Goal: Information Seeking & Learning: Learn about a topic

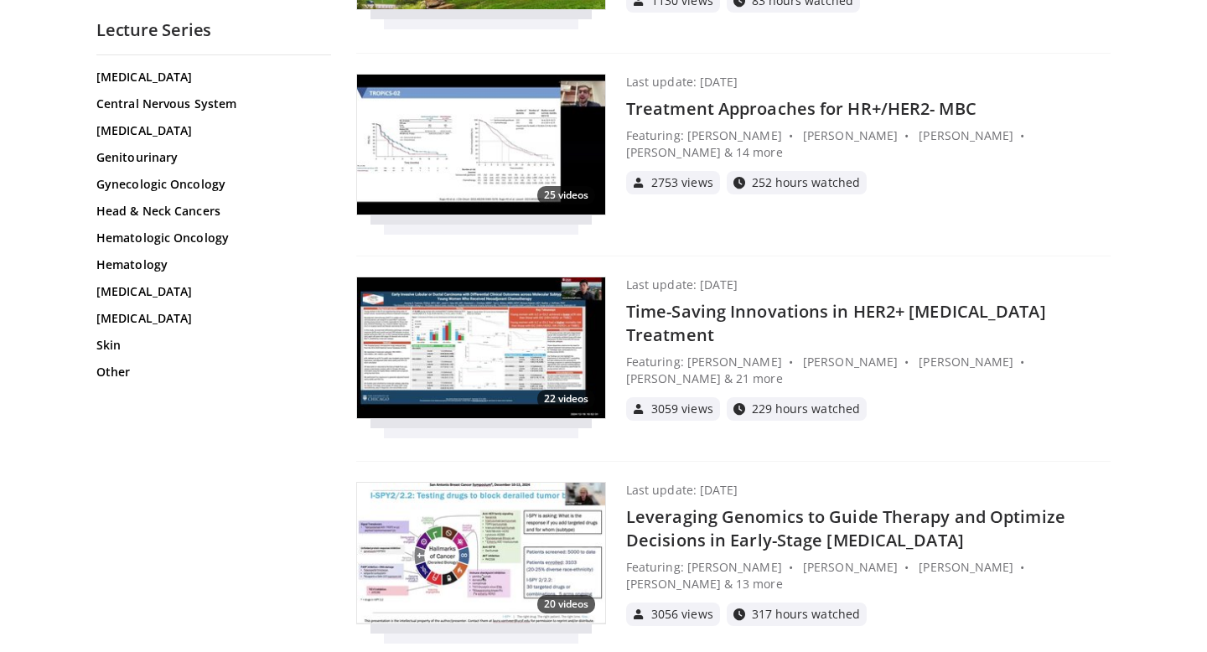
scroll to position [1384, 0]
click at [723, 526] on h4 "Leveraging Genomics to Guide Therapy and Optimize Decisions in Early-Stage [MED…" at bounding box center [868, 529] width 485 height 47
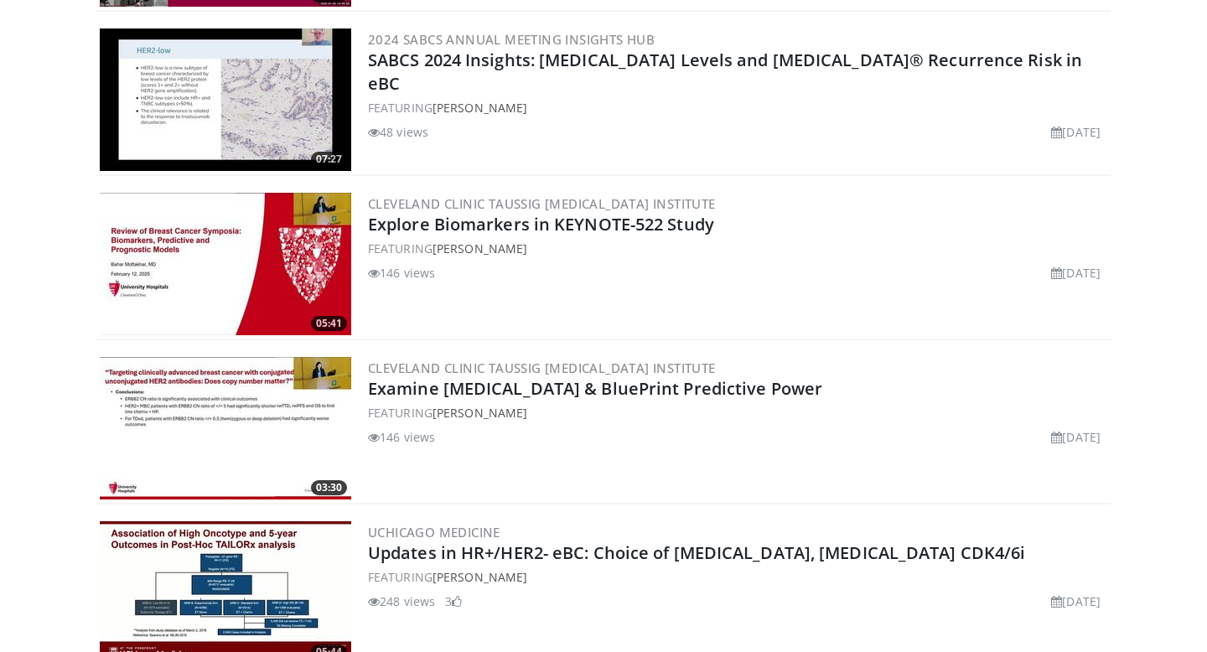
scroll to position [765, 0]
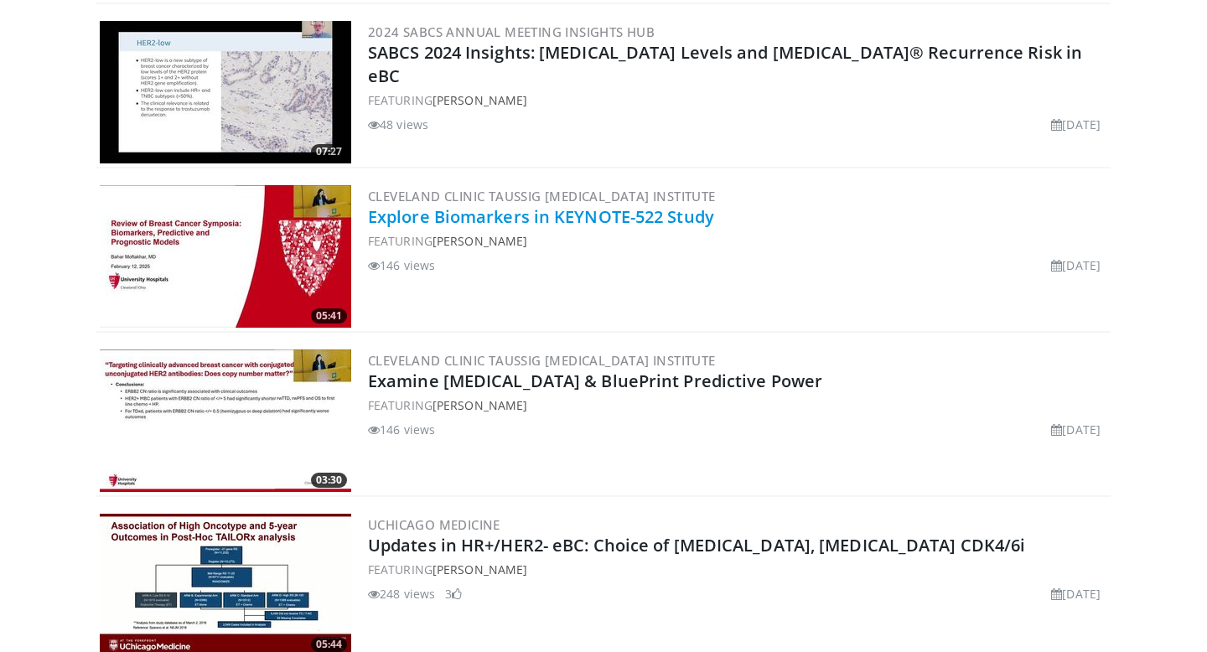
click at [603, 213] on link "Explore Biomarkers in KEYNOTE-522 Study" at bounding box center [541, 216] width 346 height 23
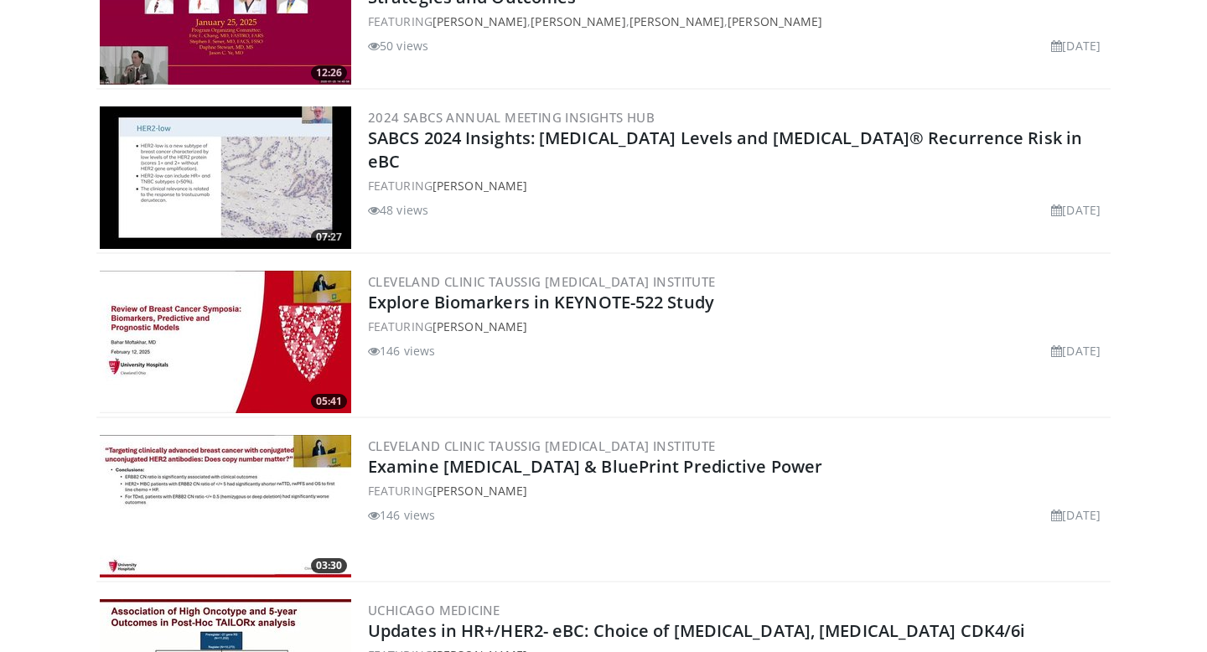
scroll to position [672, 0]
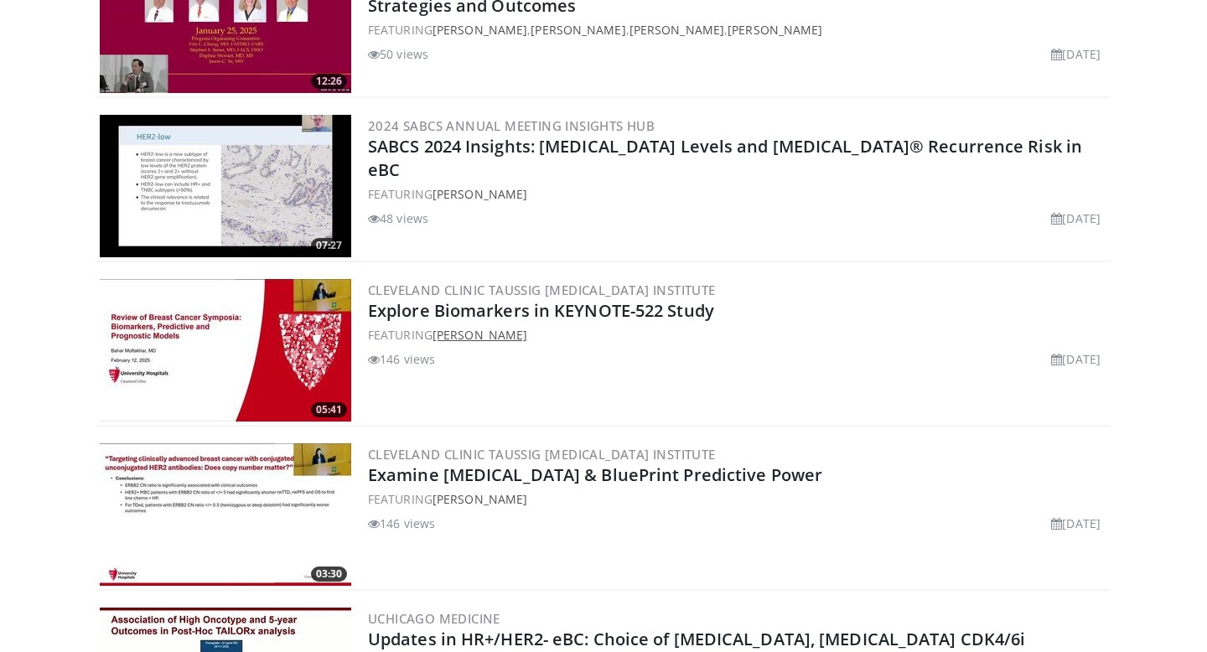
click at [480, 335] on link "Bahar Moftakhar" at bounding box center [480, 335] width 95 height 16
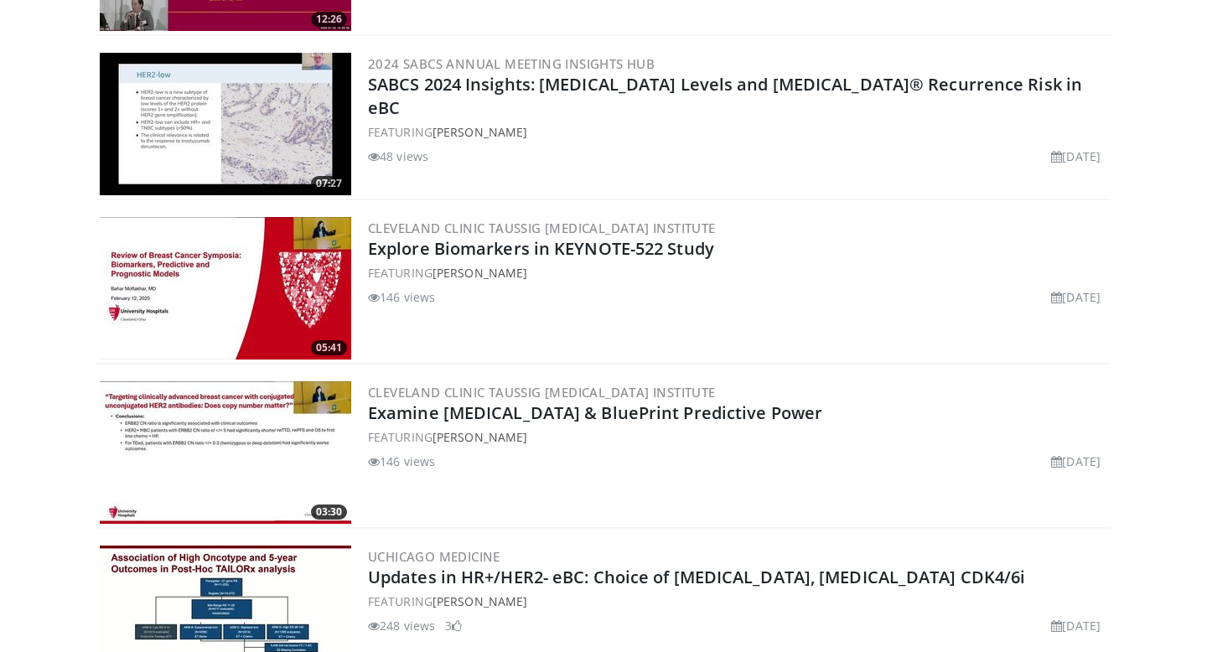
scroll to position [737, 0]
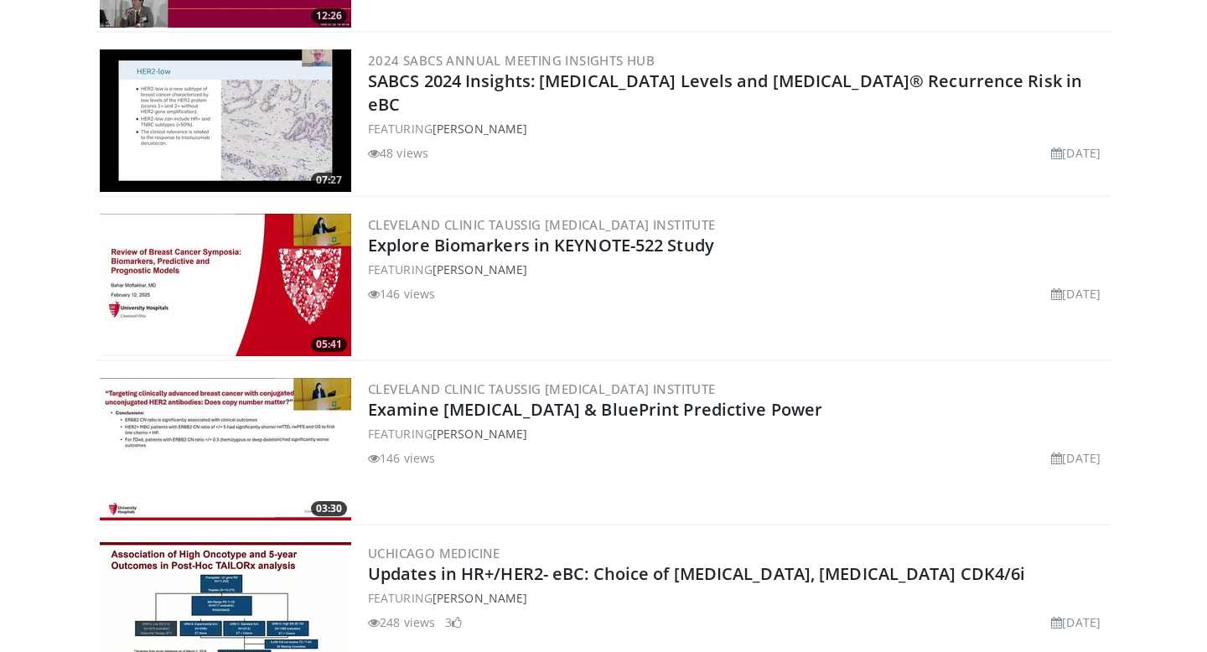
click at [263, 267] on img at bounding box center [226, 285] width 252 height 143
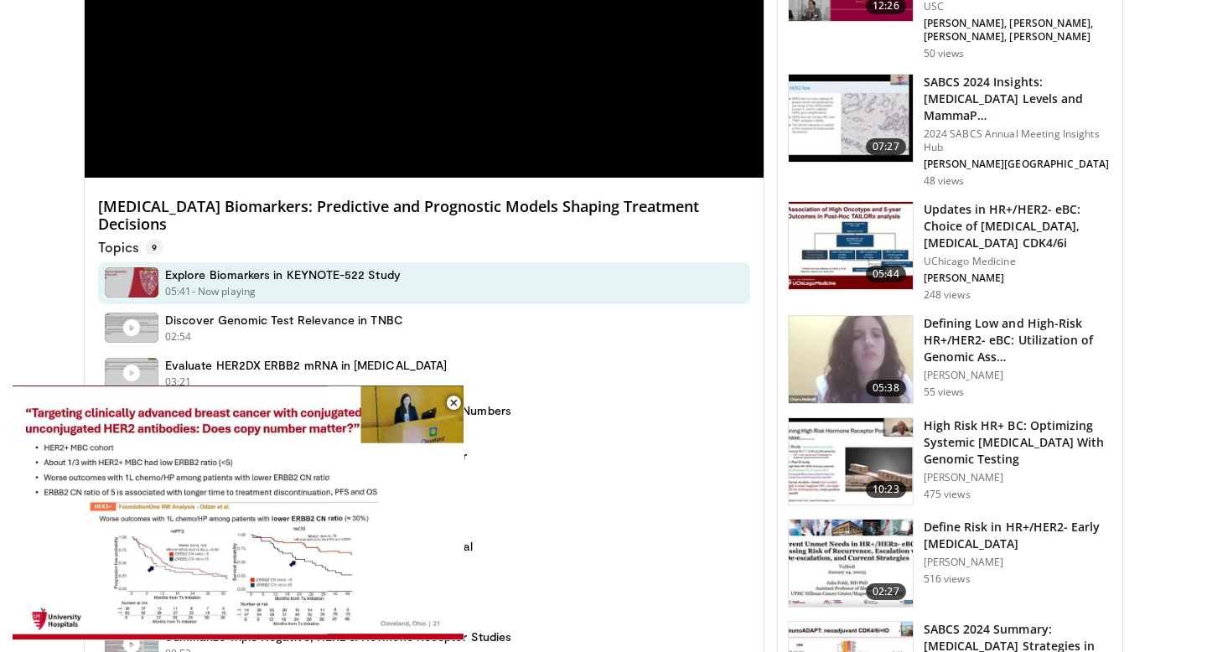
scroll to position [682, 0]
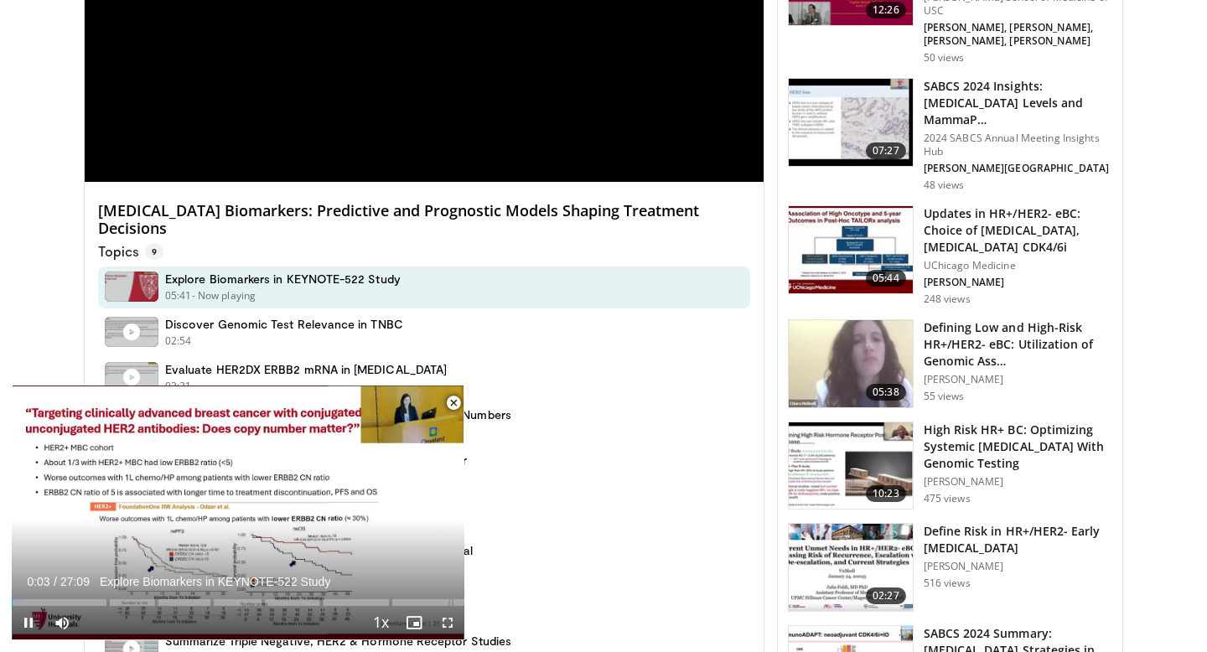
click at [449, 393] on span "Video Player" at bounding box center [454, 403] width 34 height 34
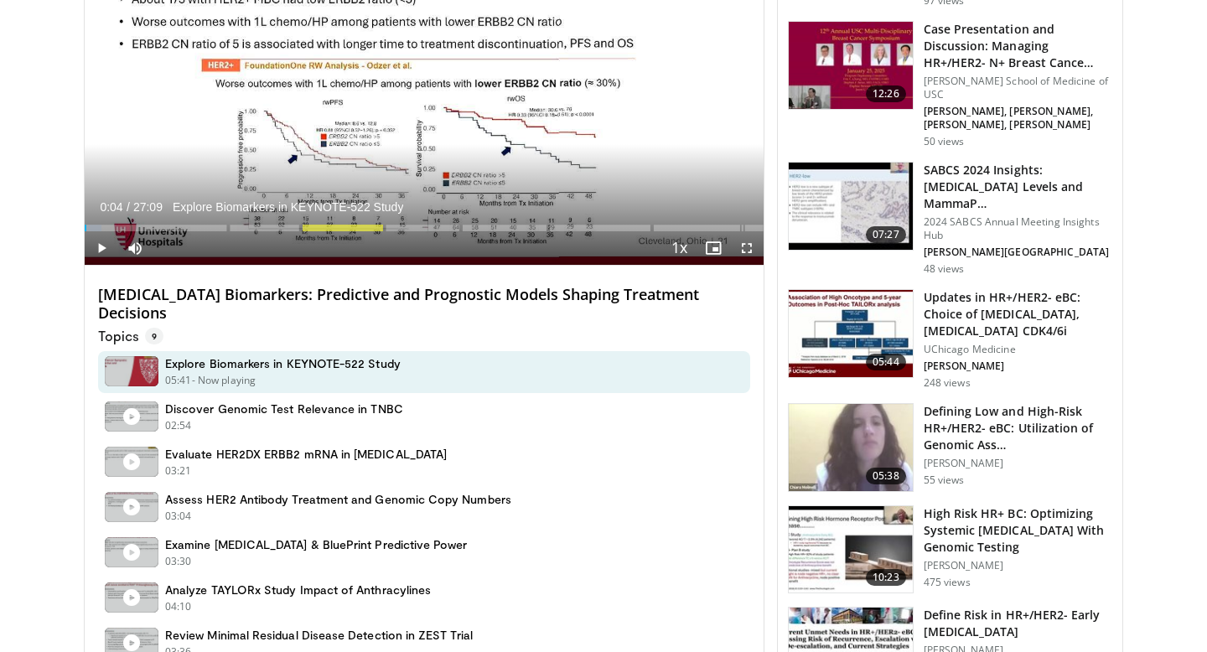
scroll to position [558, 0]
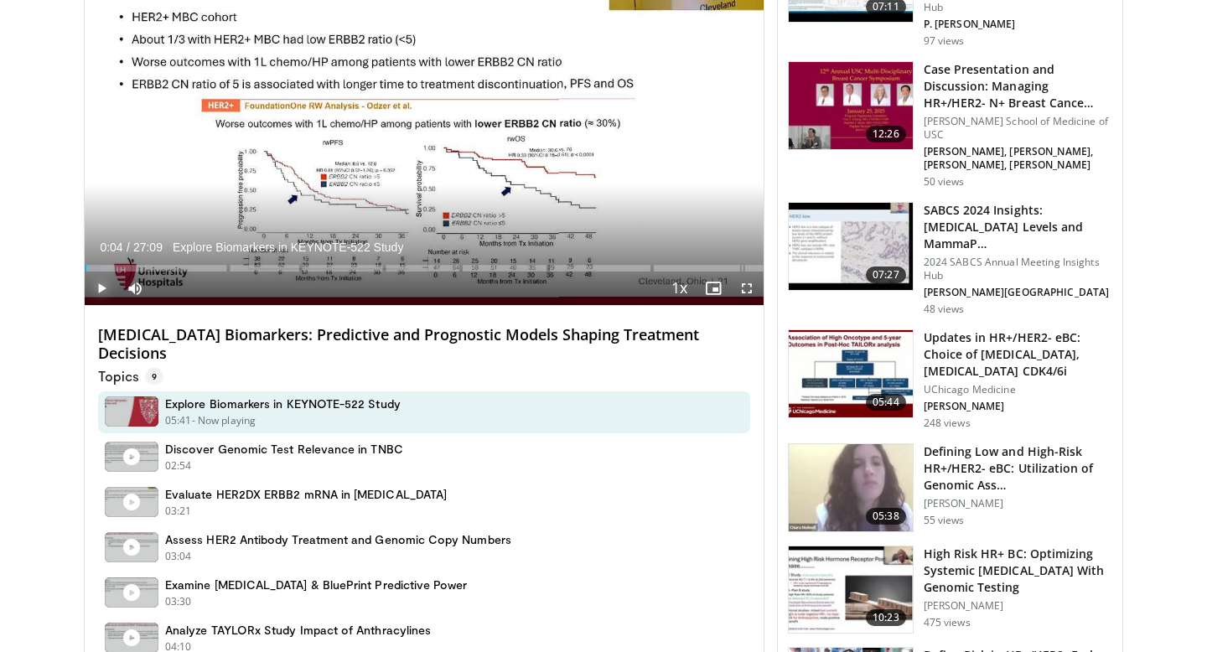
click at [100, 280] on span "Video Player" at bounding box center [102, 289] width 34 height 34
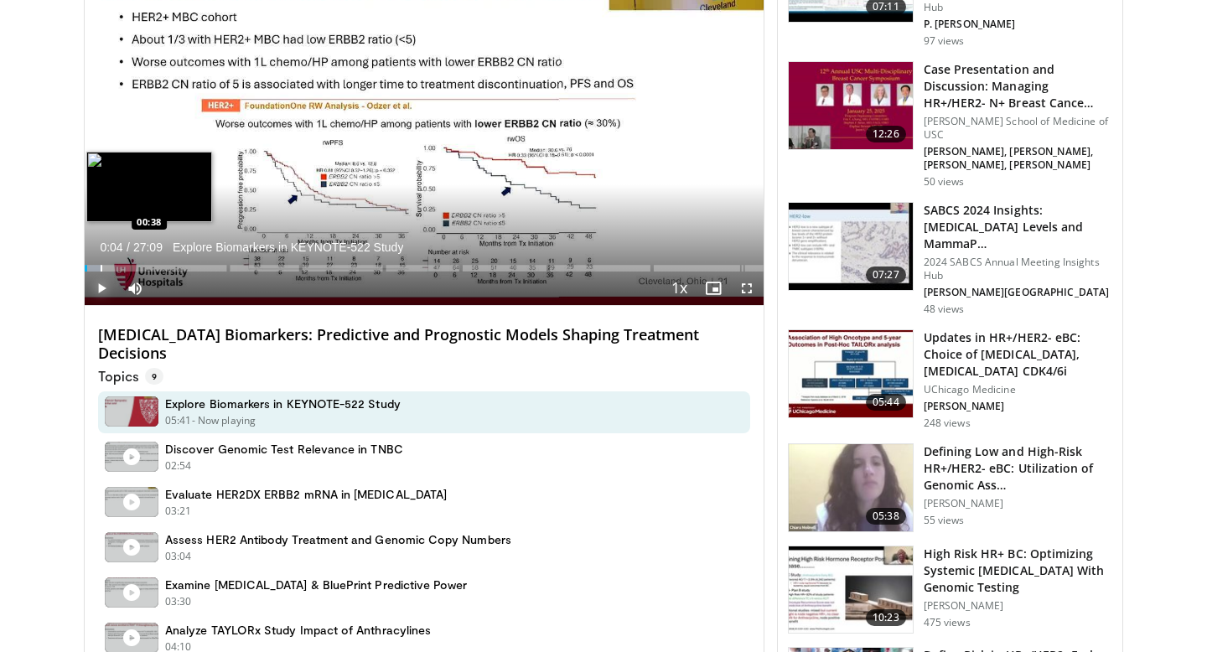
click at [101, 269] on div "Progress Bar" at bounding box center [102, 268] width 2 height 7
click at [113, 269] on div "Progress Bar" at bounding box center [114, 268] width 2 height 7
click at [132, 269] on div "Progress Bar" at bounding box center [133, 268] width 2 height 7
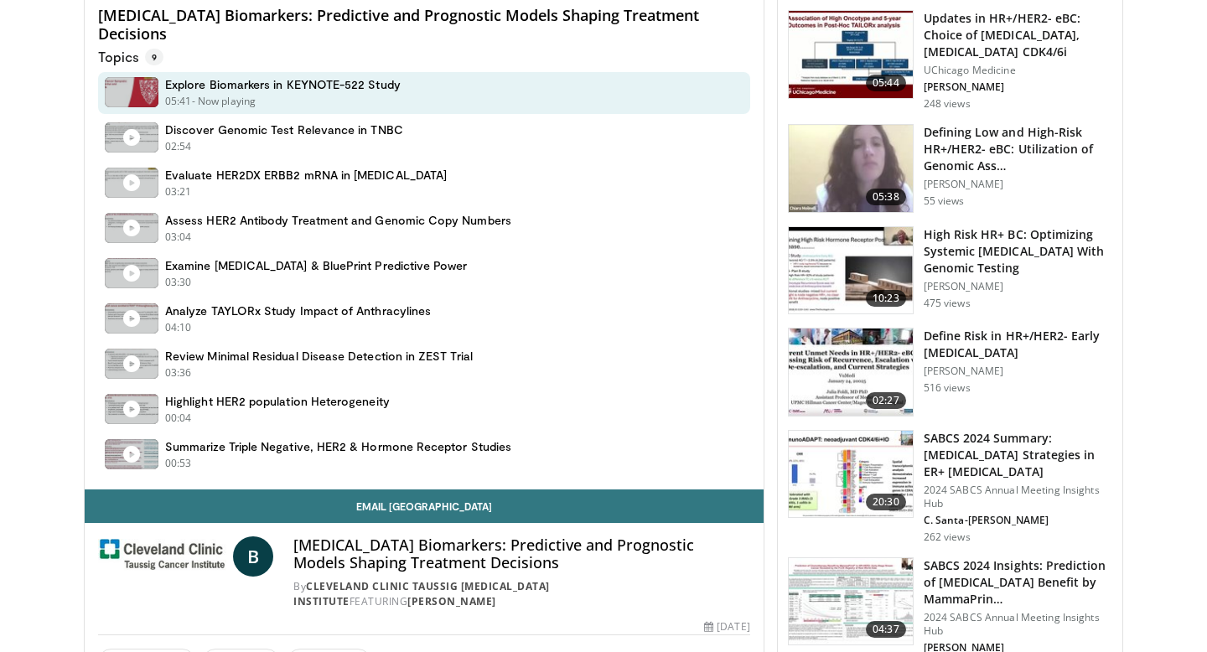
scroll to position [877, 0]
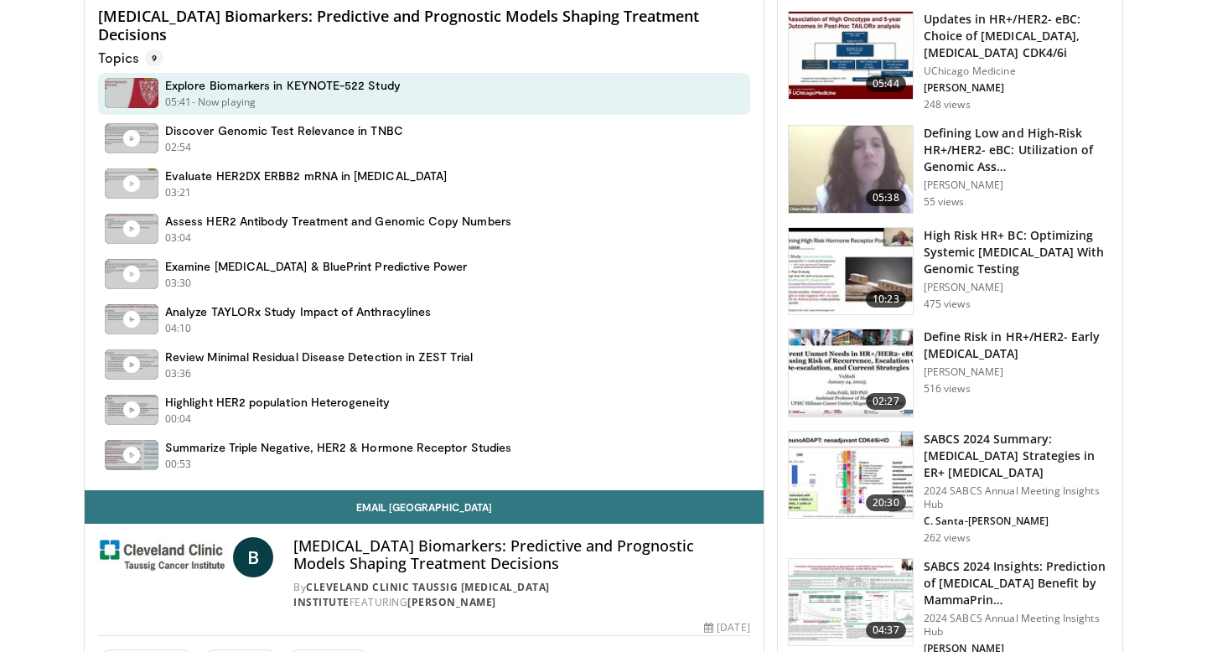
click at [207, 91] on h4 "Explore Biomarkers in KEYNOTE-522 Study" at bounding box center [283, 85] width 236 height 15
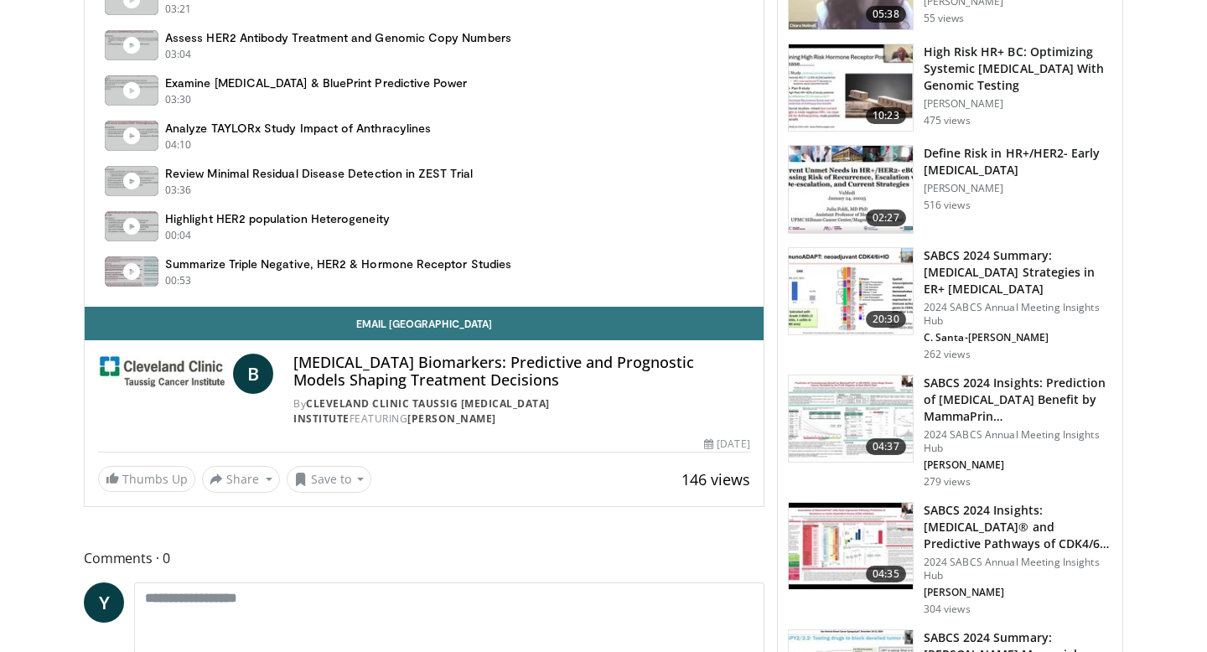
scroll to position [1070, 0]
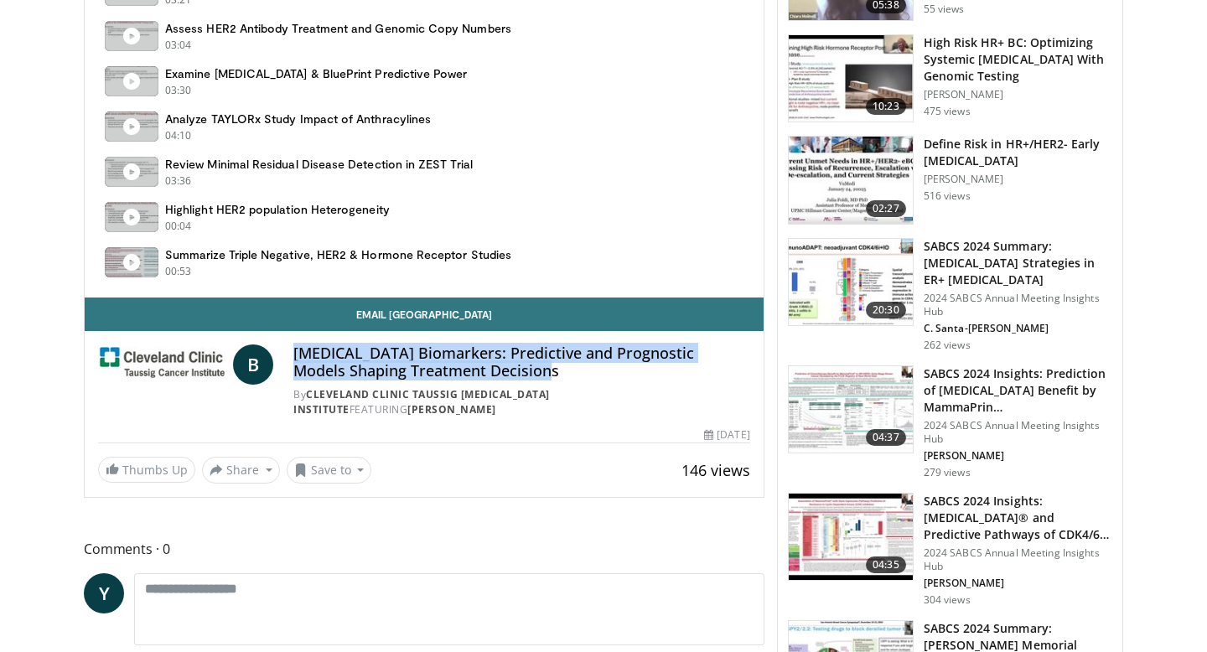
drag, startPoint x: 519, startPoint y: 370, endPoint x: 285, endPoint y: 350, distance: 234.7
click at [284, 351] on div "B Breast Cancer Biomarkers: Predictive and Prognostic Models Shaping Treatment …" at bounding box center [424, 381] width 652 height 73
copy h4 "Breast Cancer Biomarkers: Predictive and Prognostic Models Shaping Treatment De…"
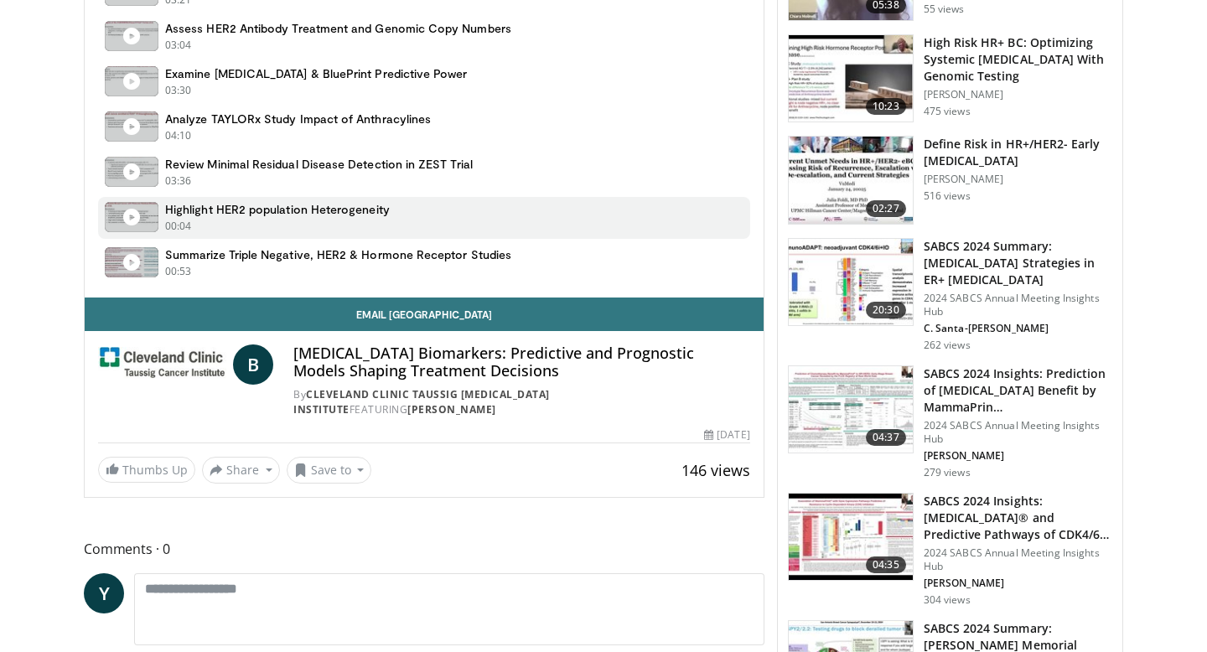
click at [251, 224] on div "00:04 - Now playing" at bounding box center [277, 226] width 225 height 15
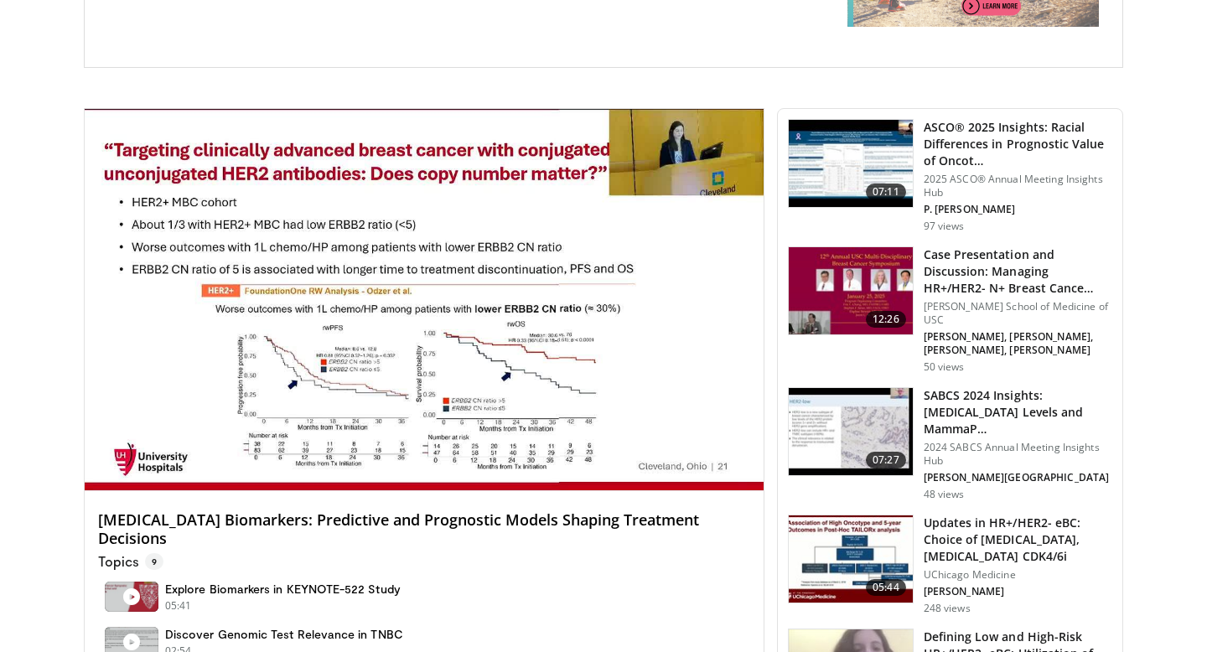
scroll to position [0, 0]
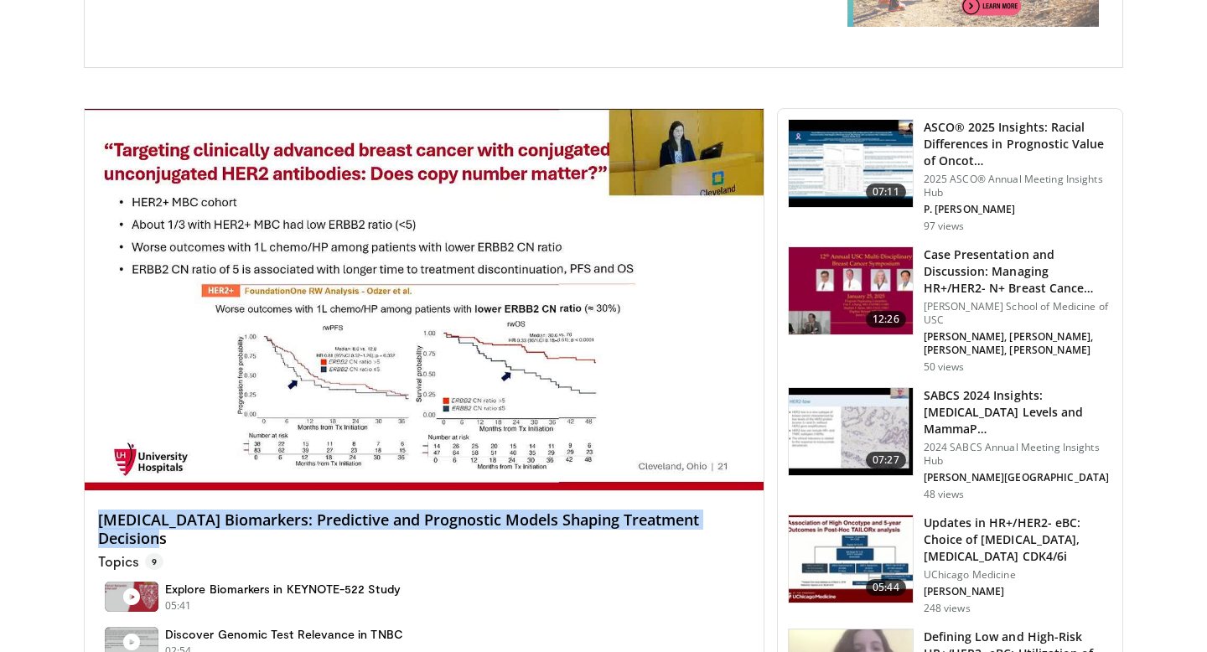
drag, startPoint x: 185, startPoint y: 541, endPoint x: 96, endPoint y: 506, distance: 95.6
copy h4 "Breast Cancer Biomarkers: Predictive and Prognostic Models Shaping Treatment De…"
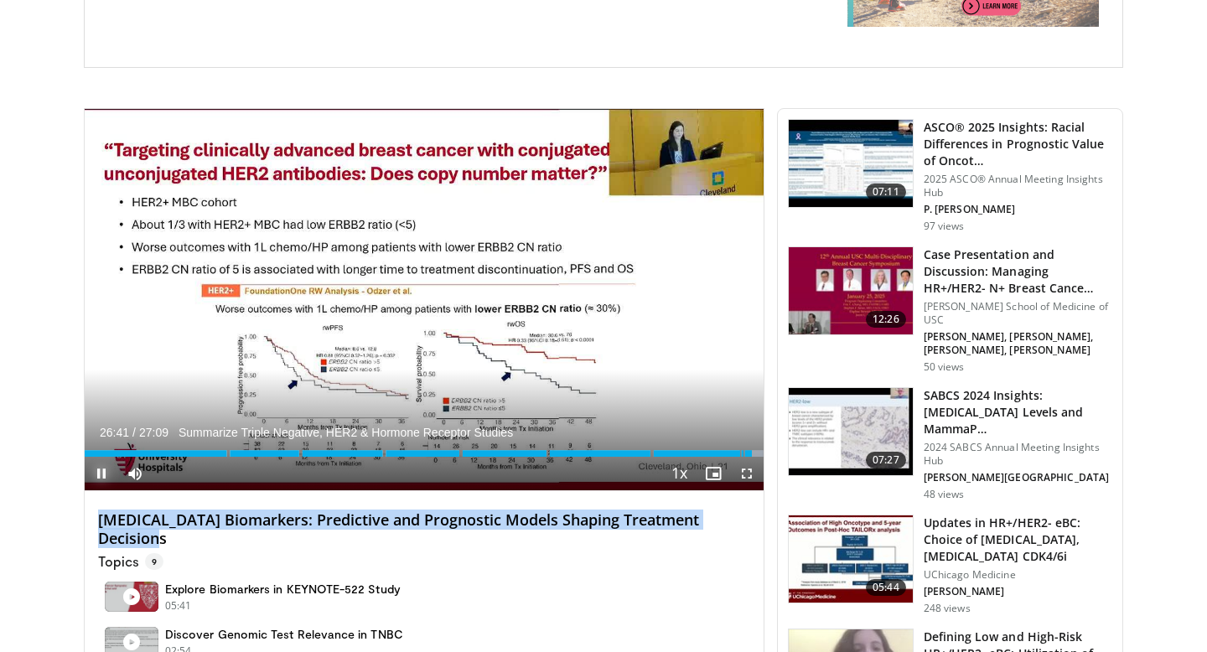
click at [106, 471] on span "Video Player" at bounding box center [102, 474] width 34 height 34
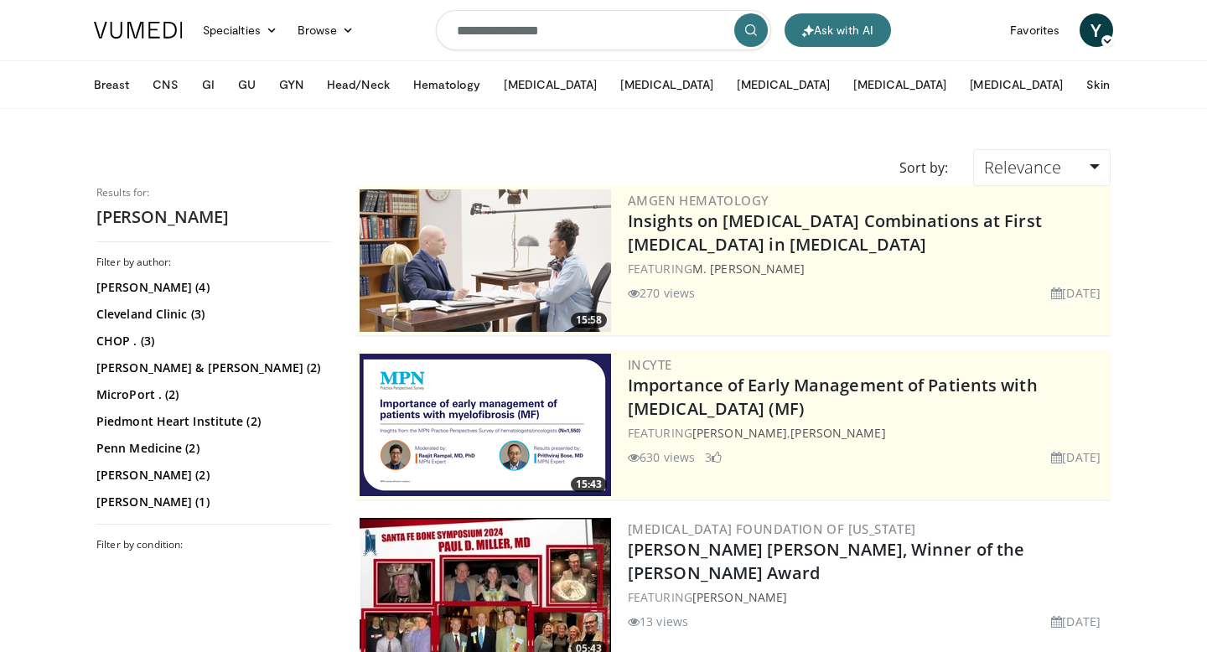
click at [485, 35] on input "**********" at bounding box center [603, 30] width 335 height 40
click at [713, 32] on icon "button" at bounding box center [714, 29] width 13 height 13
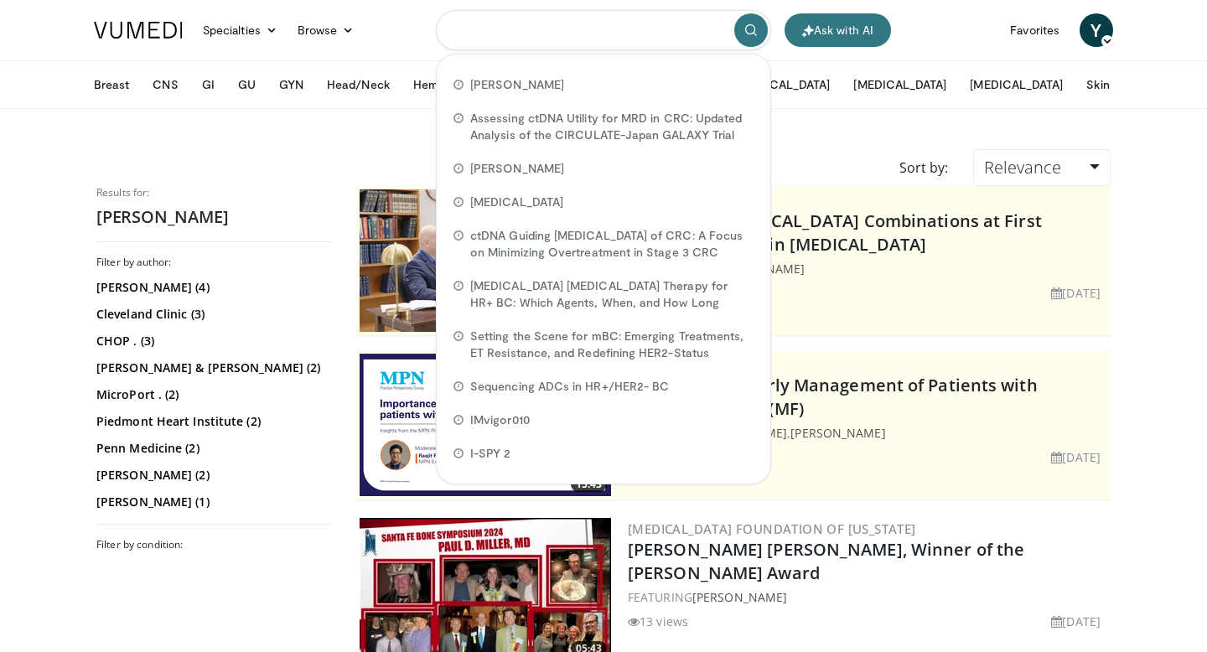
paste input "**********"
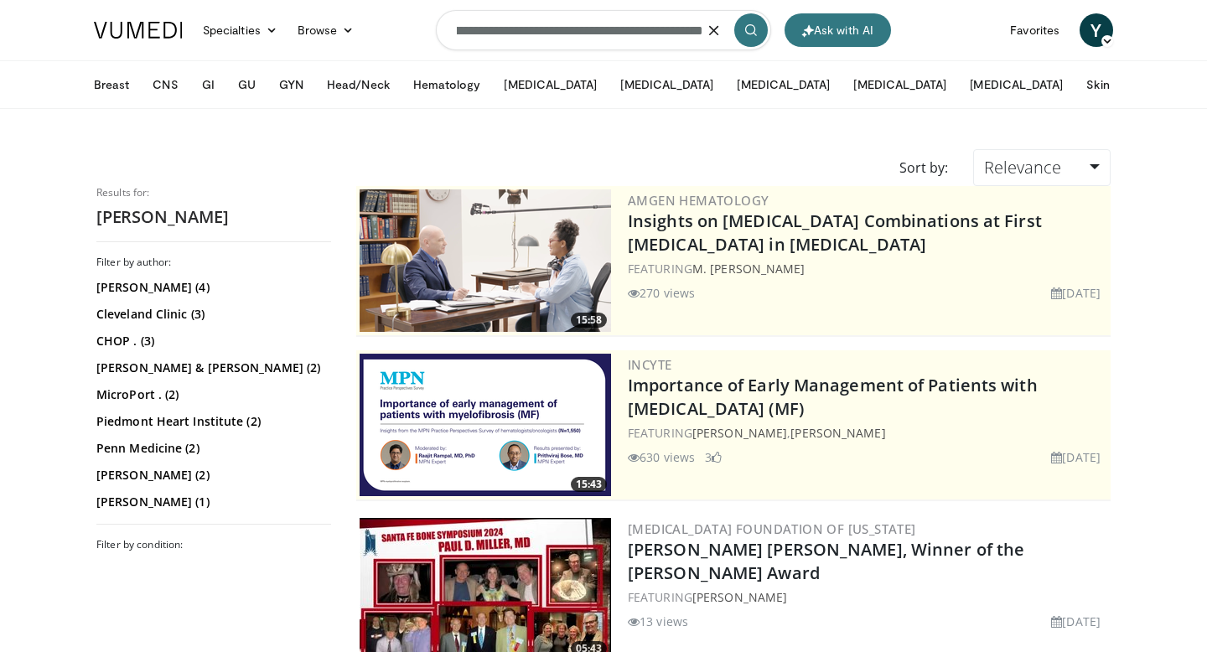
type input "**********"
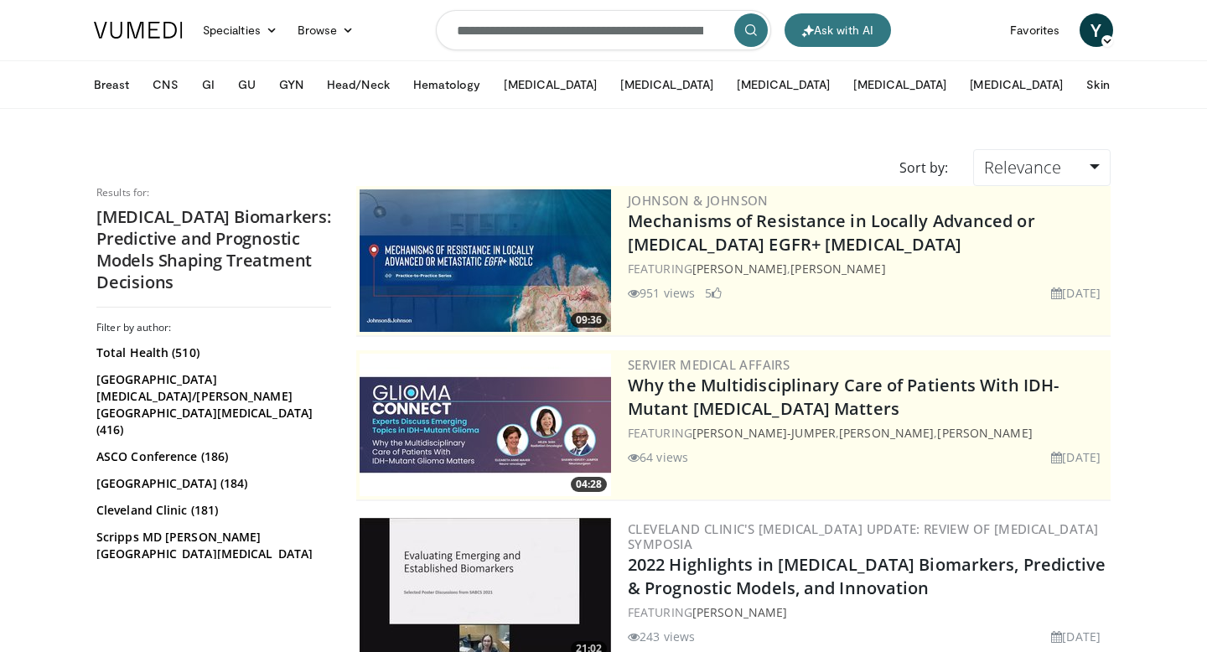
click at [704, 30] on form "**********" at bounding box center [603, 30] width 335 height 60
click at [712, 30] on icon "button" at bounding box center [714, 29] width 13 height 13
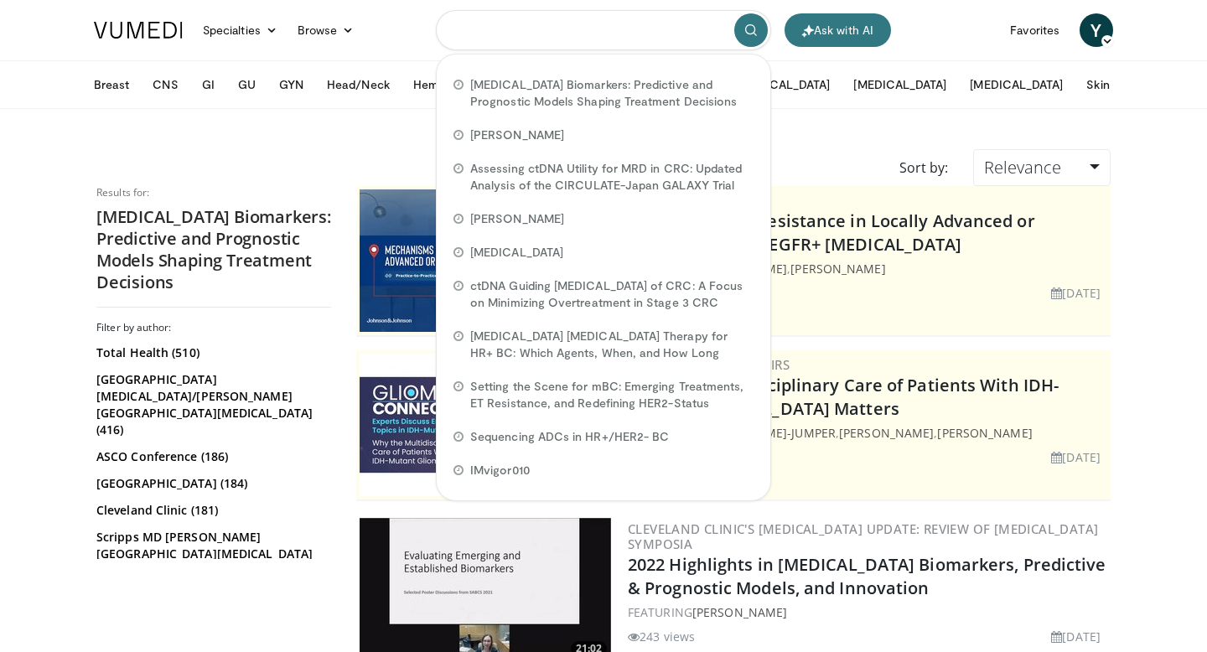
paste input "**********"
type input "**********"
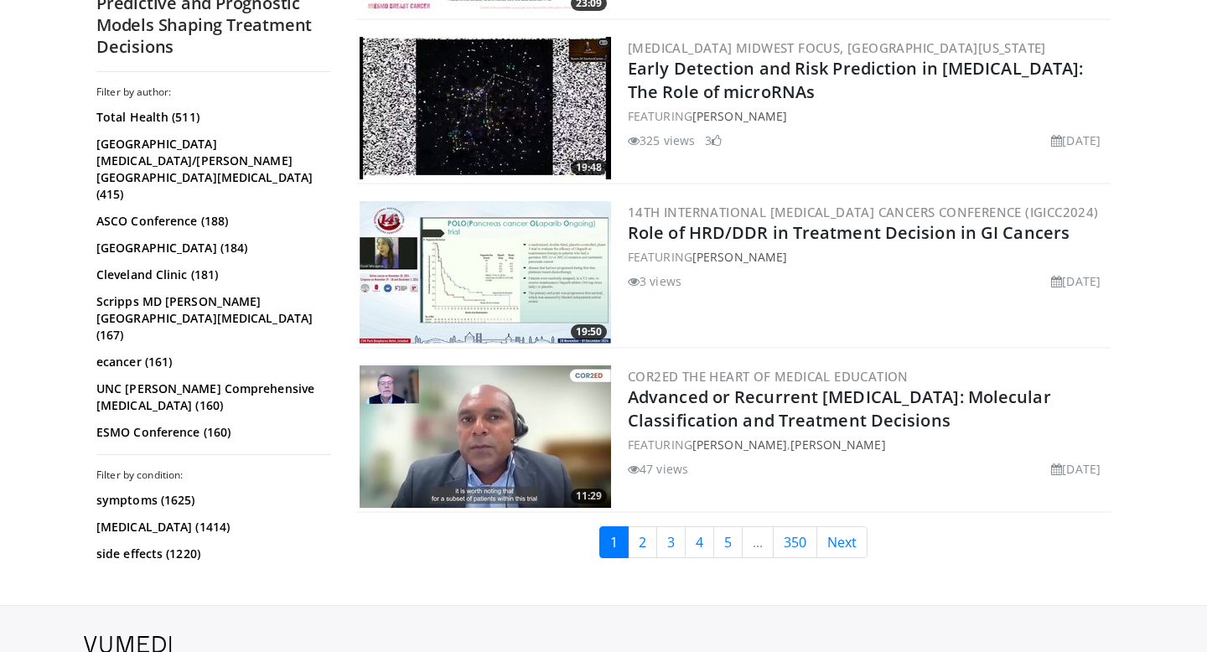
scroll to position [4005, 0]
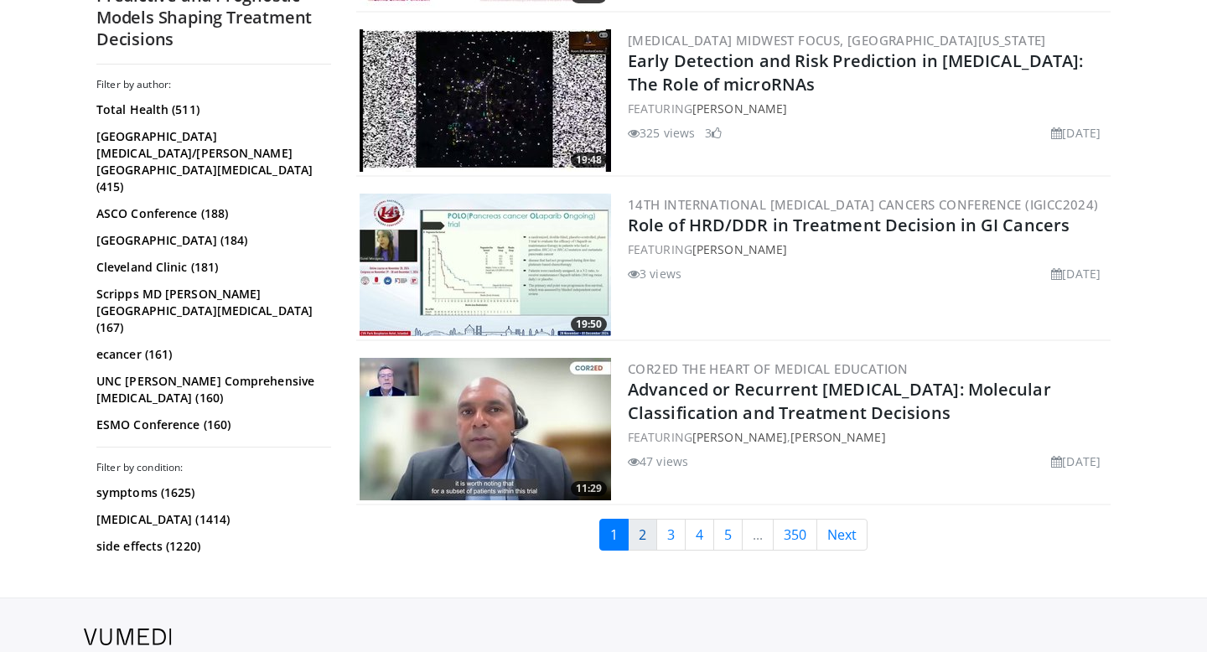
click at [646, 519] on link "2" at bounding box center [642, 535] width 29 height 32
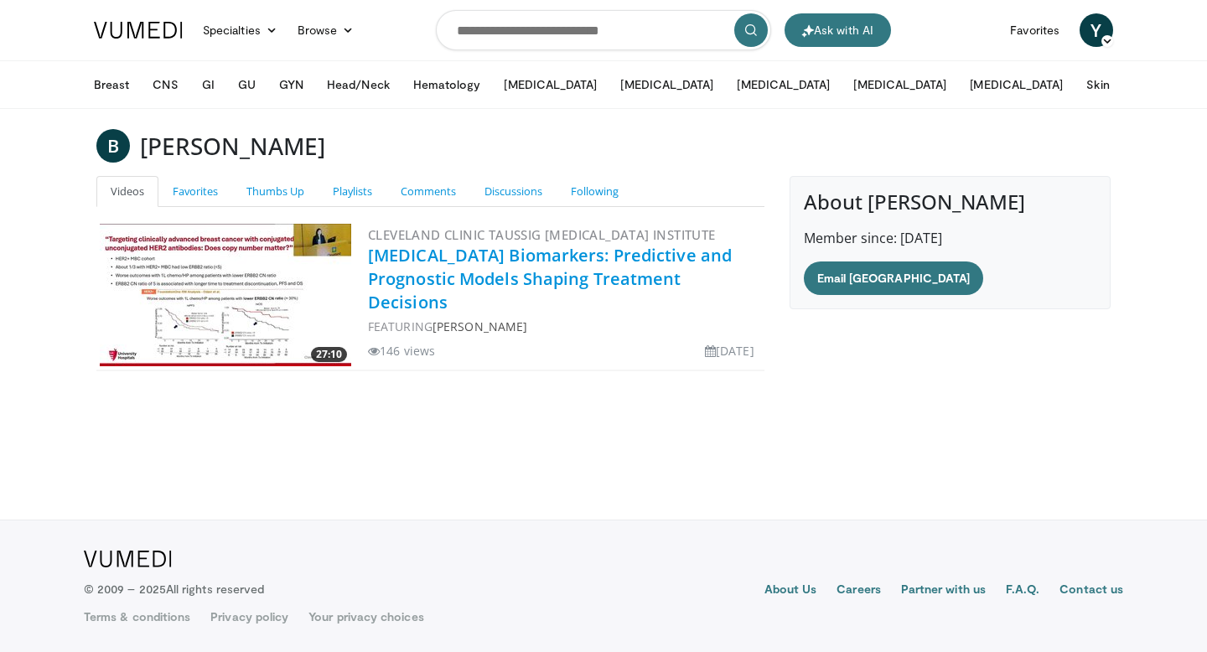
click at [473, 279] on link "[MEDICAL_DATA] Biomarkers: Predictive and Prognostic Models Shaping Treatment D…" at bounding box center [550, 279] width 364 height 70
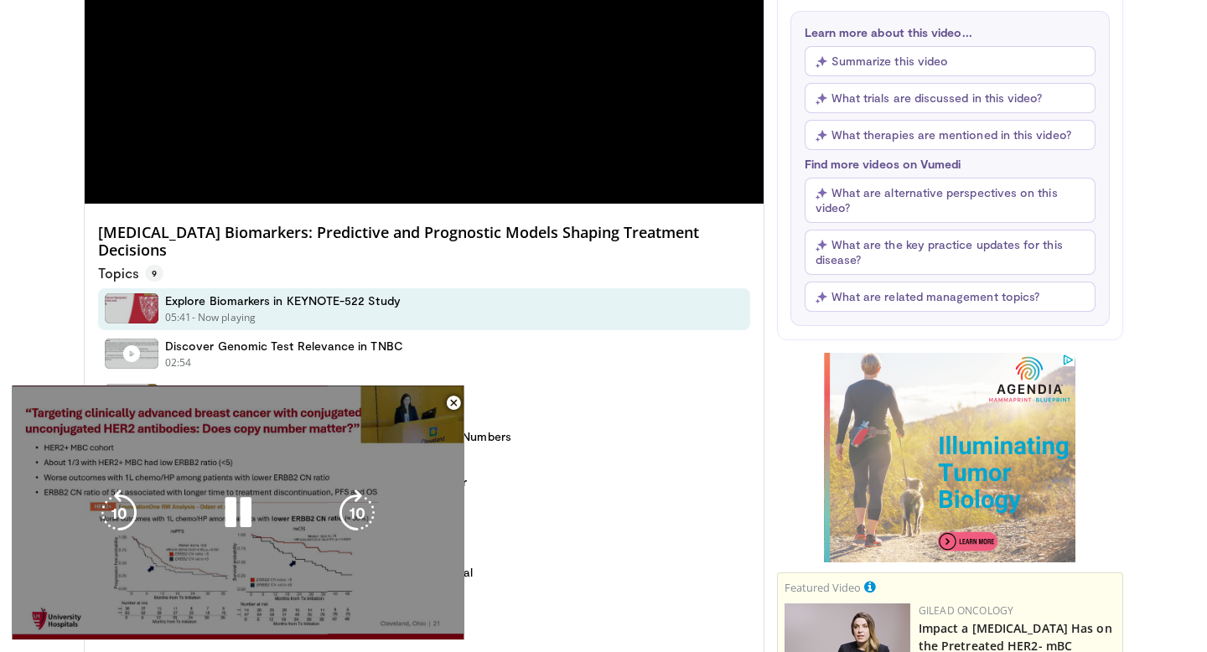
scroll to position [306, 0]
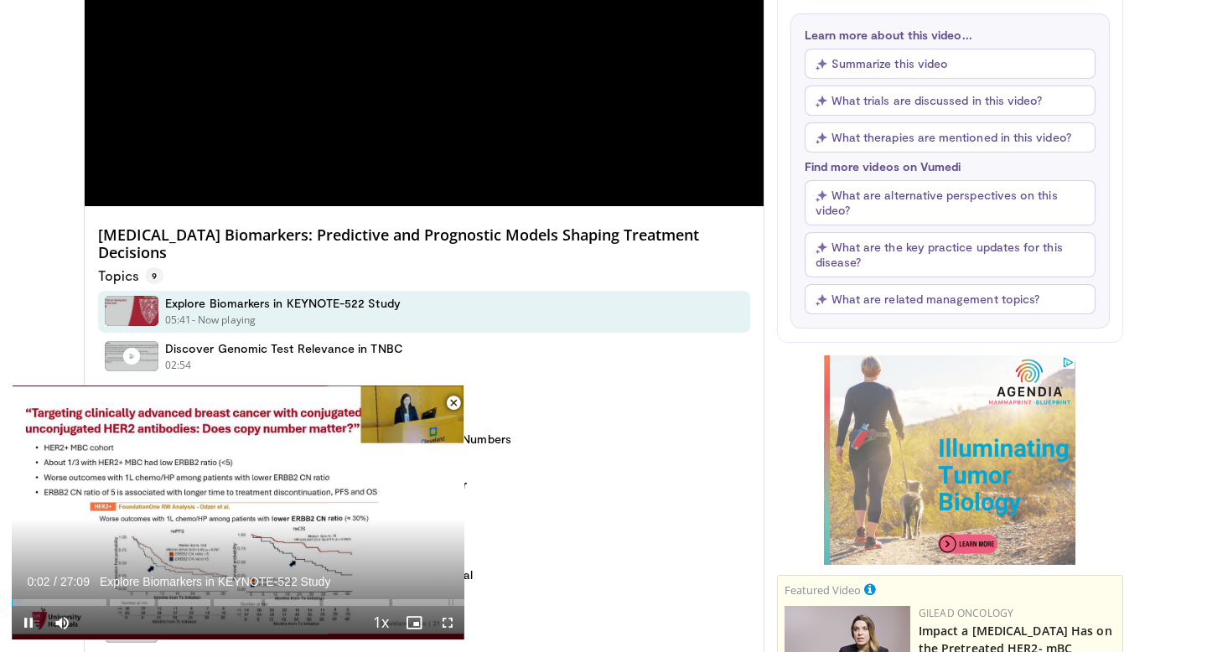
click at [453, 402] on span "Video Player" at bounding box center [454, 403] width 34 height 34
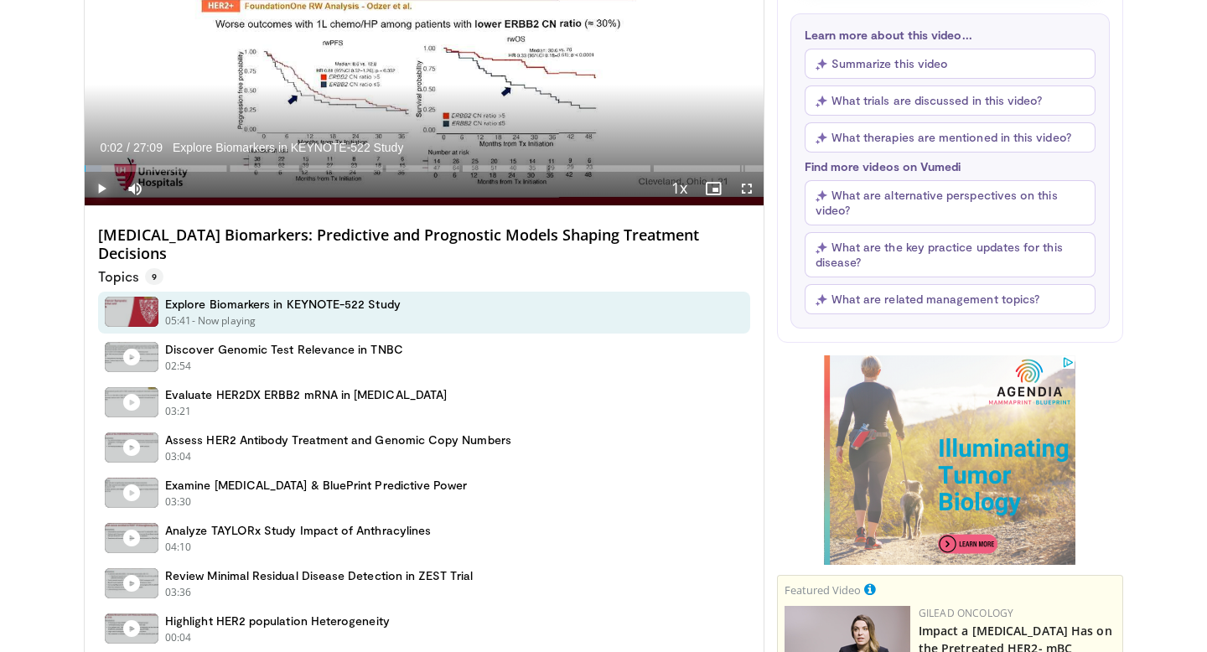
click at [98, 172] on span "Video Player" at bounding box center [102, 189] width 34 height 34
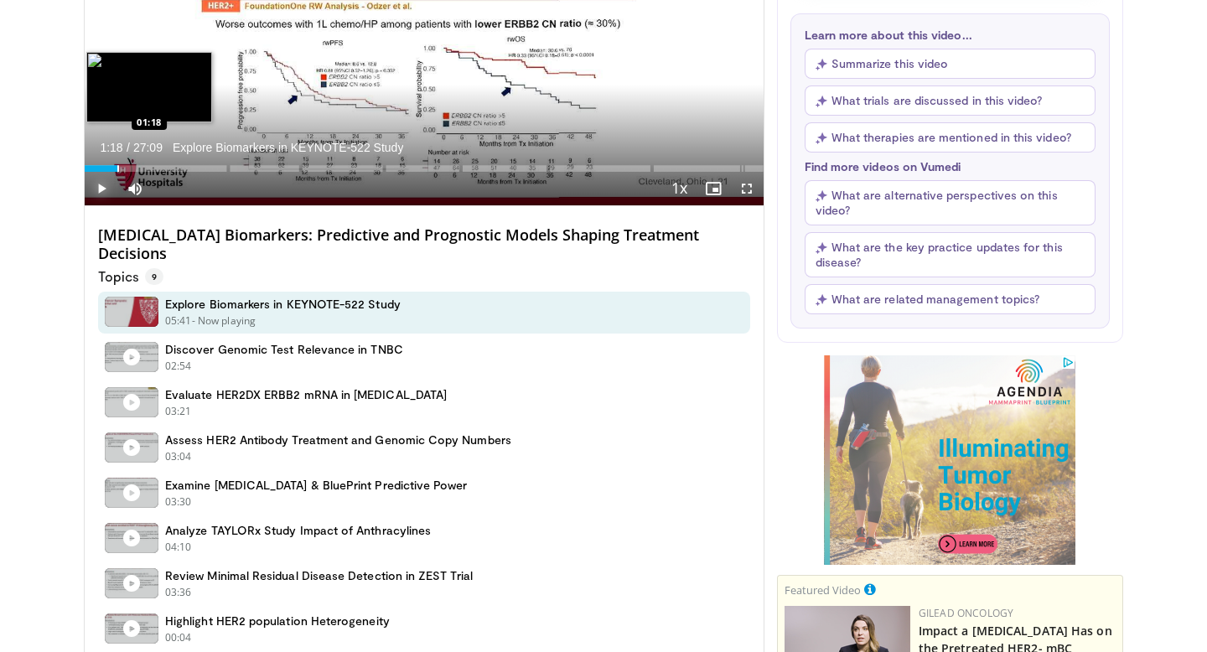
click at [117, 169] on div "Progress Bar" at bounding box center [118, 168] width 2 height 7
click at [130, 169] on div "Progress Bar" at bounding box center [131, 168] width 2 height 7
click at [144, 169] on div "Progress Bar" at bounding box center [145, 168] width 2 height 7
click at [165, 169] on div "Progress Bar" at bounding box center [165, 168] width 2 height 7
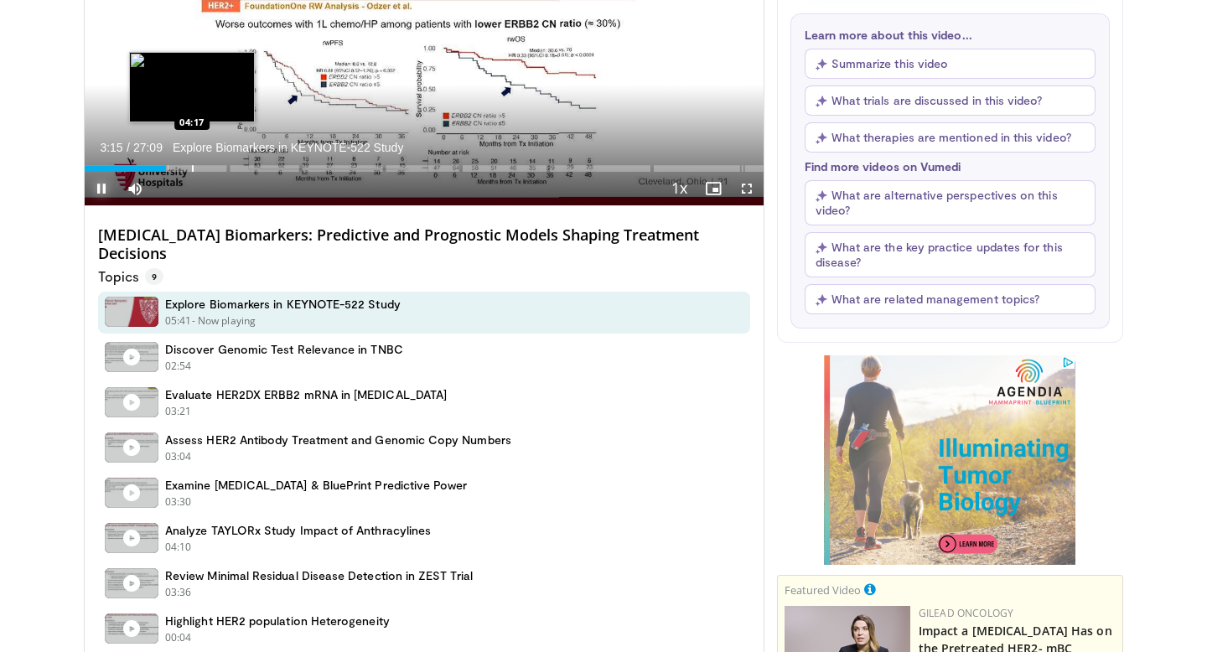
click at [192, 170] on div "Progress Bar" at bounding box center [193, 168] width 2 height 7
click at [204, 169] on div "Progress Bar" at bounding box center [205, 168] width 2 height 7
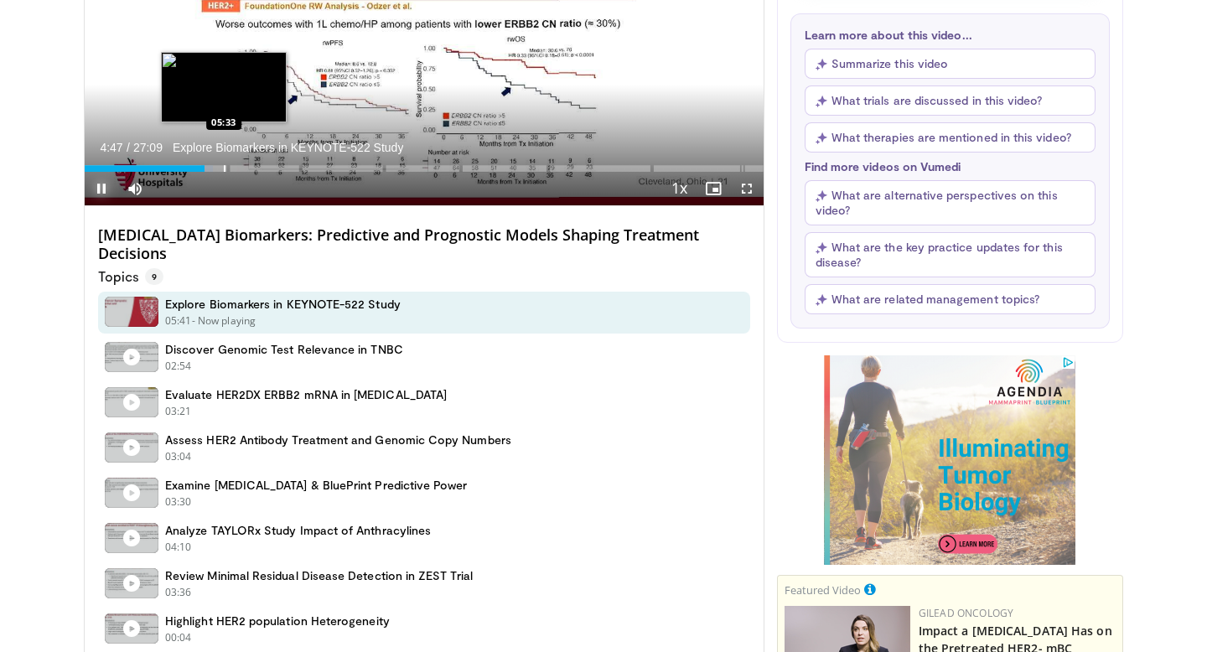
click at [225, 170] on div "Progress Bar" at bounding box center [225, 168] width 2 height 7
click at [244, 169] on div "Progress Bar" at bounding box center [245, 168] width 2 height 7
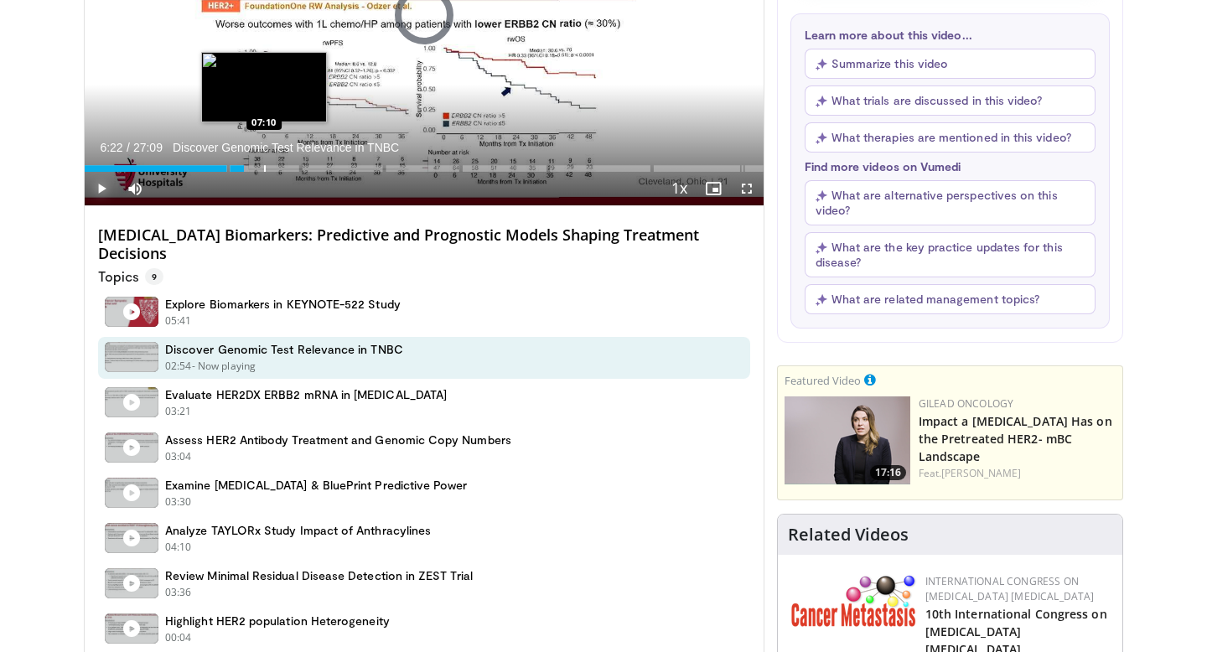
click at [264, 169] on div "Progress Bar" at bounding box center [265, 168] width 2 height 7
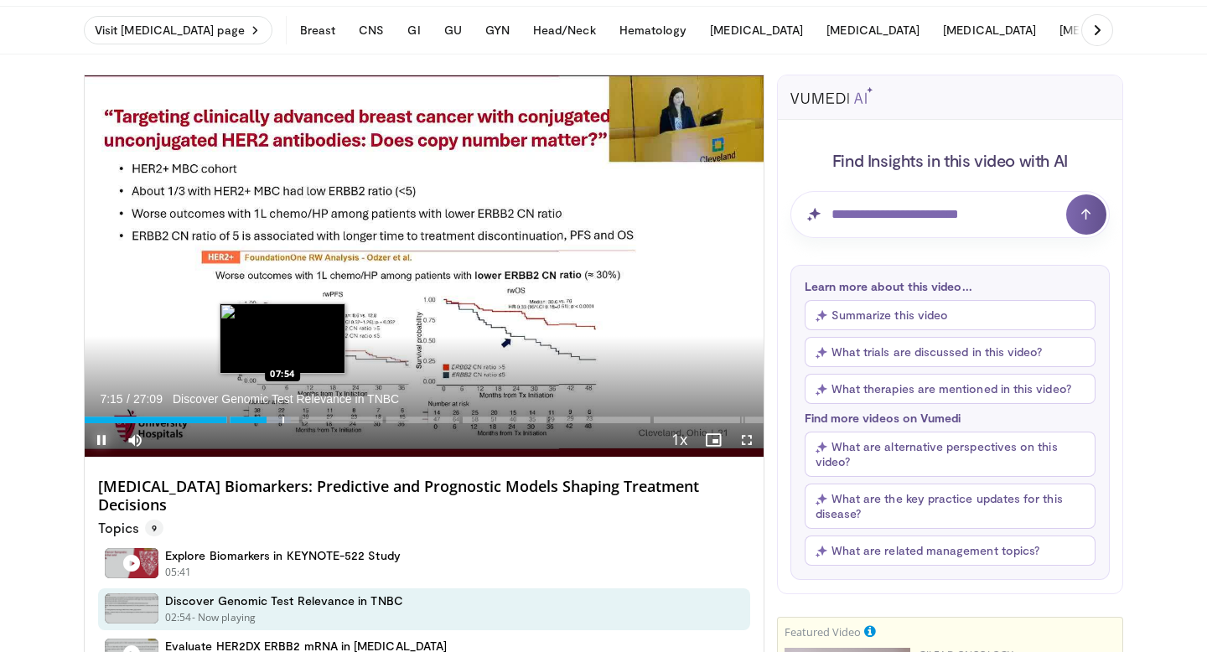
scroll to position [40, 0]
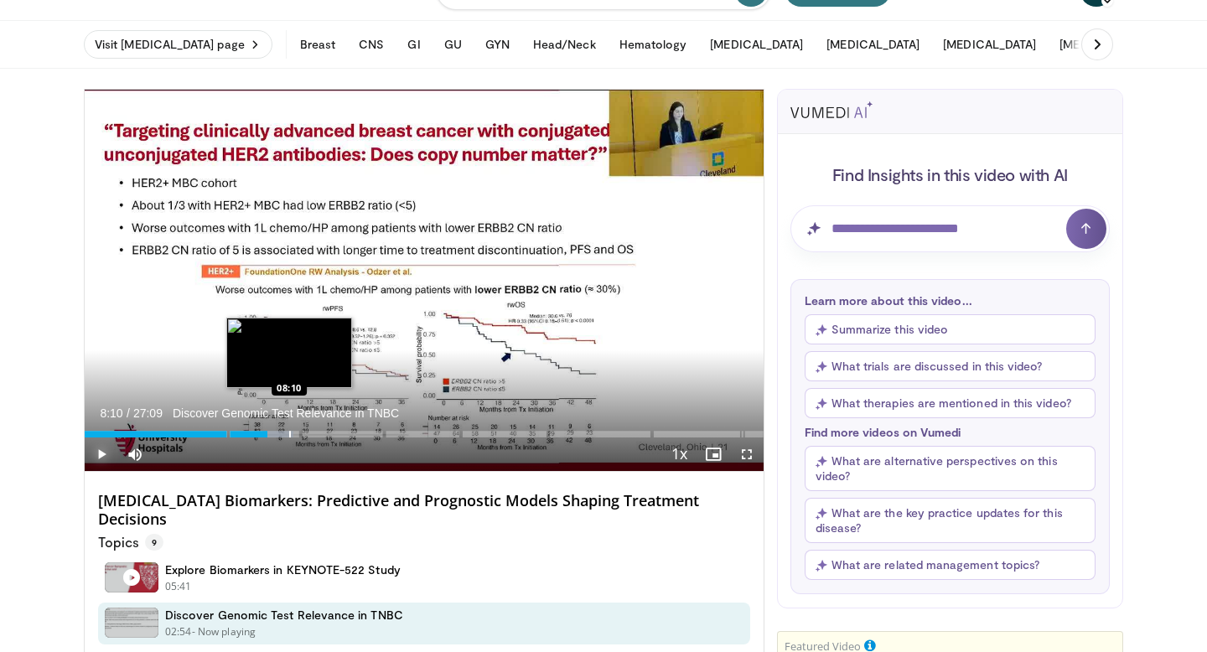
click at [289, 434] on div "Progress Bar" at bounding box center [290, 434] width 2 height 7
click at [320, 433] on div "Progress Bar" at bounding box center [321, 434] width 2 height 7
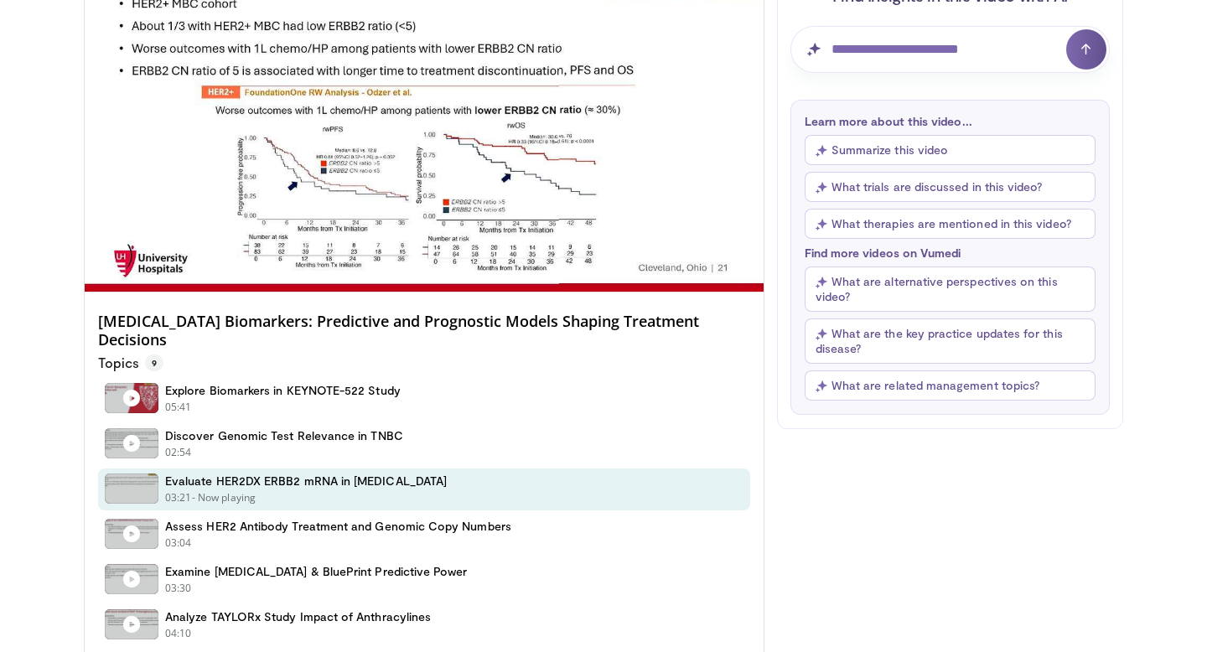
scroll to position [226, 0]
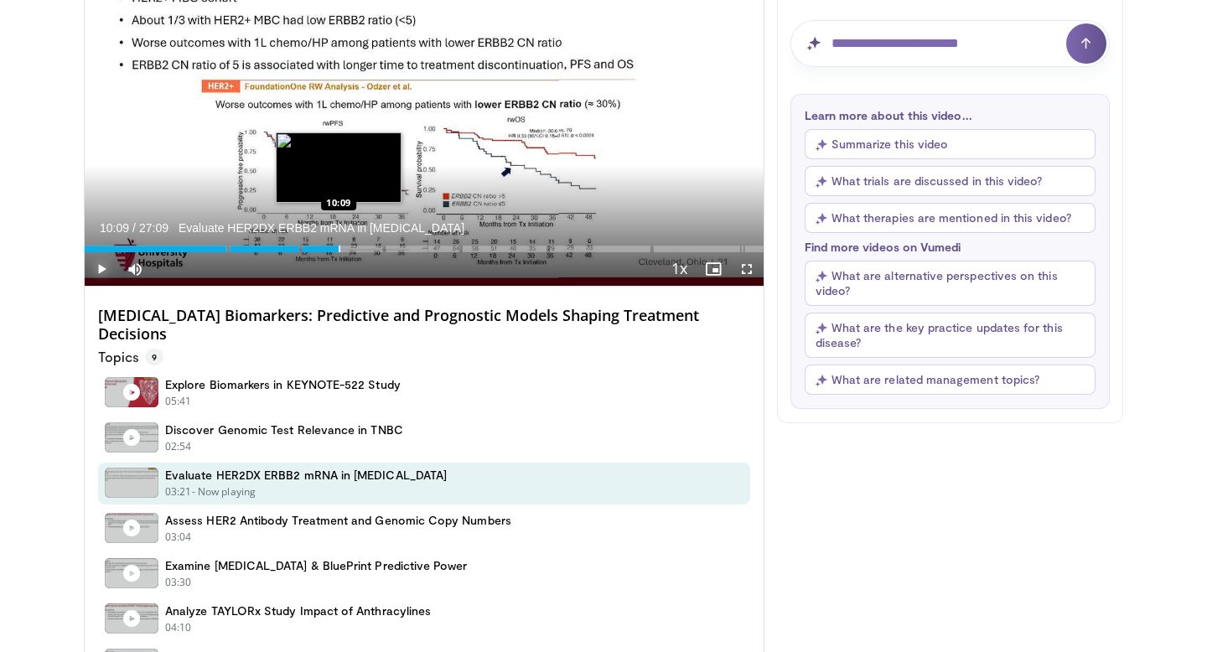
click at [339, 248] on div "Progress Bar" at bounding box center [340, 249] width 2 height 7
click at [352, 248] on div "Progress Bar" at bounding box center [353, 249] width 2 height 7
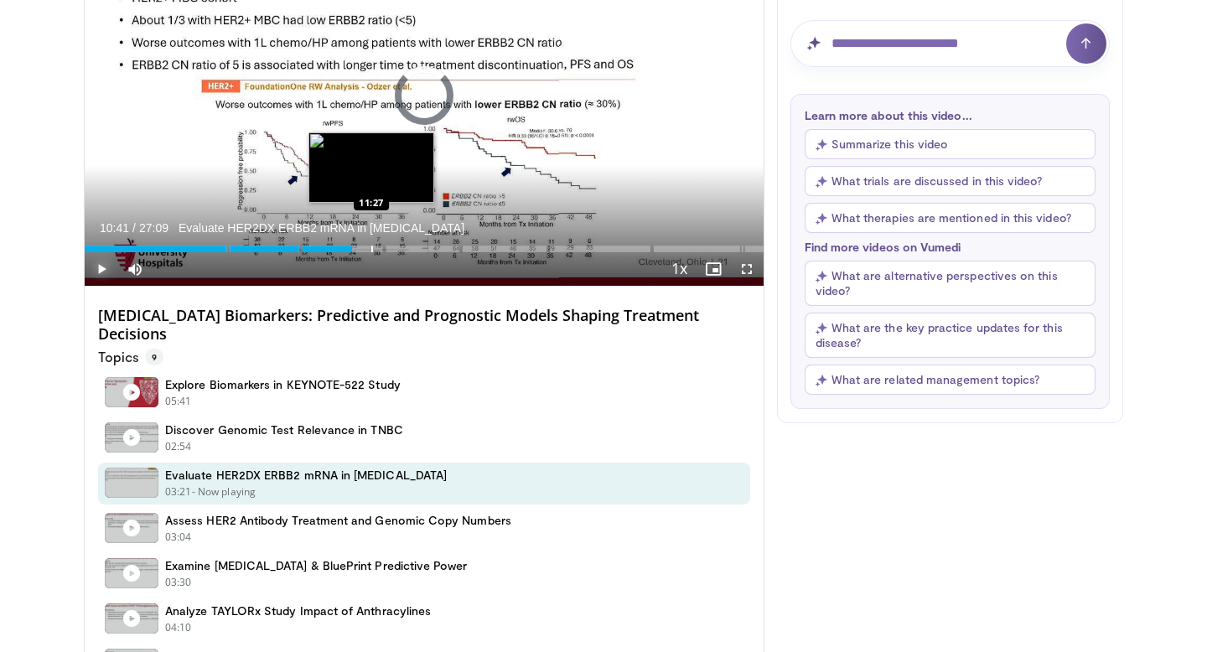
click at [371, 248] on div "Progress Bar" at bounding box center [372, 249] width 2 height 7
click at [391, 248] on div "Progress Bar" at bounding box center [392, 249] width 2 height 7
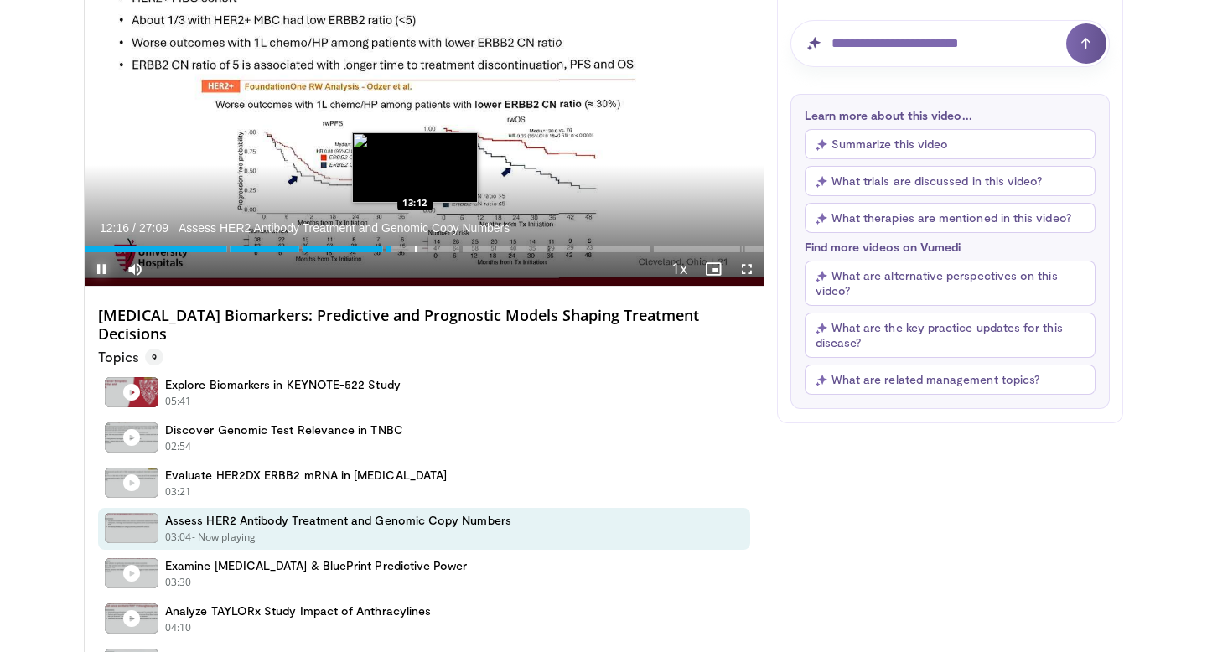
click at [415, 248] on div "Progress Bar" at bounding box center [416, 249] width 2 height 7
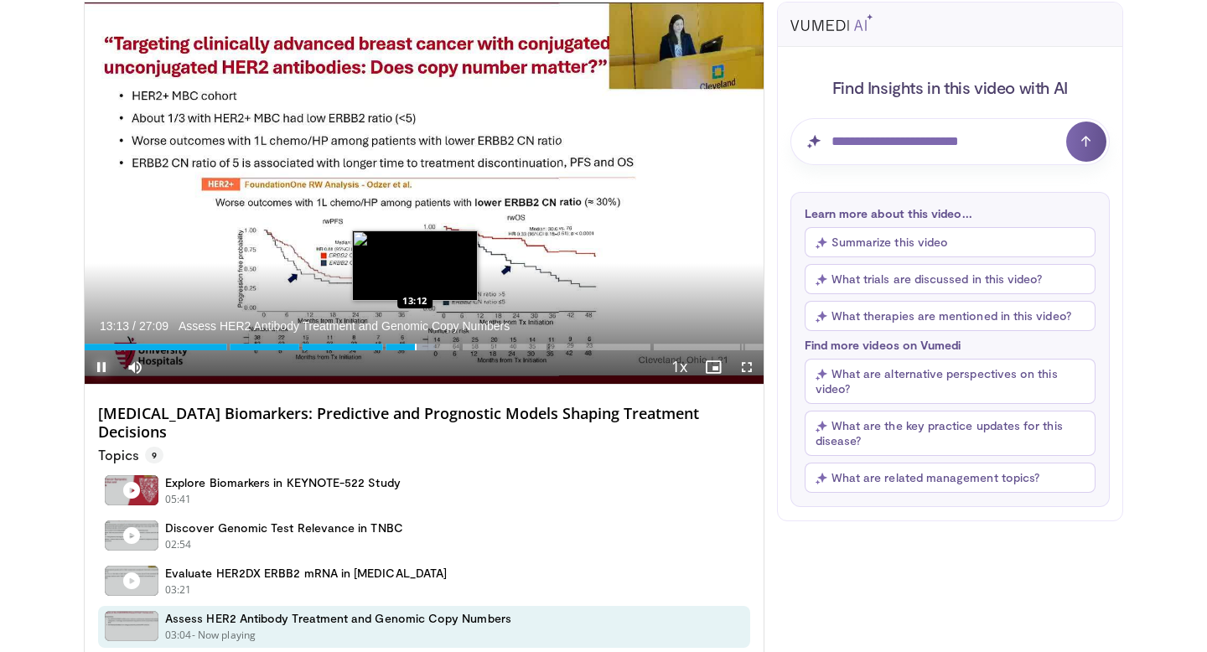
scroll to position [121, 0]
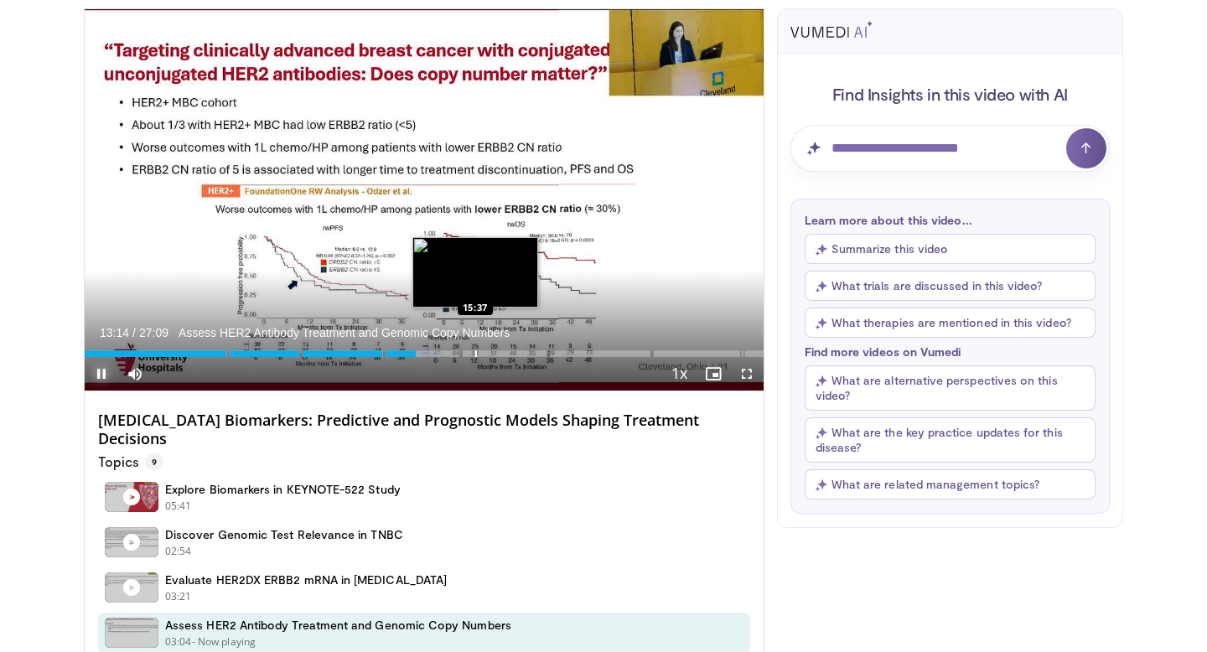
click at [475, 350] on div "Loaded : 52.85% 13:14 15:37" at bounding box center [424, 349] width 679 height 16
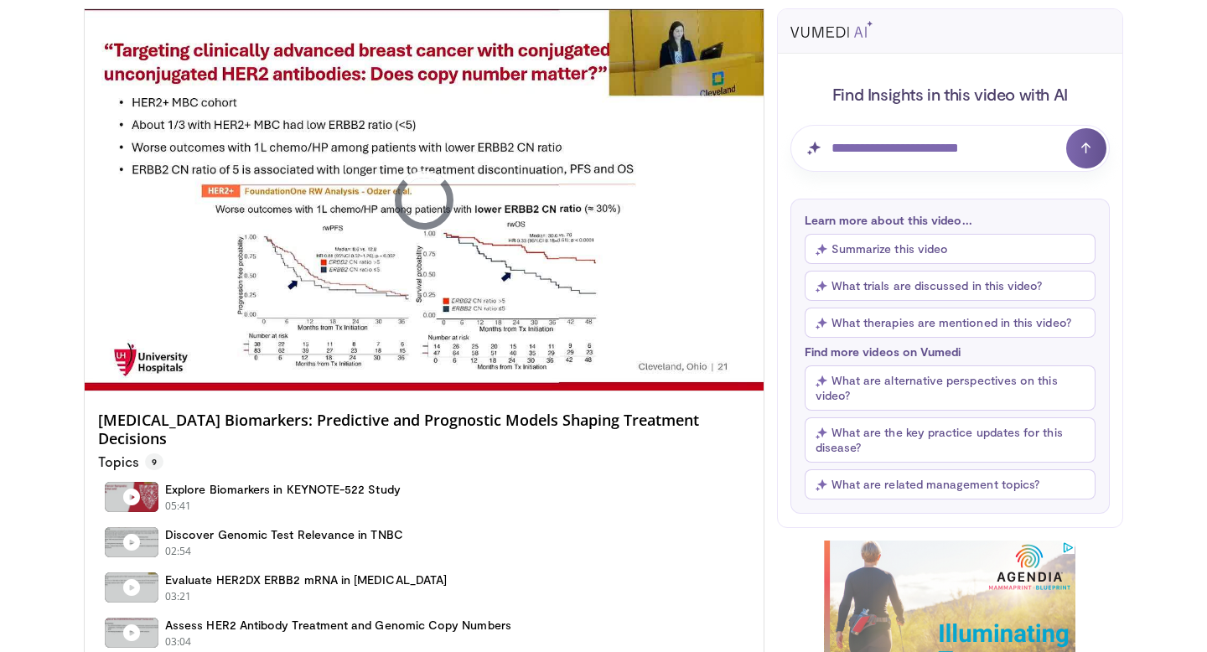
scroll to position [0, 0]
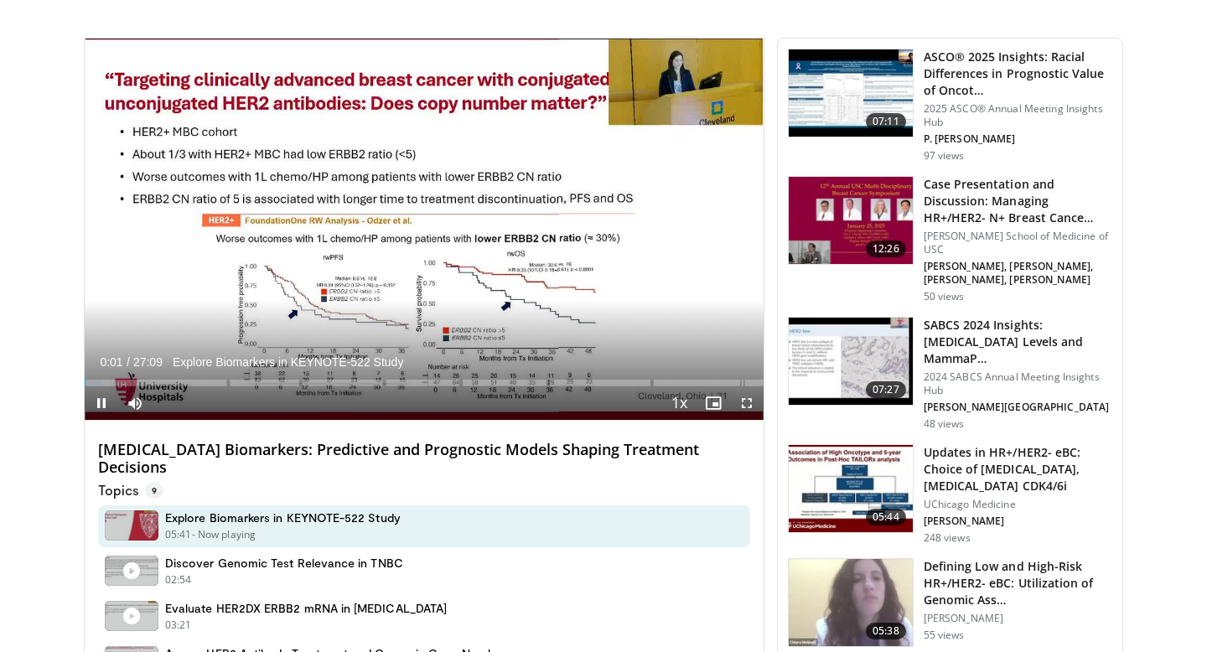
scroll to position [445, 0]
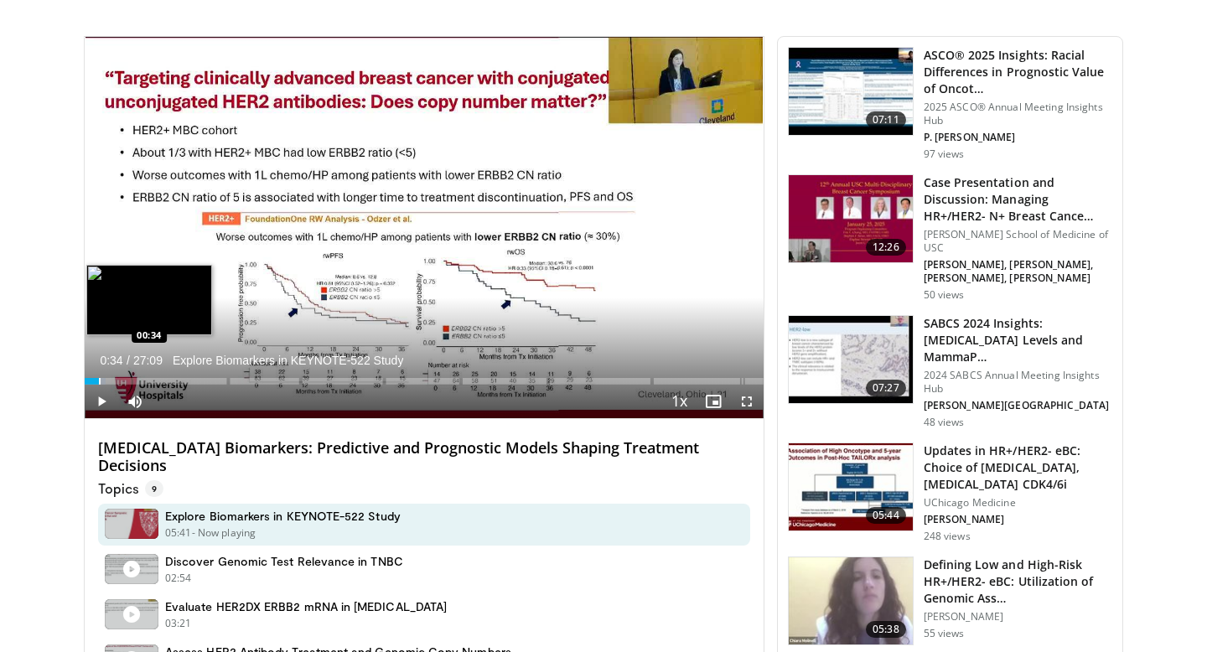
click at [99, 379] on div "Progress Bar" at bounding box center [100, 381] width 2 height 7
click at [106, 379] on div "Progress Bar" at bounding box center [107, 381] width 2 height 7
click at [117, 379] on div "Progress Bar" at bounding box center [118, 381] width 2 height 7
click at [135, 381] on div "Progress Bar" at bounding box center [136, 381] width 2 height 7
click at [147, 381] on div "Progress Bar" at bounding box center [148, 381] width 2 height 7
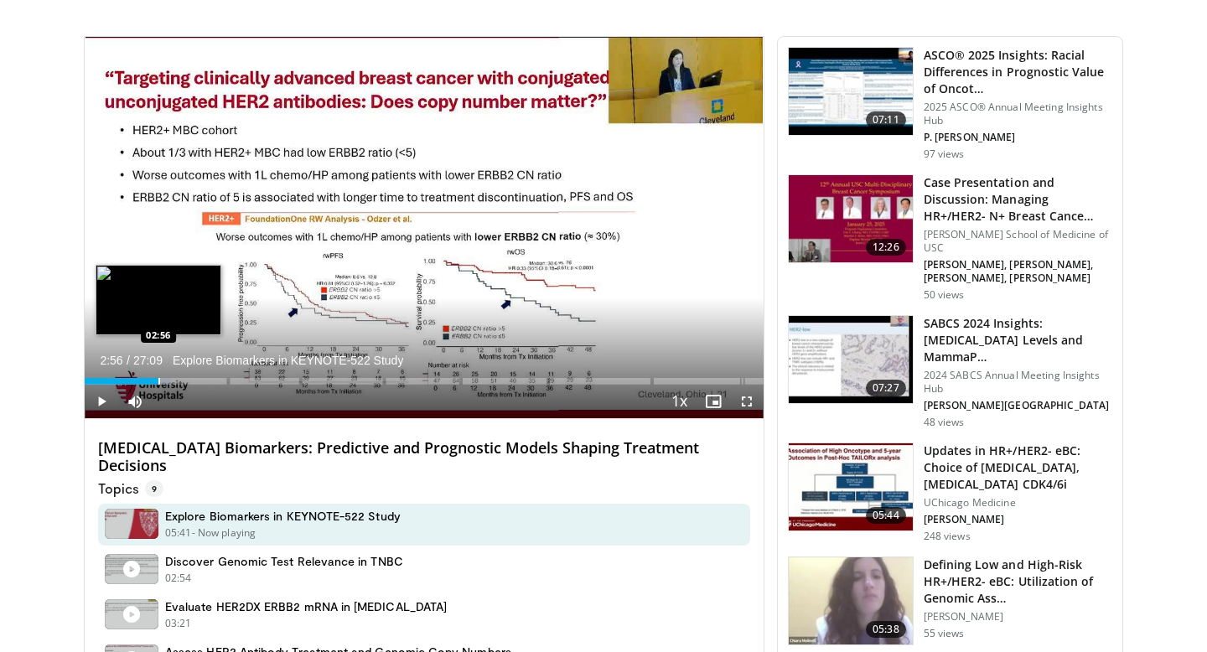
click at [158, 381] on div "Progress Bar" at bounding box center [159, 381] width 2 height 7
click at [168, 381] on div "Progress Bar" at bounding box center [169, 381] width 2 height 7
click at [189, 381] on div "Progress Bar" at bounding box center [190, 381] width 2 height 7
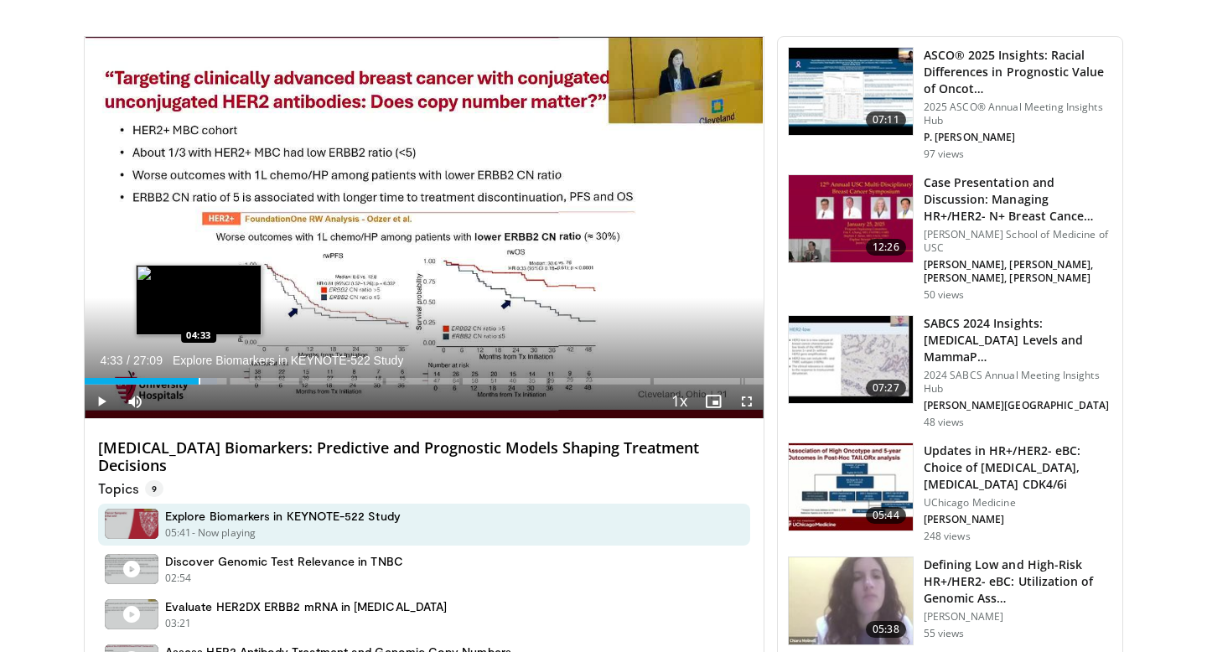
click at [199, 382] on div "Progress Bar" at bounding box center [200, 381] width 2 height 7
click at [210, 382] on div "Progress Bar" at bounding box center [211, 381] width 2 height 7
click at [220, 381] on div "Progress Bar" at bounding box center [221, 381] width 2 height 7
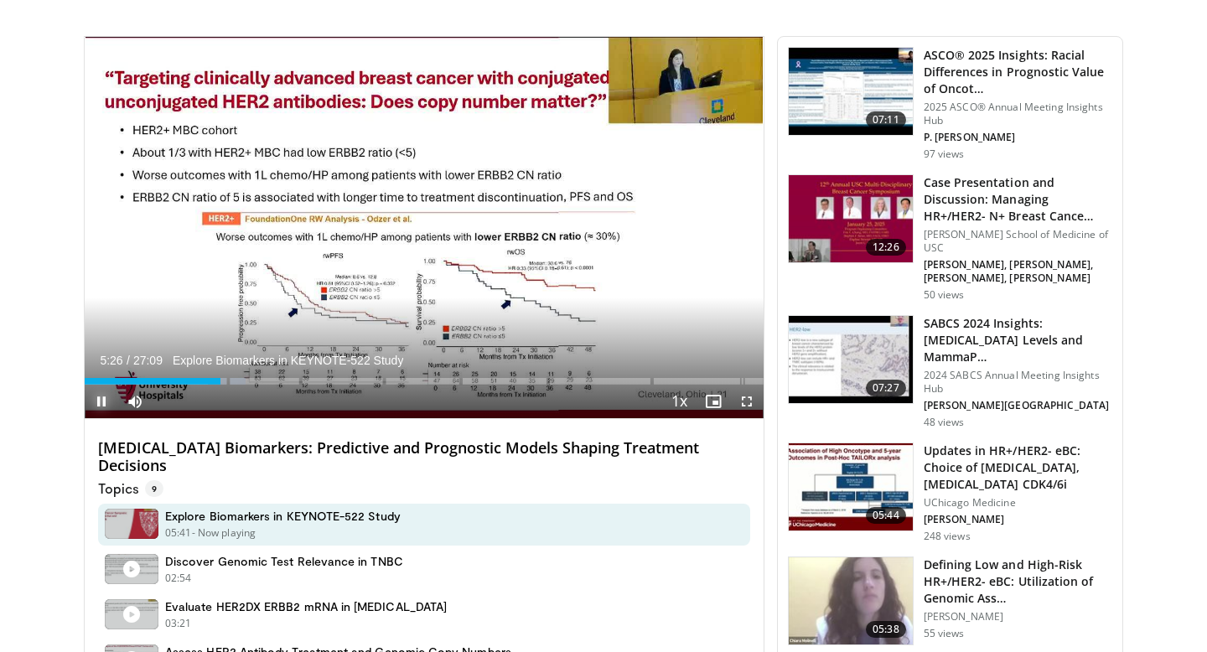
click at [95, 401] on span "Video Player" at bounding box center [102, 402] width 34 height 34
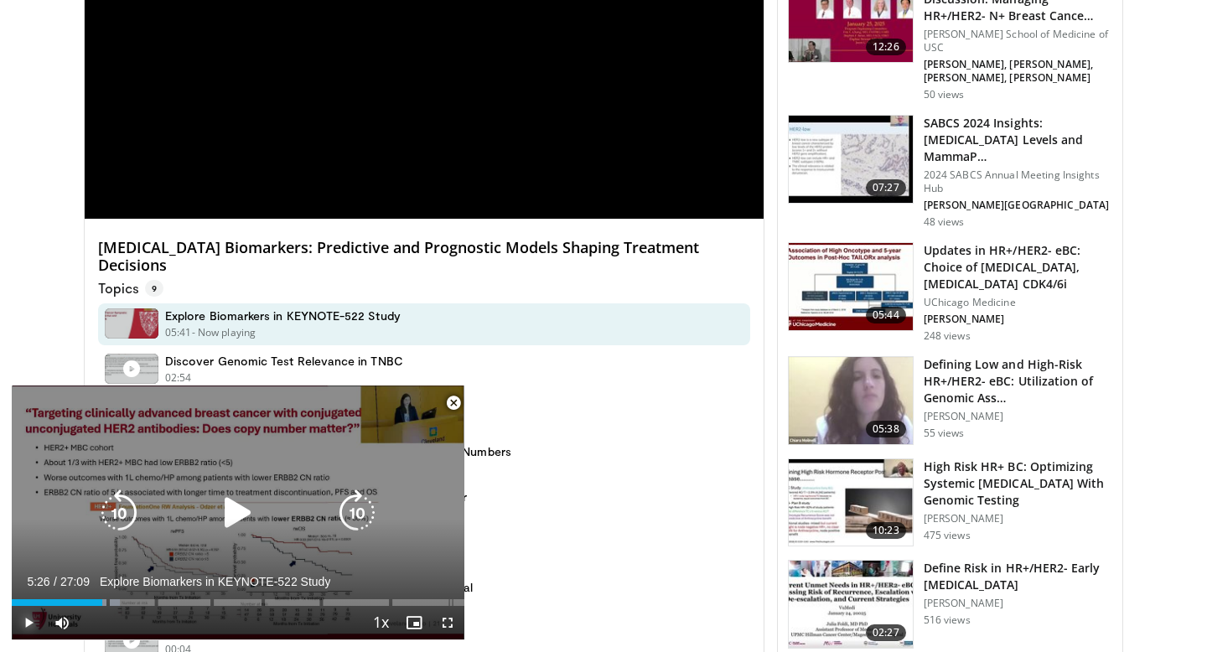
scroll to position [646, 0]
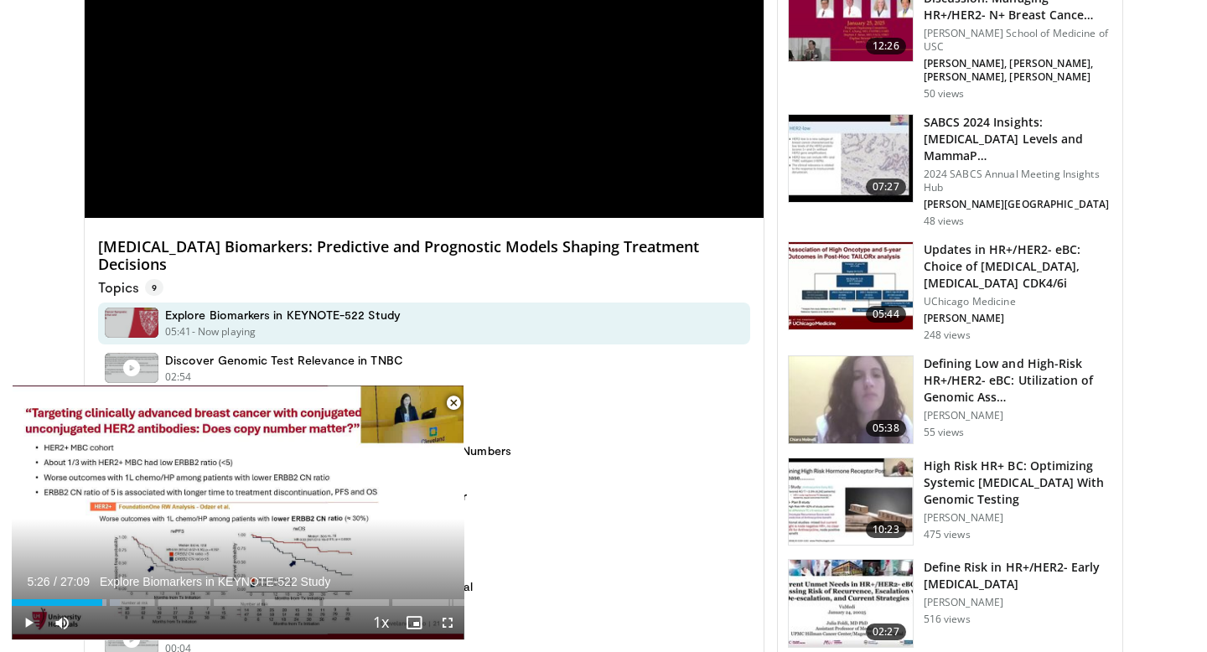
click at [449, 399] on span "Video Player" at bounding box center [454, 403] width 34 height 34
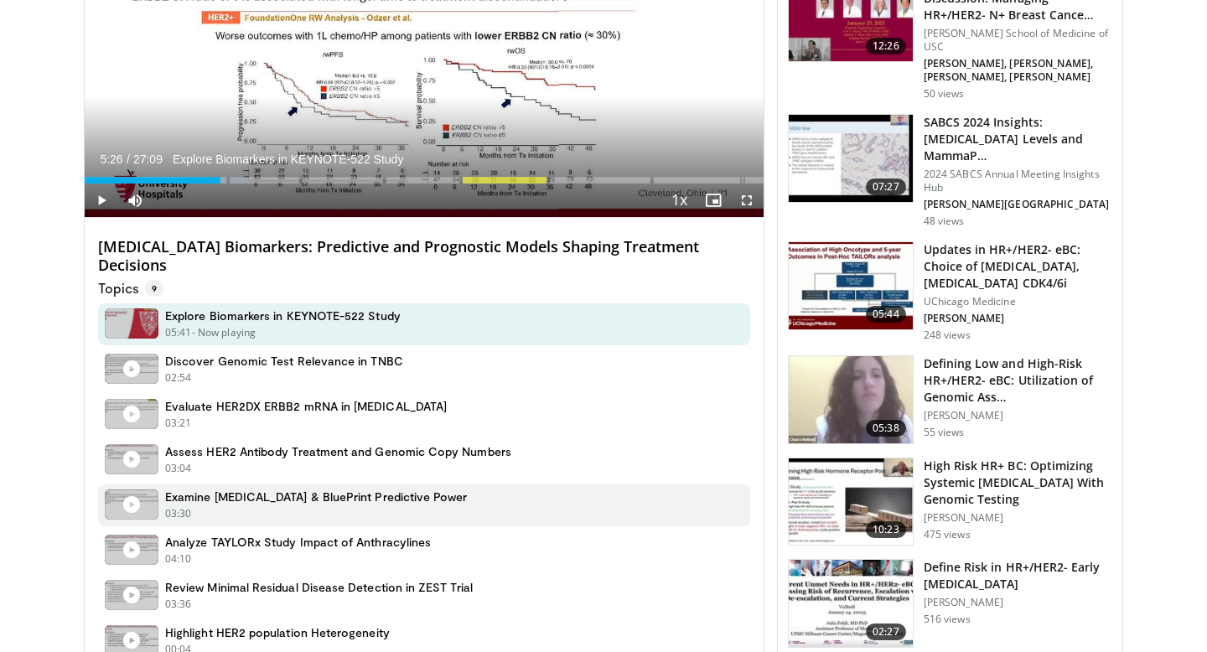
click at [305, 497] on h4 "Examine MammaPrint & BluePrint Predictive Power" at bounding box center [316, 497] width 303 height 15
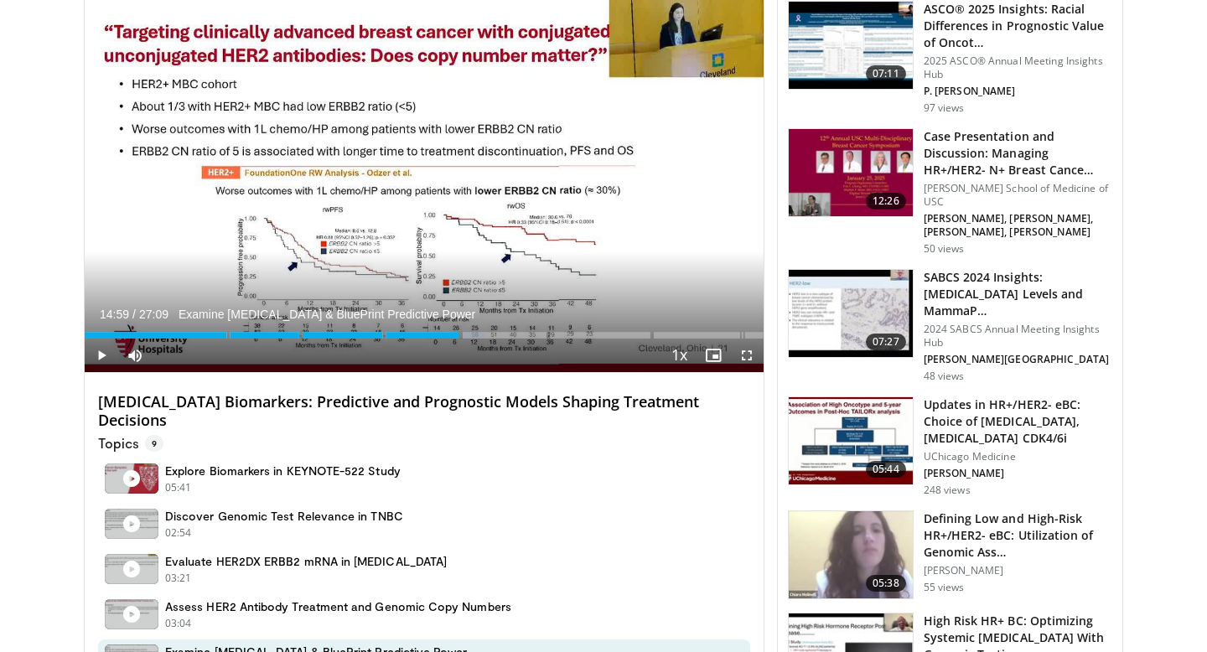
scroll to position [488, 0]
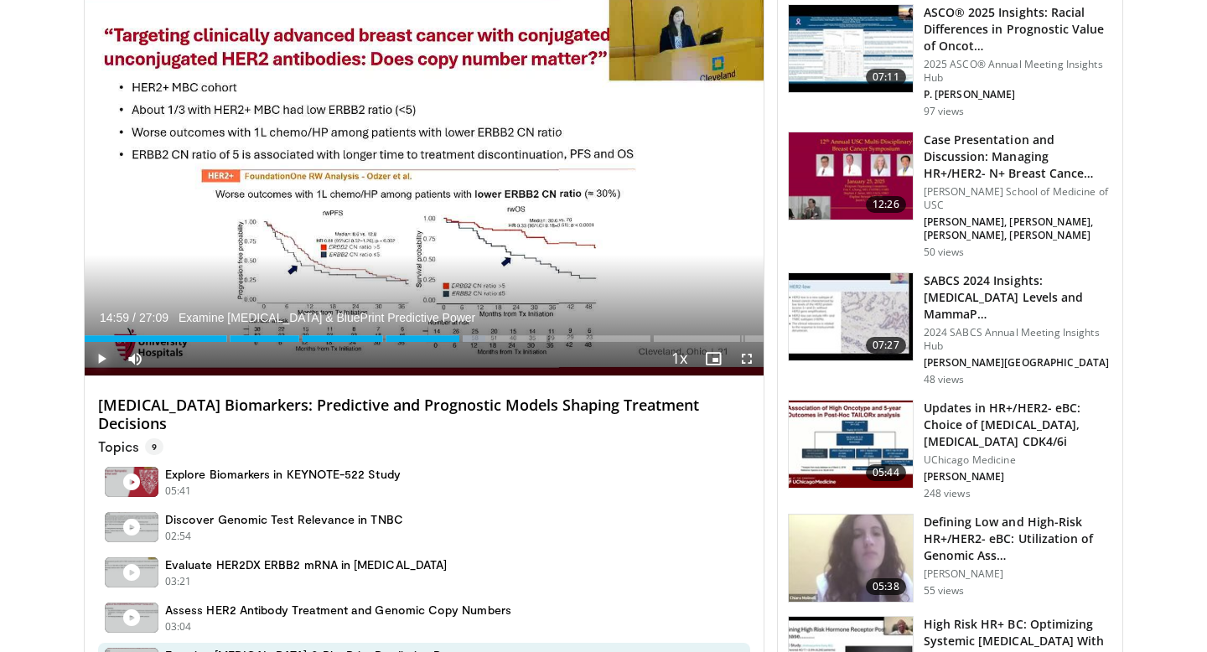
click at [101, 357] on span "Video Player" at bounding box center [102, 359] width 34 height 34
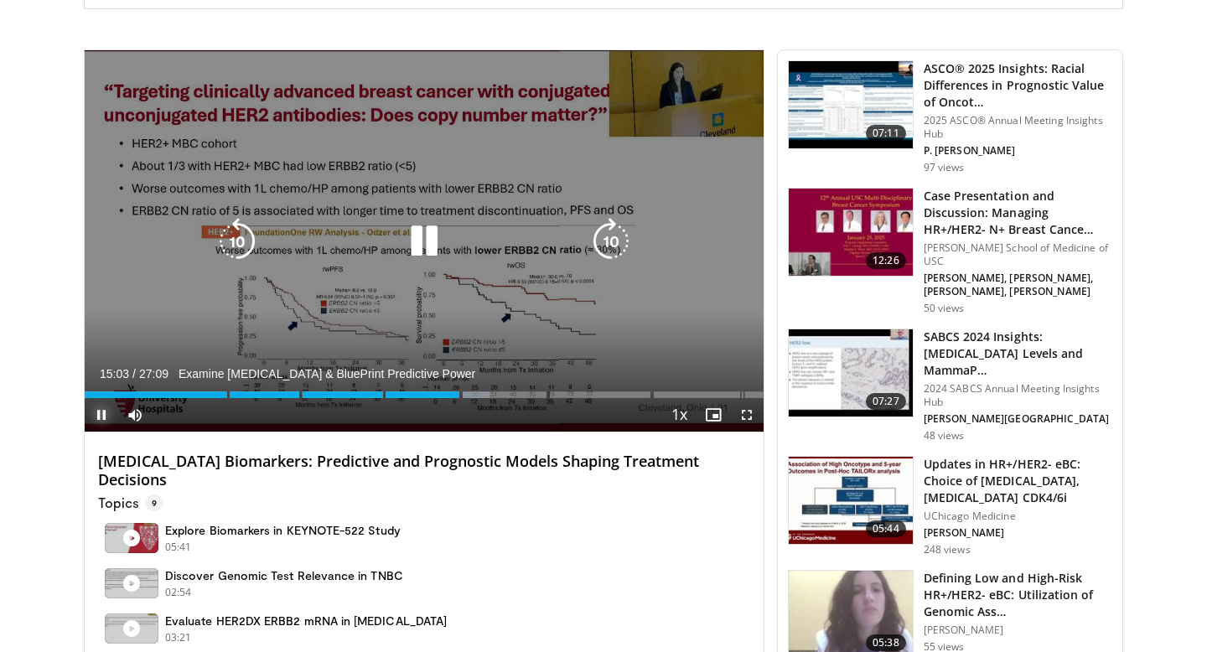
scroll to position [428, 0]
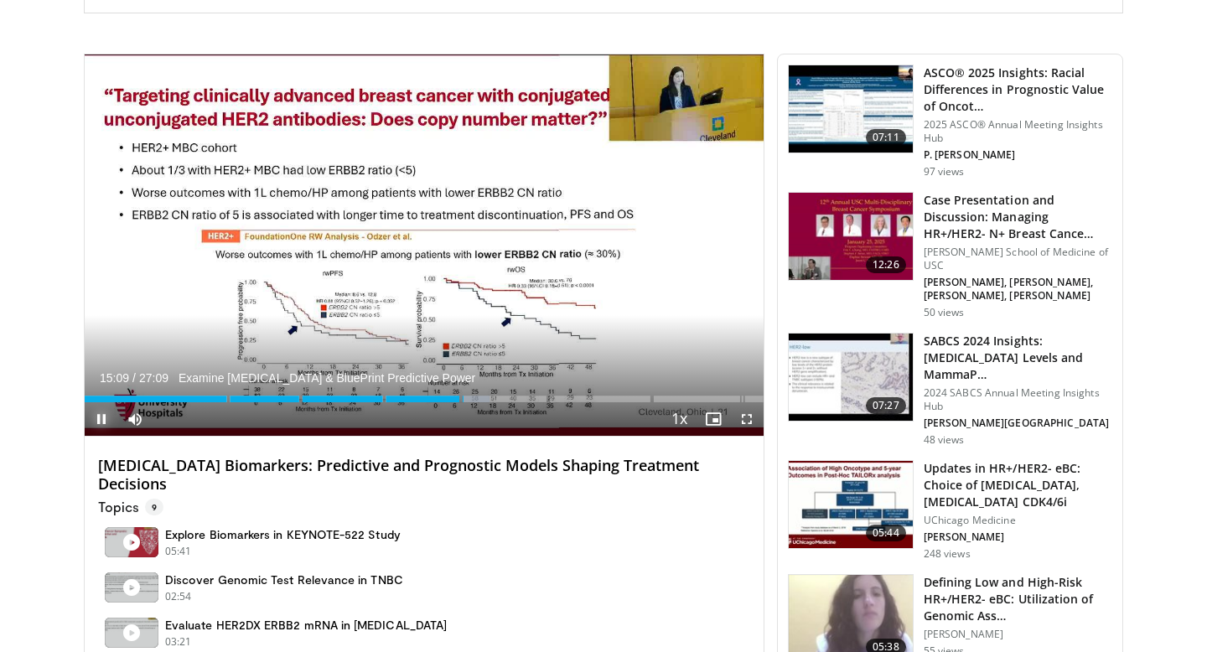
click at [105, 422] on span "Video Player" at bounding box center [102, 419] width 34 height 34
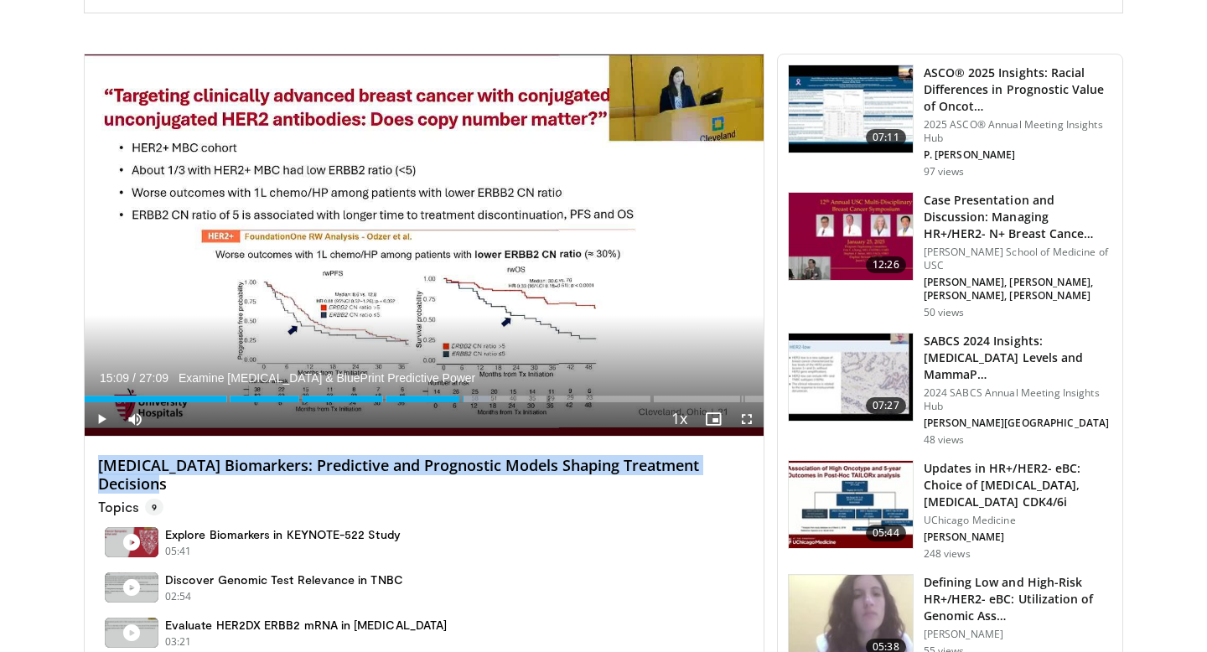
drag, startPoint x: 168, startPoint y: 487, endPoint x: 95, endPoint y: 466, distance: 75.9
copy h4 "Breast Cancer Biomarkers: Predictive and Prognostic Models Shaping Treatment De…"
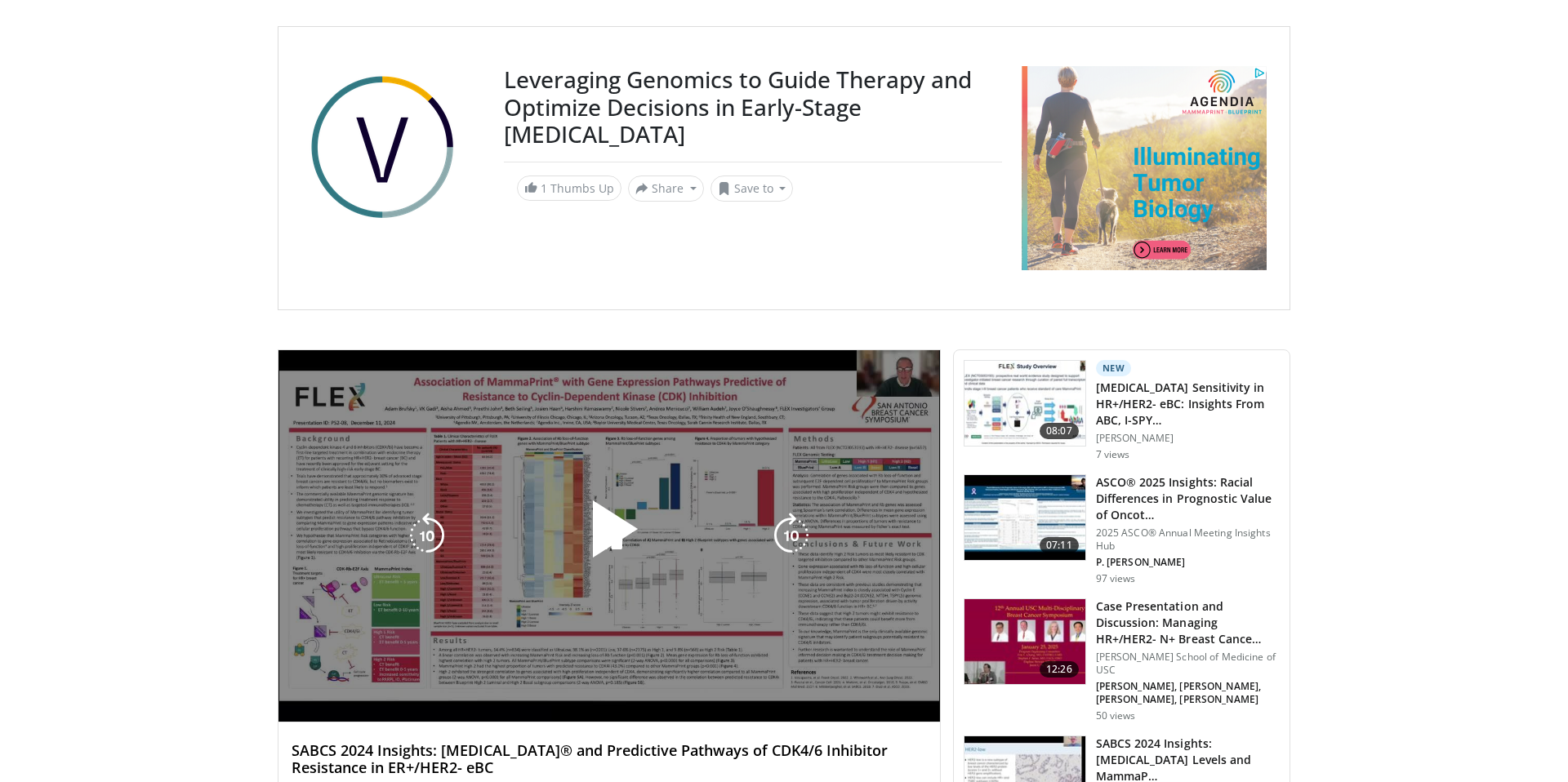
scroll to position [142, 0]
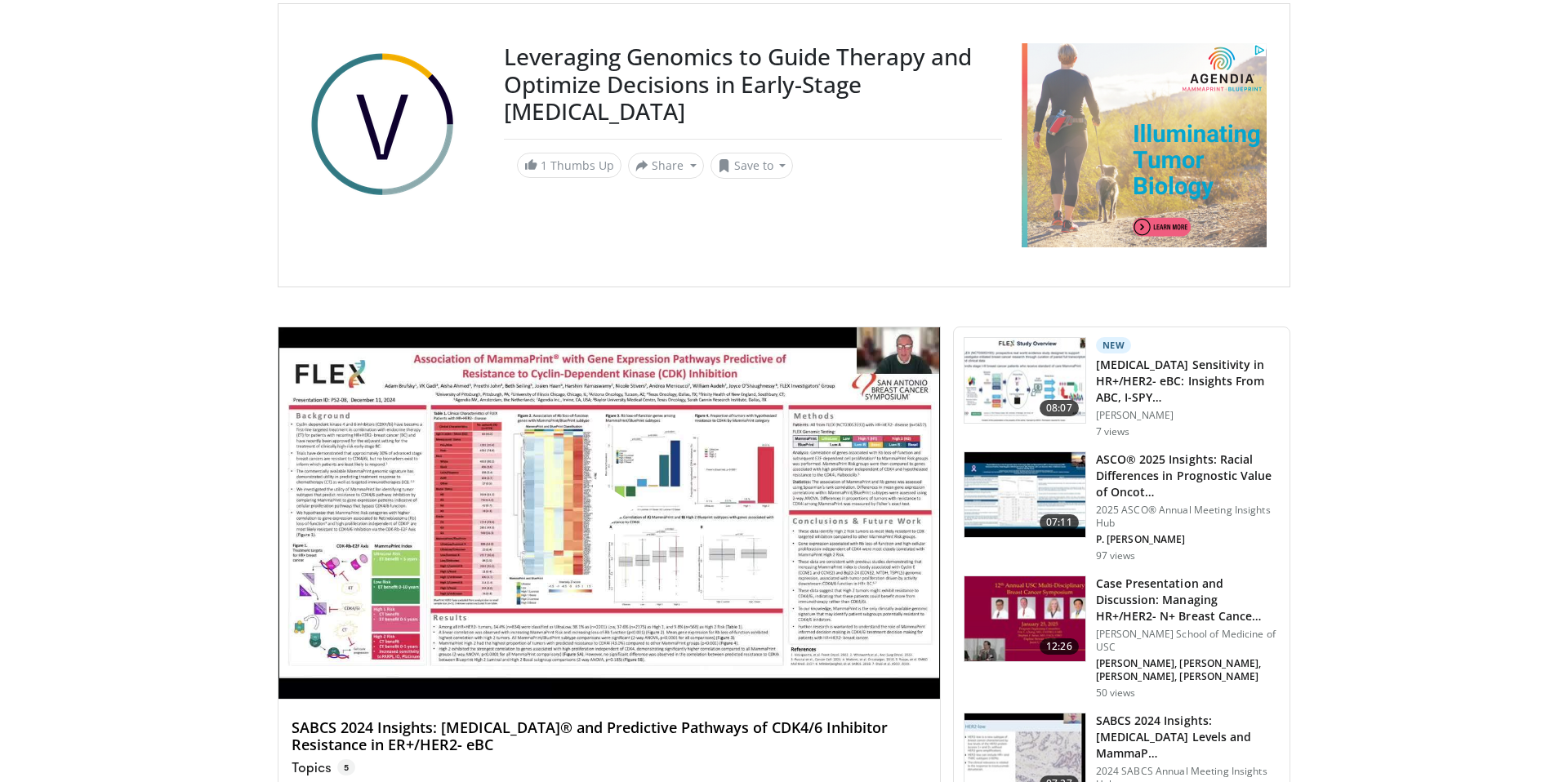
click at [609, 513] on span "Video Player" at bounding box center [609, 513] width 0 height 0
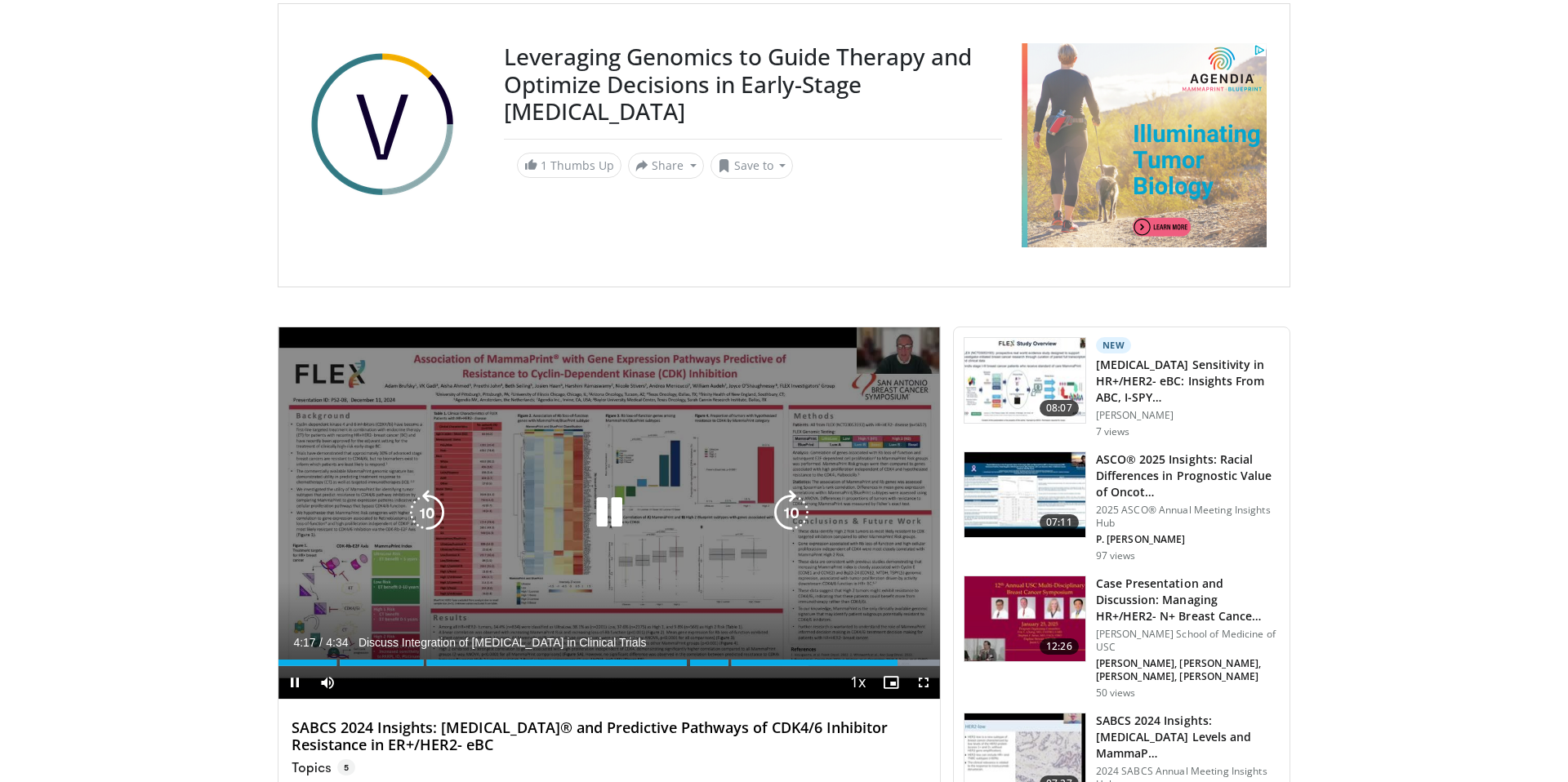
click at [617, 514] on icon "Video Player" at bounding box center [609, 512] width 46 height 46
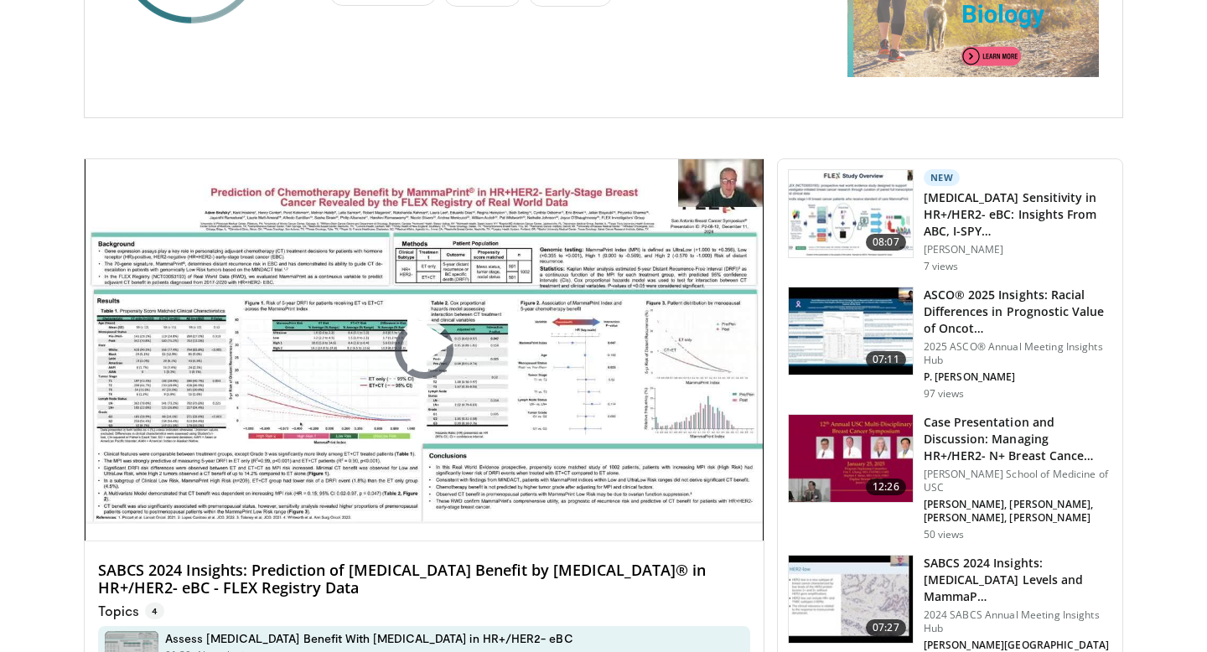
scroll to position [325, 0]
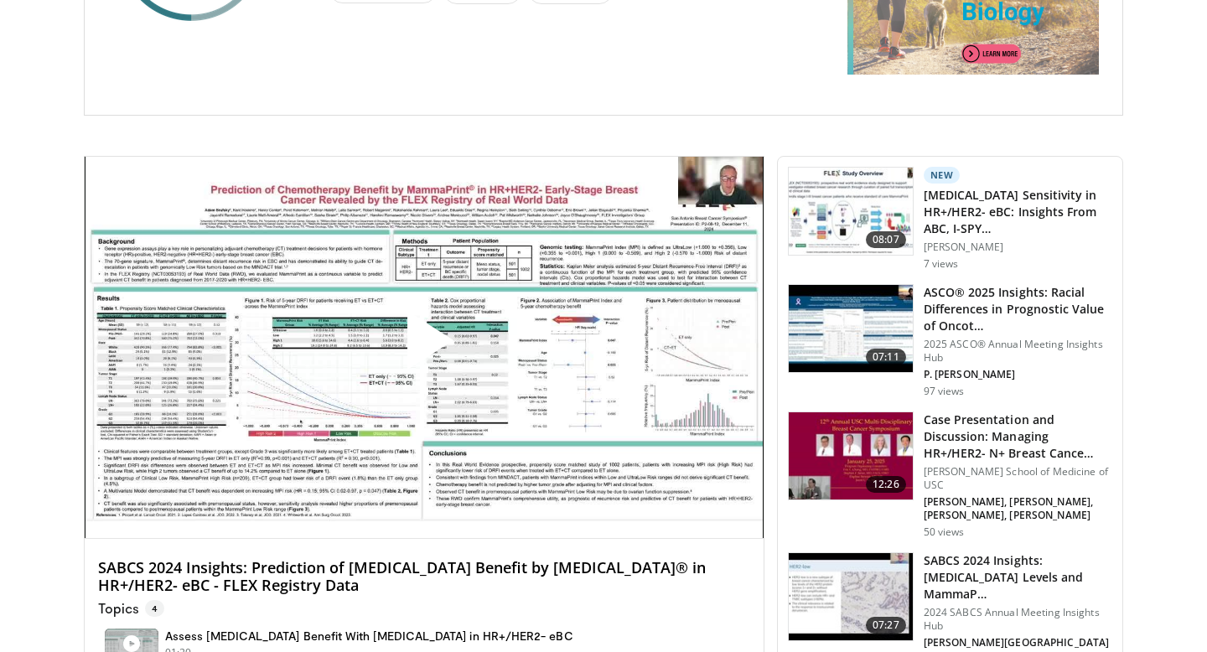
click at [424, 347] on span "Video Player" at bounding box center [424, 347] width 0 height 0
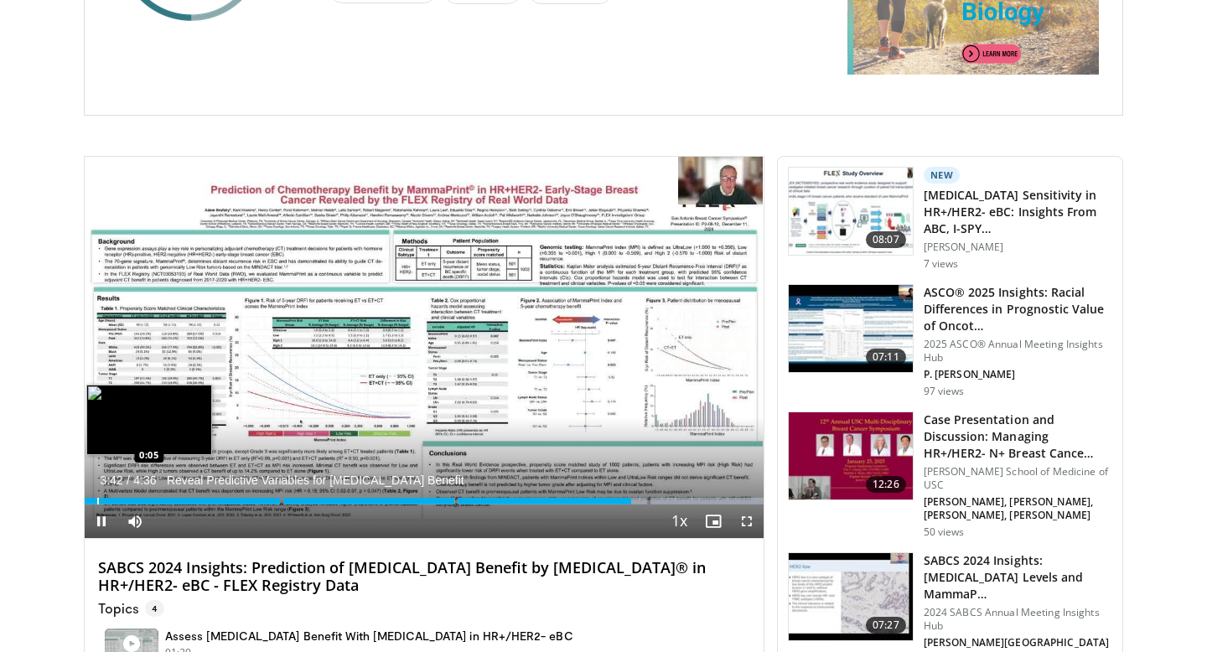
click at [97, 500] on div "Progress Bar" at bounding box center [98, 501] width 2 height 7
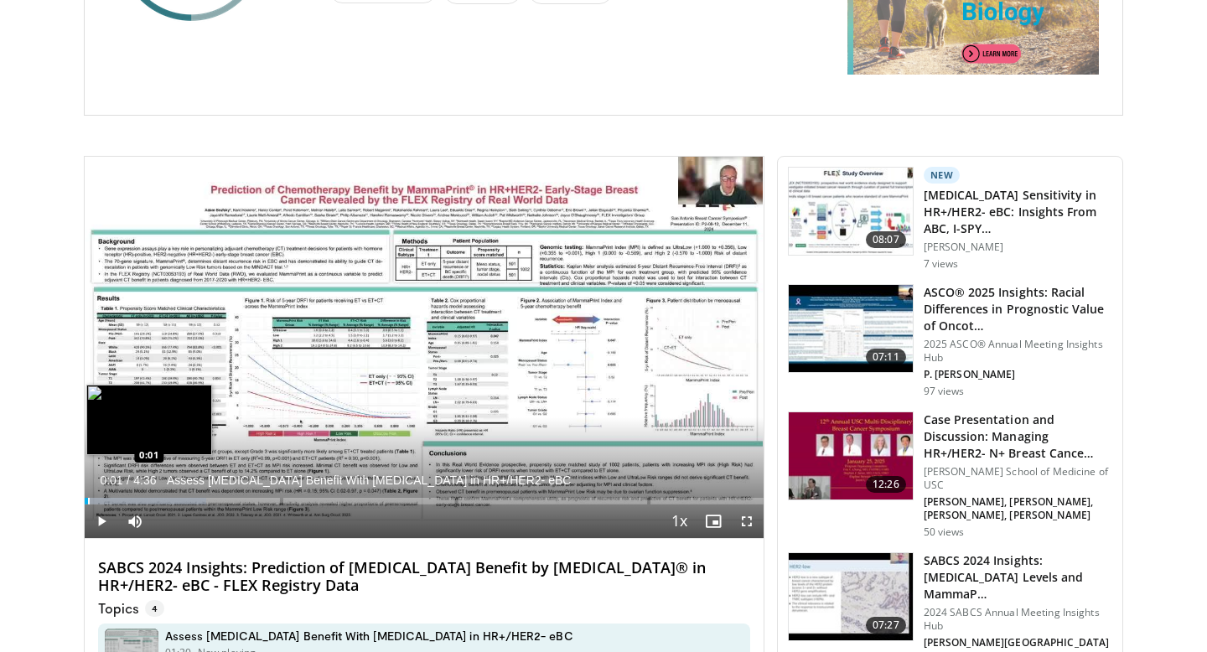
click at [88, 501] on div "Progress Bar" at bounding box center [89, 501] width 2 height 7
click at [92, 503] on div "Progress Bar" at bounding box center [93, 501] width 2 height 7
click at [98, 501] on div "Progress Bar" at bounding box center [99, 501] width 2 height 7
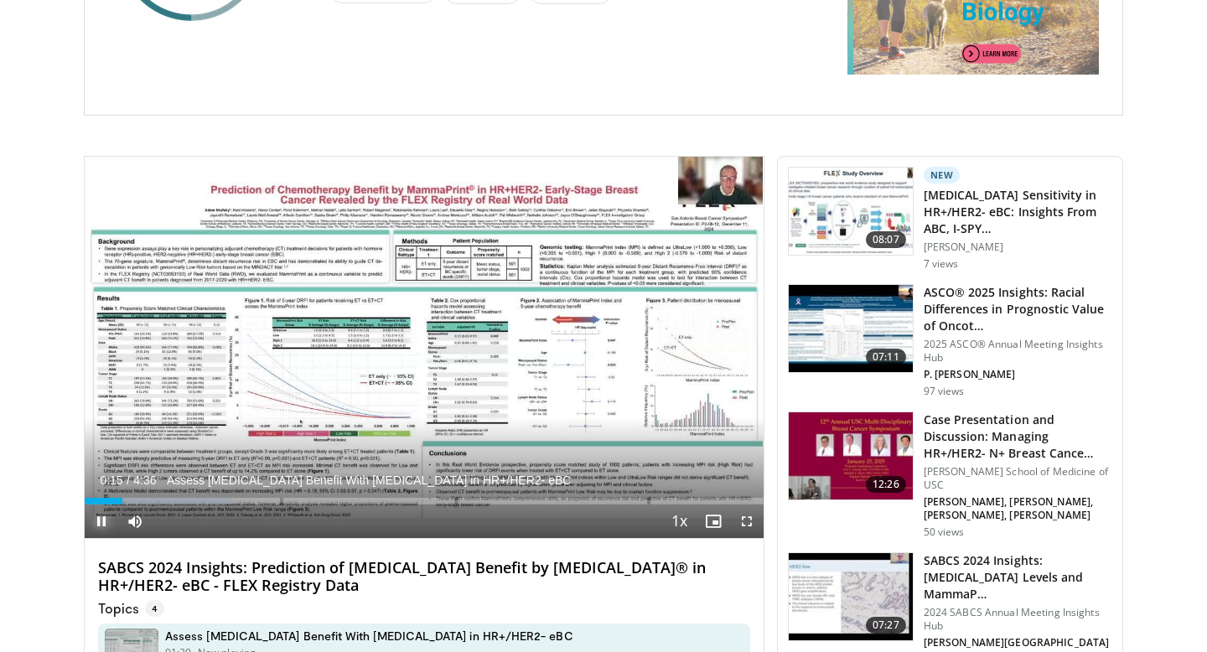
click at [104, 516] on span "Video Player" at bounding box center [102, 522] width 34 height 34
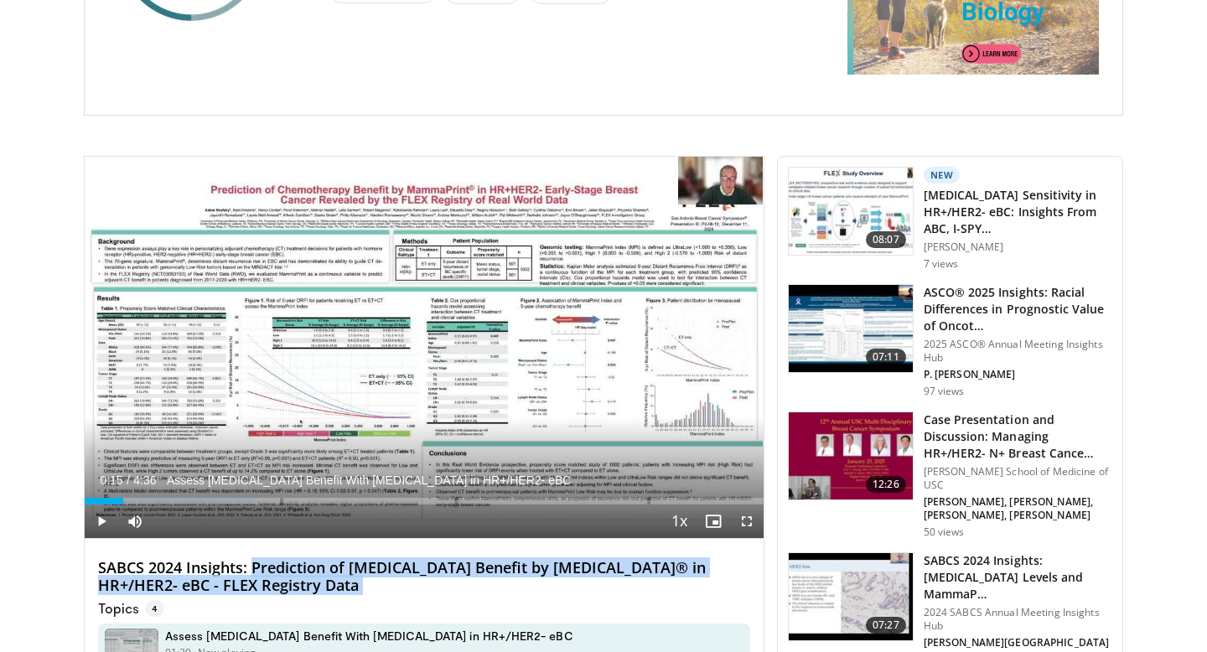
drag, startPoint x: 288, startPoint y: 595, endPoint x: 252, endPoint y: 571, distance: 43.5
copy div "Prediction of Chemotherapy Benefit by MammaPrint® in HR+/HER2- eBC - FLEX Regis…"
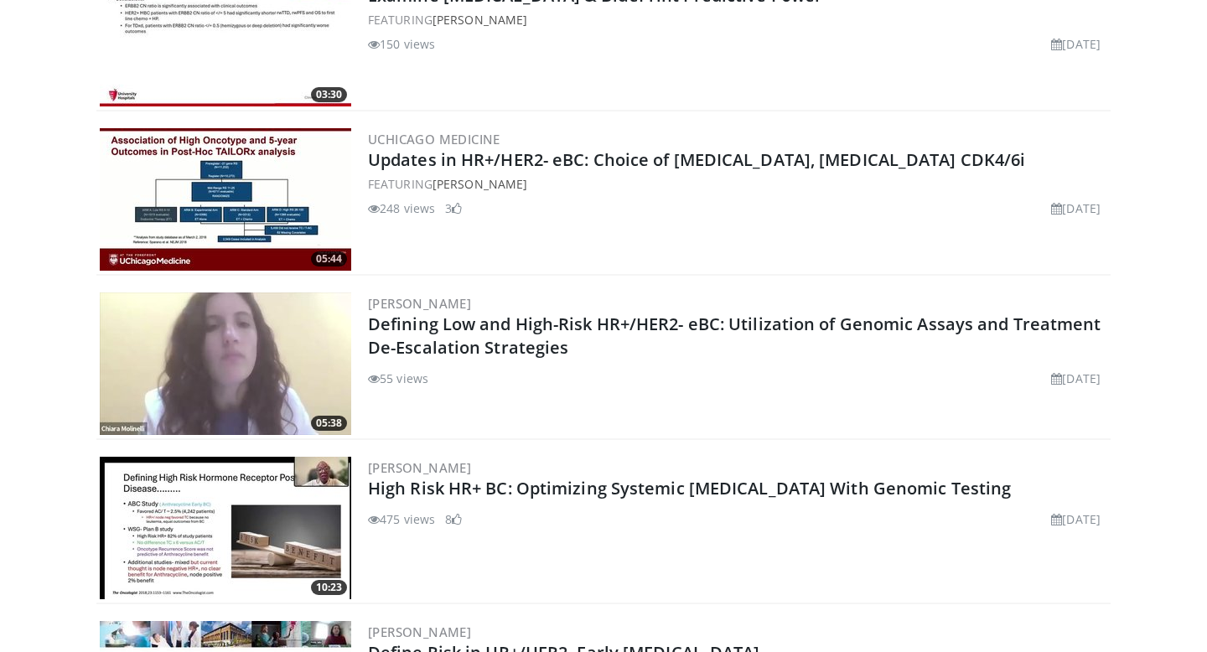
scroll to position [1312, 0]
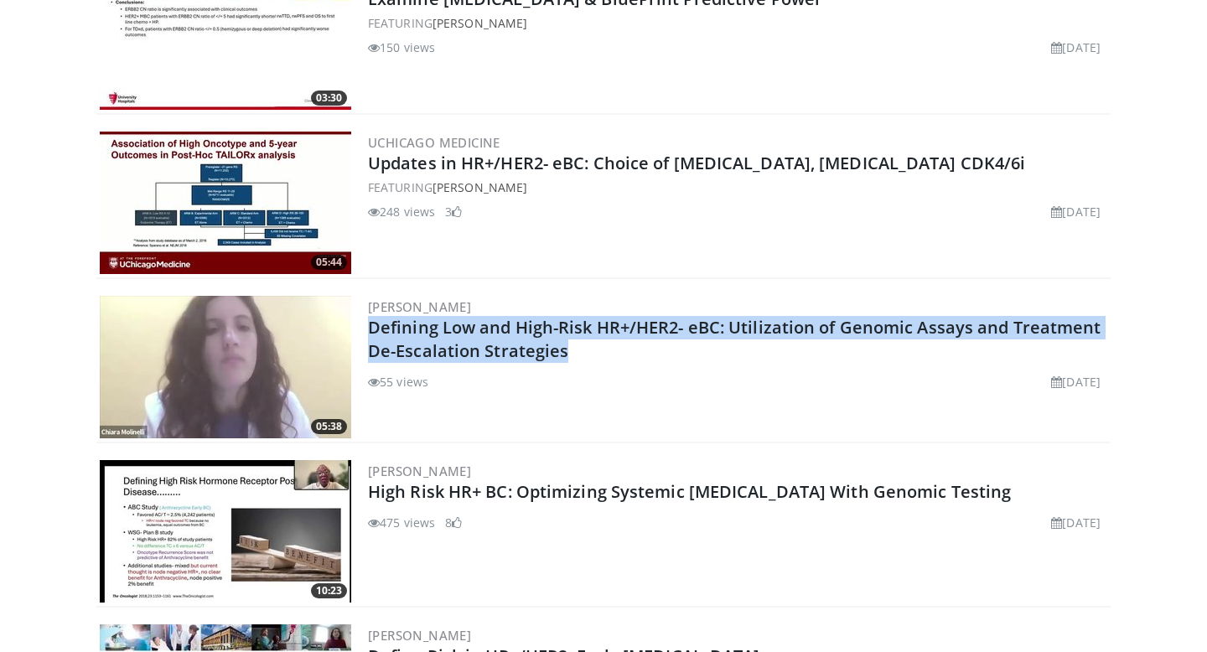
drag, startPoint x: 573, startPoint y: 349, endPoint x: 363, endPoint y: 335, distance: 210.9
click at [363, 335] on div "05:38 [PERSON_NAME] Defining Low and High-Risk HR+/HER2- eBC: Utilization of Ge…" at bounding box center [603, 368] width 1014 height 151
copy link "Defining Low and High-Risk HR+/HER2- eBC: Utilization of Genomic Assays and Tre…"
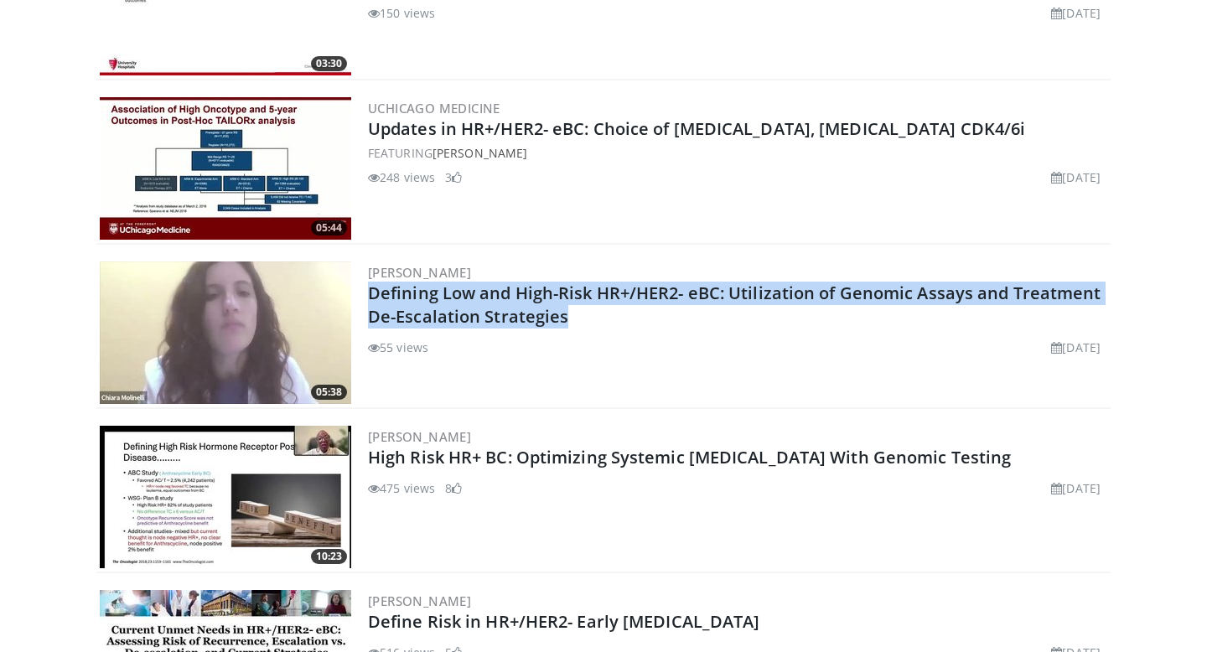
scroll to position [1364, 0]
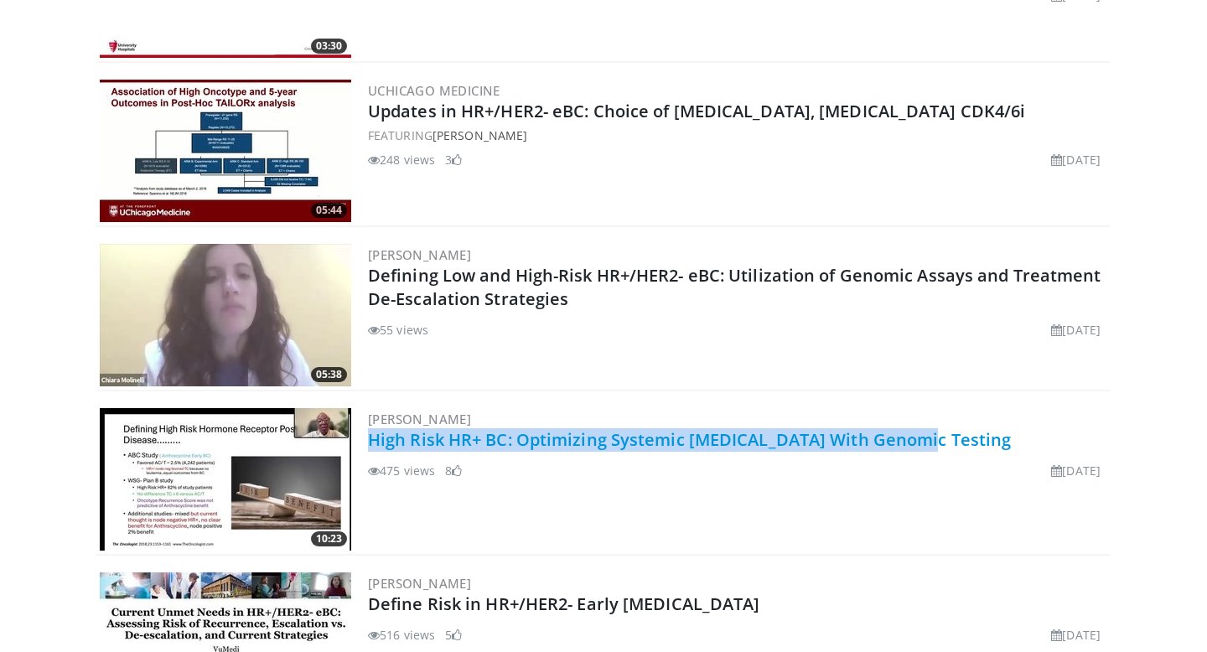
drag, startPoint x: 950, startPoint y: 441, endPoint x: 370, endPoint y: 437, distance: 580.2
click at [370, 437] on h2 "High Risk HR+ BC: Optimizing Systemic [MEDICAL_DATA] With Genomic Testing" at bounding box center [737, 439] width 739 height 23
copy link "High Risk HR+ BC: Optimizing Systemic [MEDICAL_DATA] With Genomic Testing"
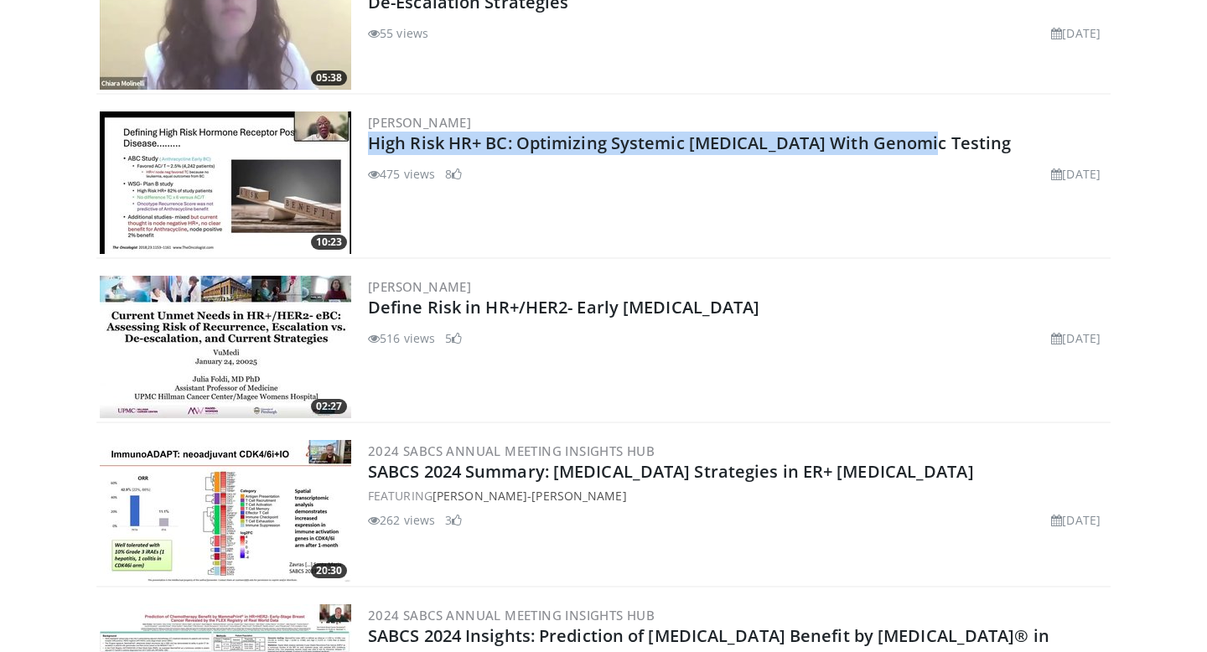
scroll to position [1665, 0]
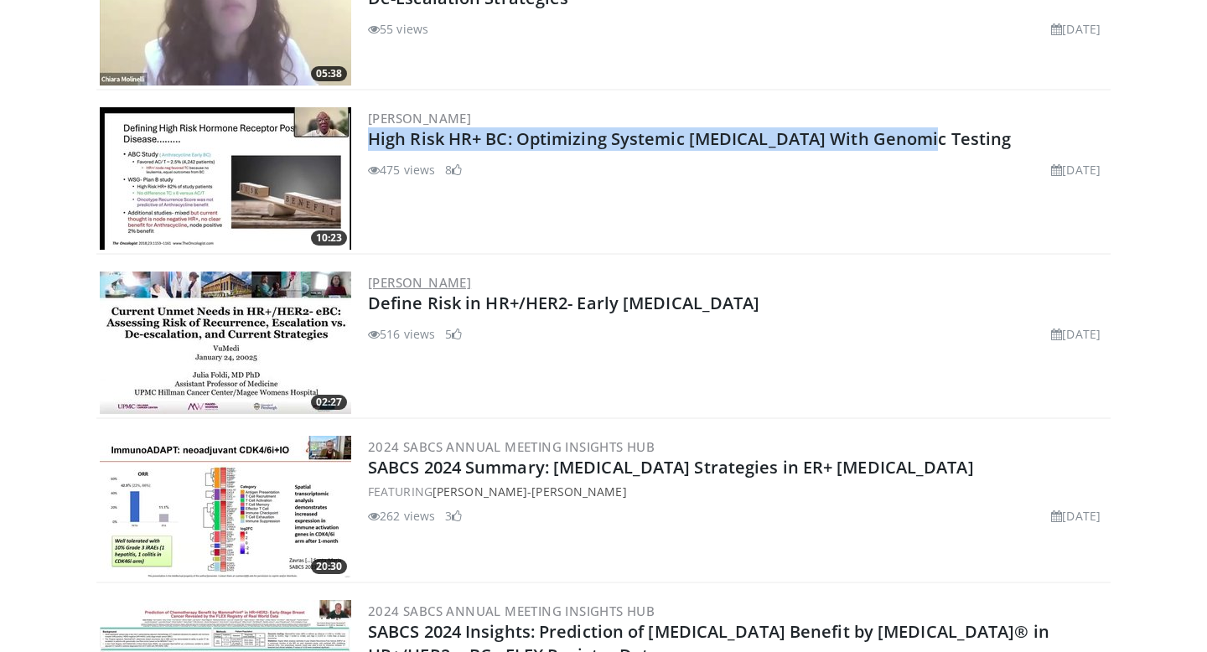
click at [411, 282] on link "Julia Foldi" at bounding box center [419, 282] width 103 height 17
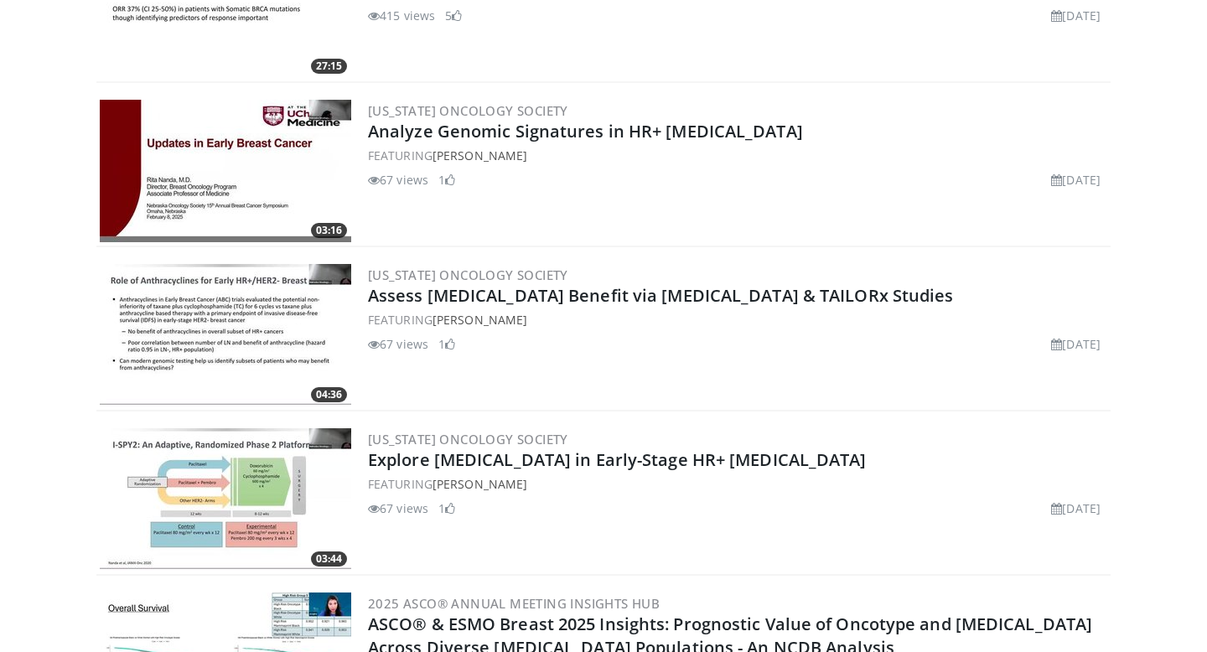
scroll to position [3141, 0]
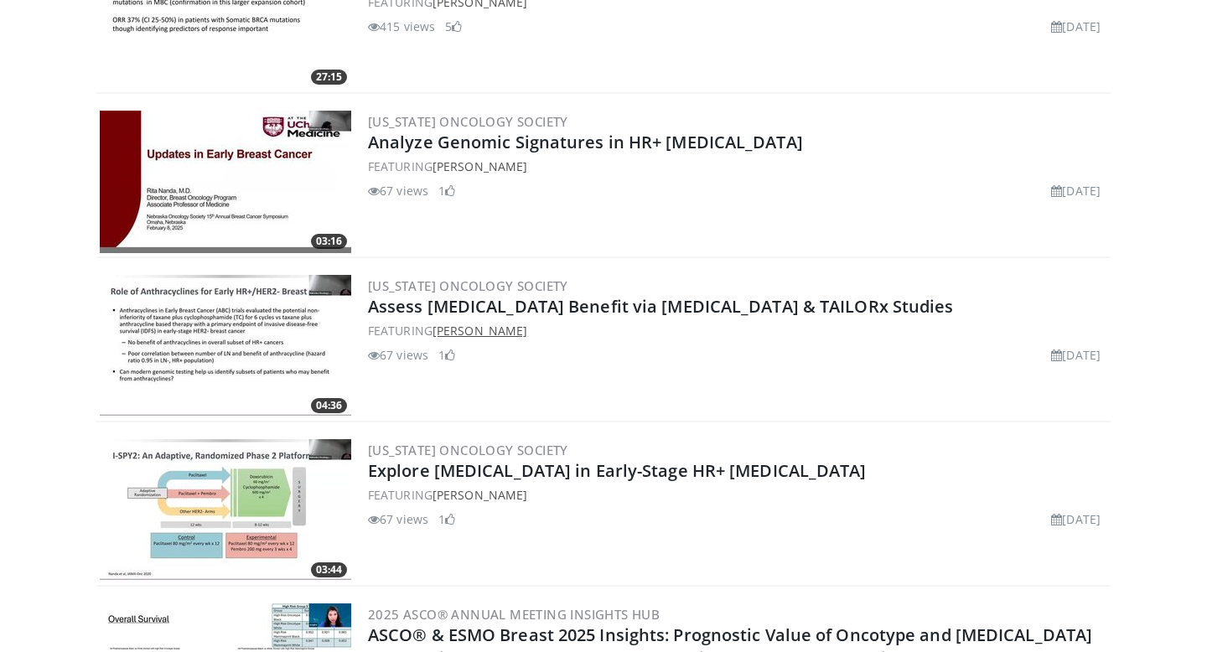
click at [470, 331] on link "Rita Nanda" at bounding box center [480, 331] width 95 height 16
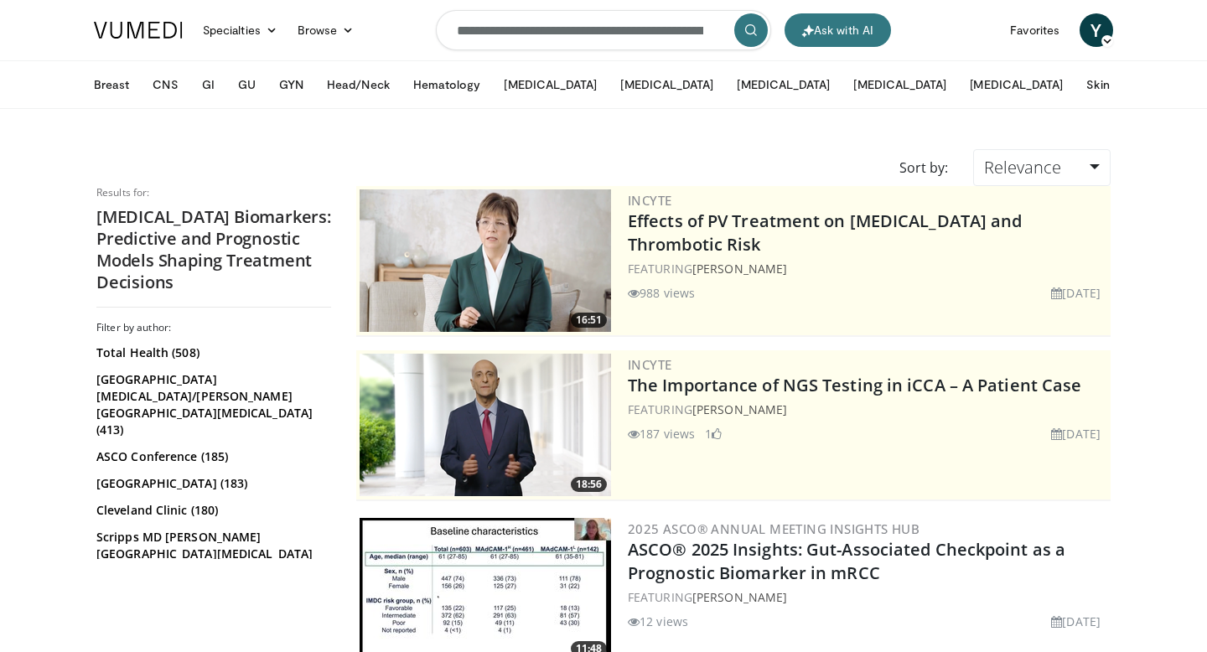
click at [667, 24] on input "**********" at bounding box center [603, 30] width 335 height 40
click at [711, 29] on icon "button" at bounding box center [714, 29] width 13 height 13
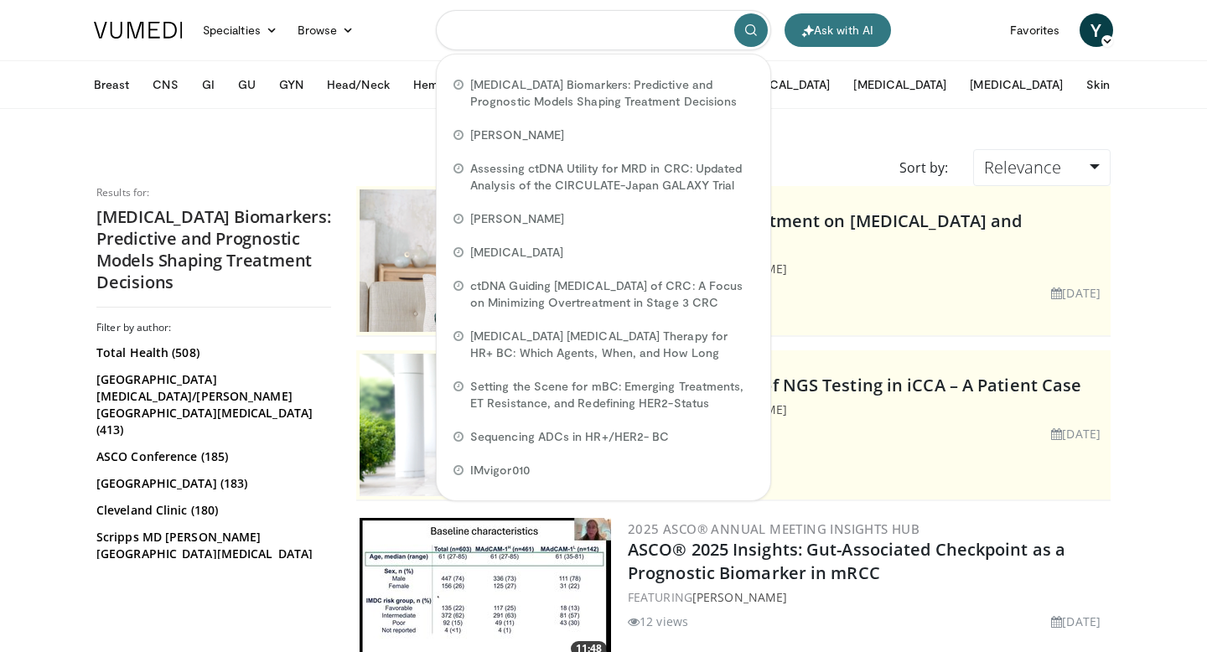
paste input "**********"
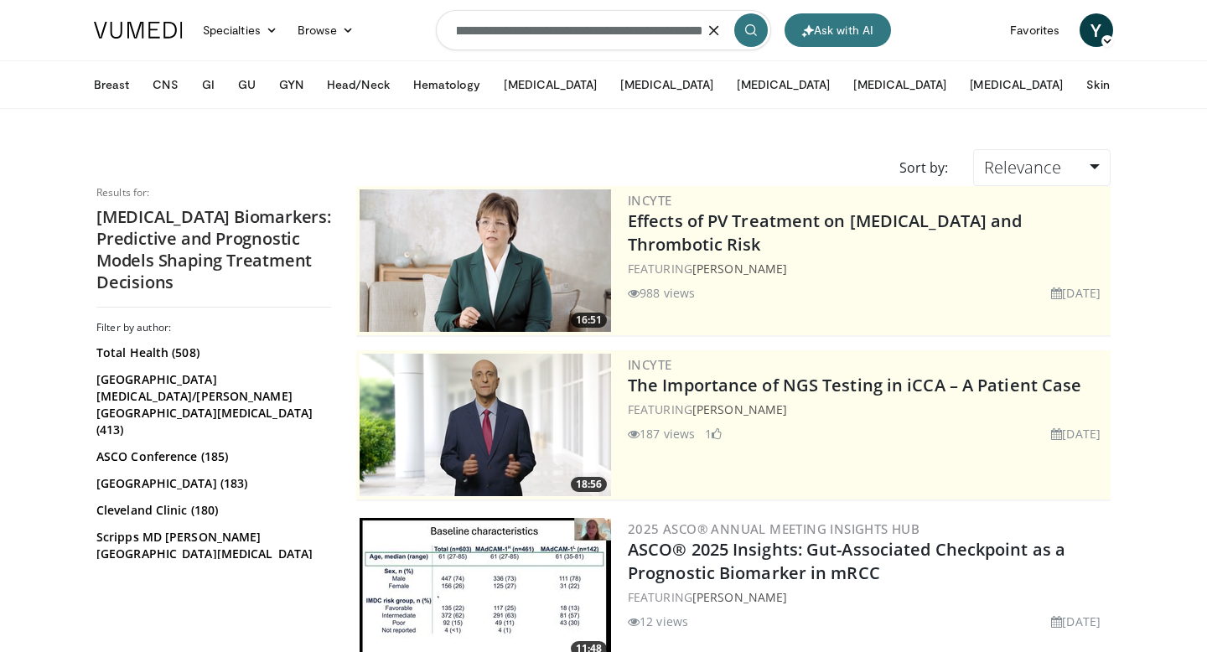
type input "**********"
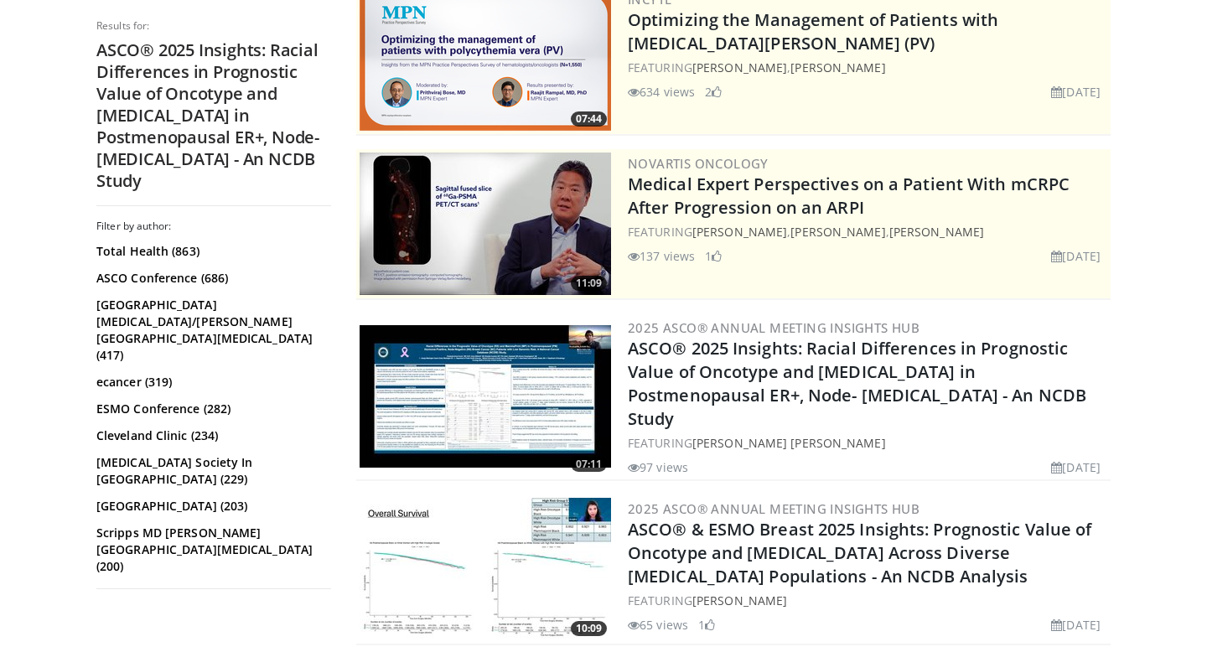
scroll to position [230, 0]
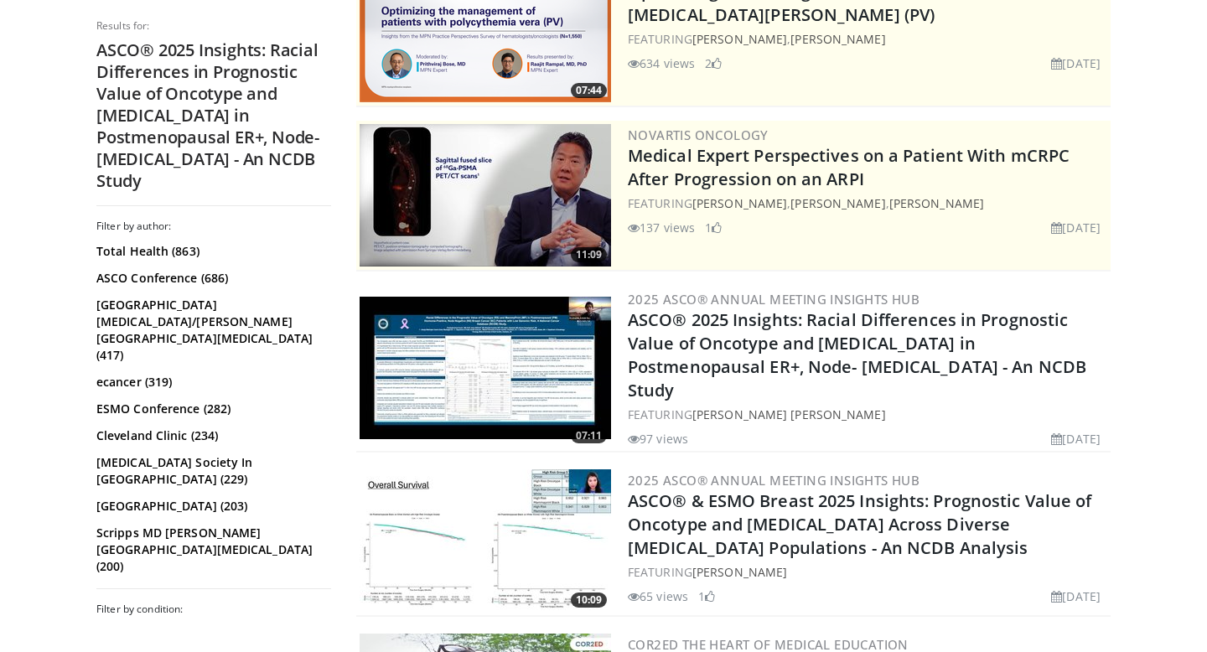
click at [530, 341] on img at bounding box center [486, 368] width 252 height 143
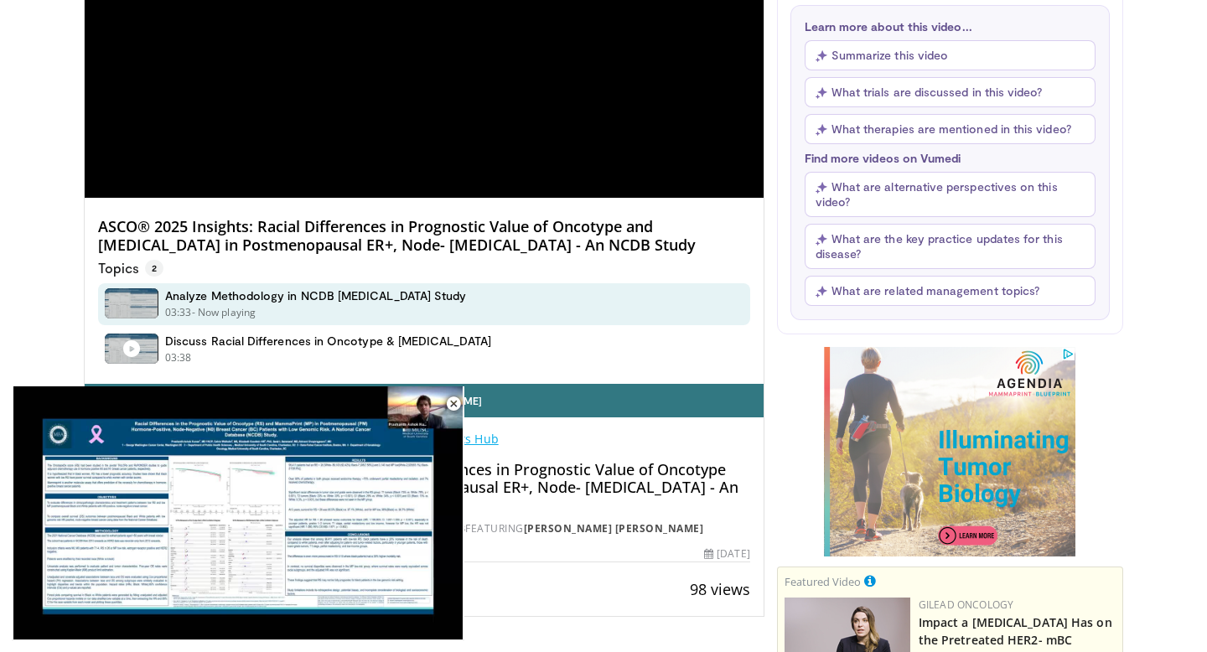
scroll to position [316, 0]
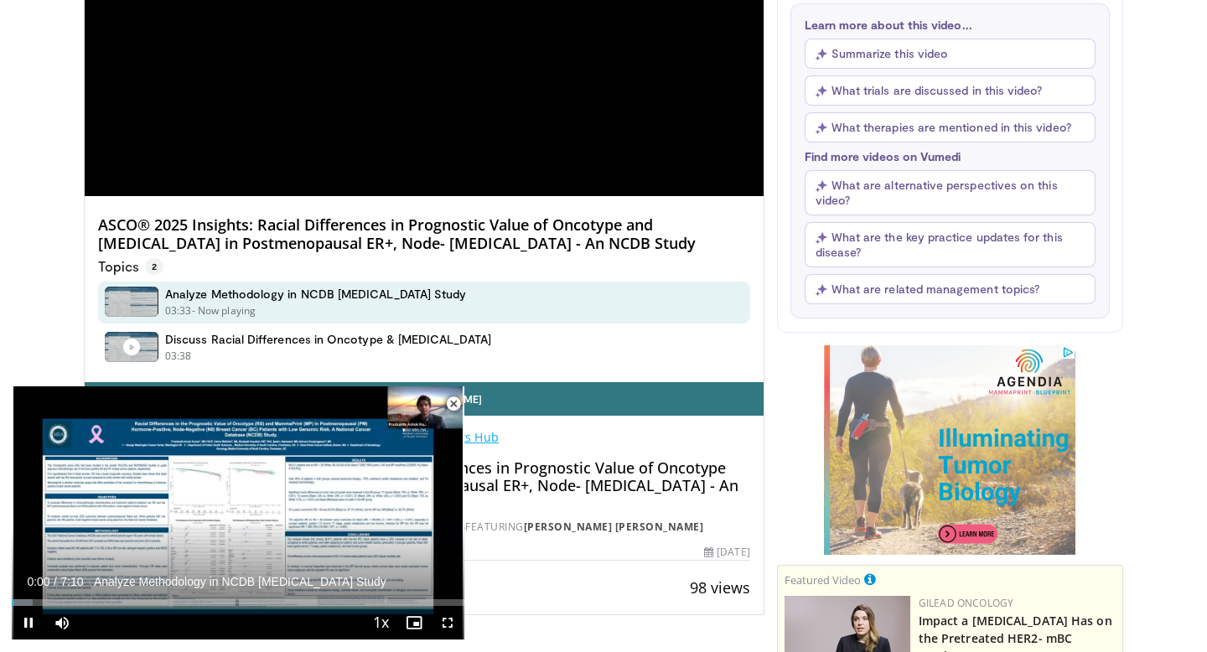
click at [451, 405] on span "Video Player" at bounding box center [454, 404] width 34 height 34
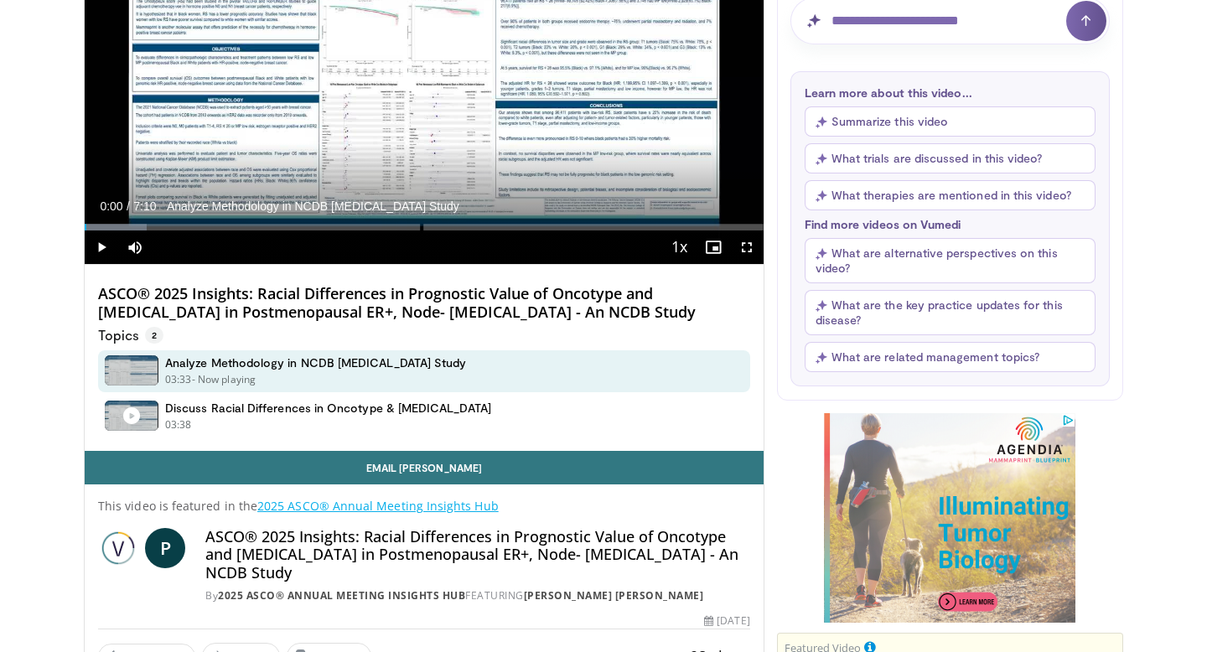
scroll to position [246, 0]
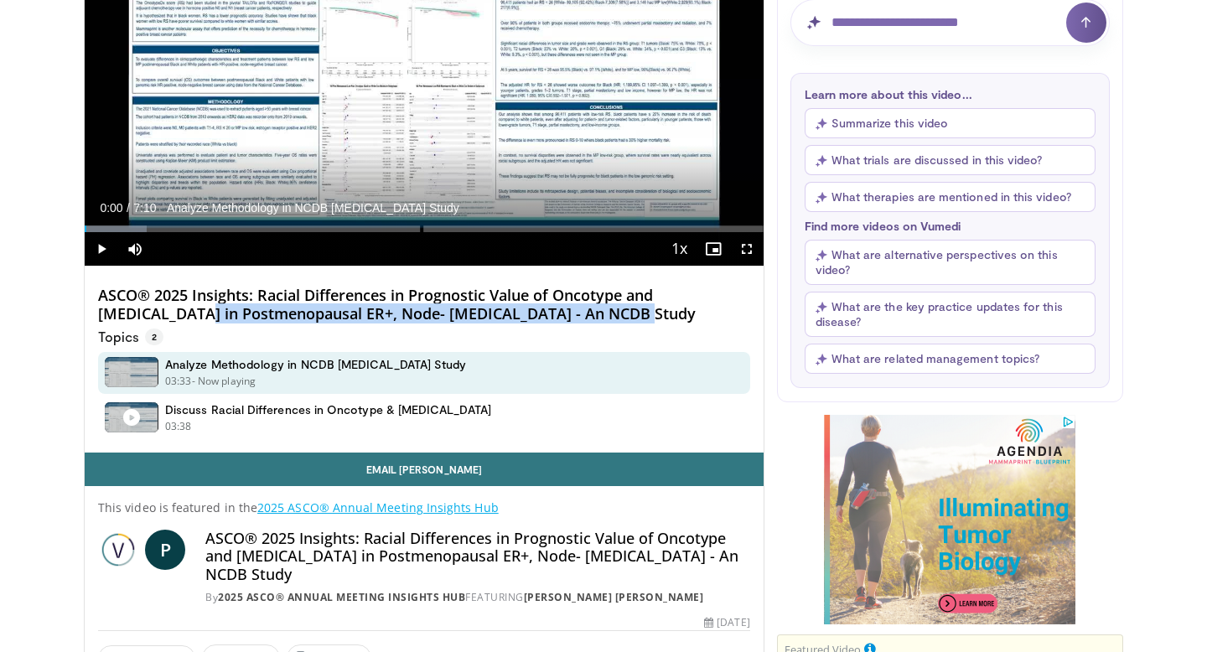
drag, startPoint x: 665, startPoint y: 316, endPoint x: 213, endPoint y: 313, distance: 451.9
click at [210, 313] on h4 "ASCO® 2025 Insights: Racial Differences in Prognostic Value of Oncotype and Mam…" at bounding box center [424, 305] width 652 height 36
click at [104, 247] on span "Video Player" at bounding box center [102, 249] width 34 height 34
click at [87, 230] on div "Progress Bar" at bounding box center [88, 229] width 2 height 7
click at [100, 249] on span "Video Player" at bounding box center [102, 249] width 34 height 34
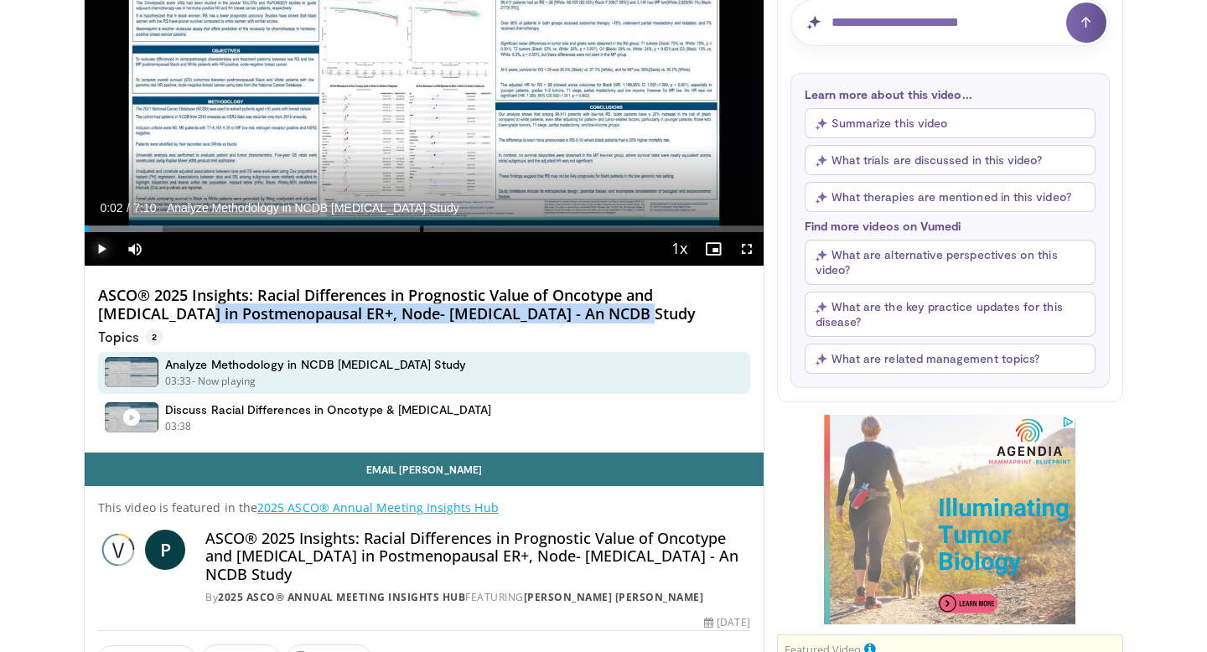
click at [100, 249] on span "Video Player" at bounding box center [102, 249] width 34 height 34
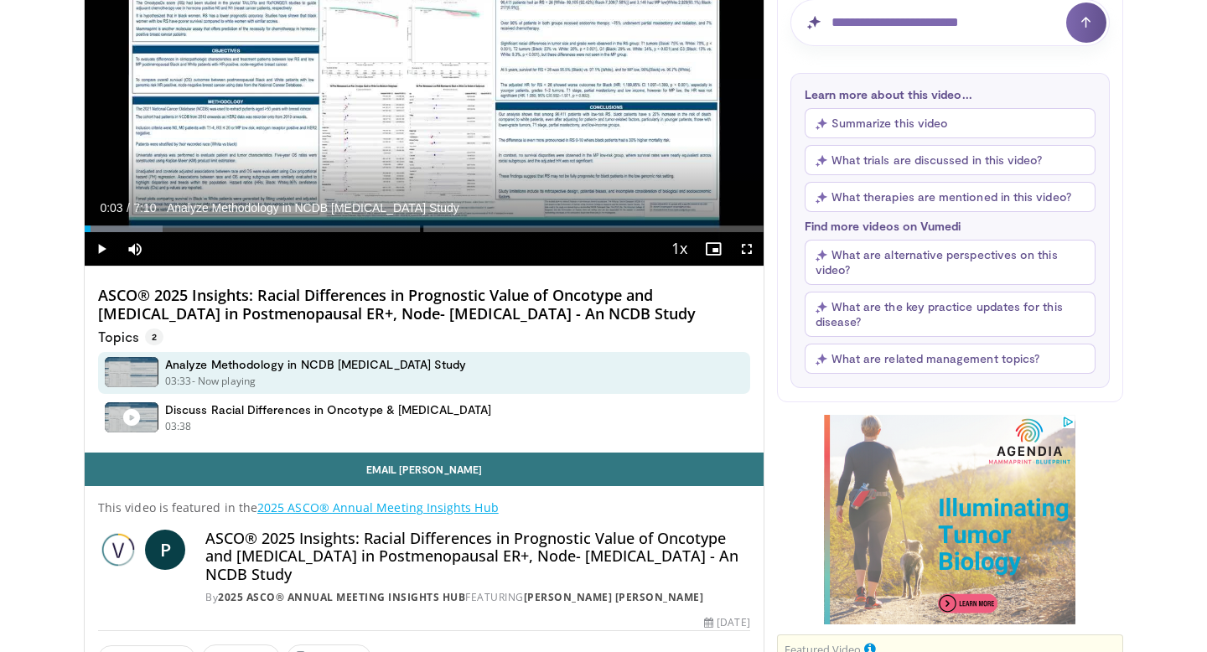
click at [679, 324] on div "Topics 2" at bounding box center [424, 335] width 652 height 22
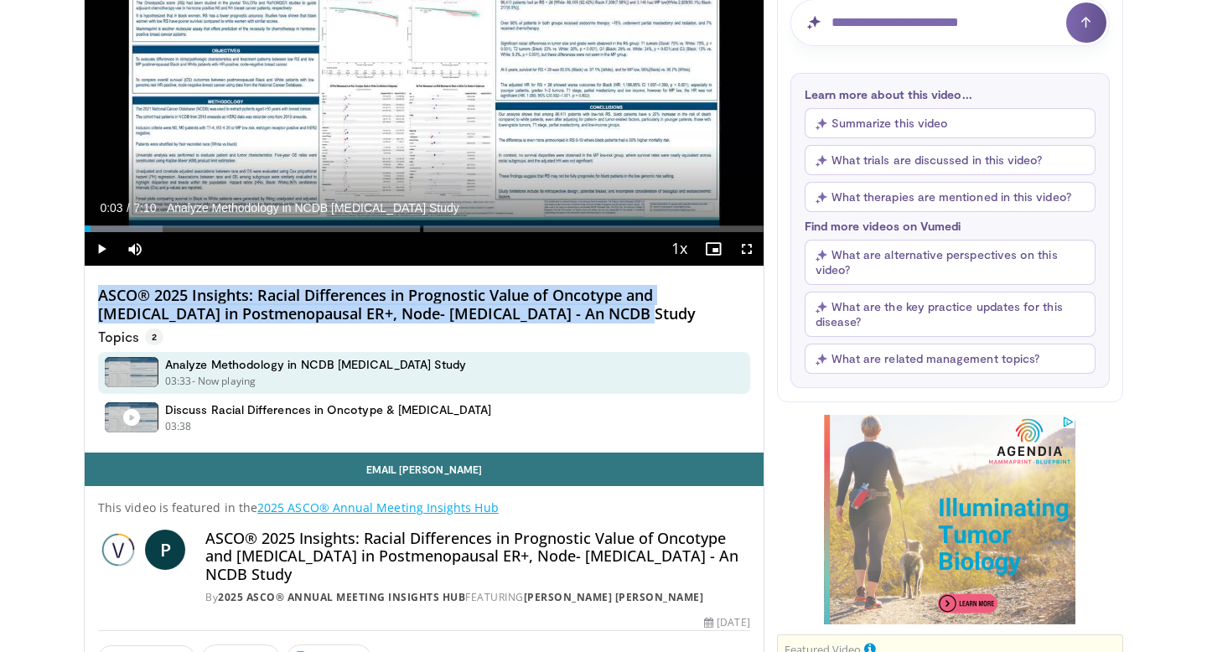
drag, startPoint x: 668, startPoint y: 319, endPoint x: 88, endPoint y: 290, distance: 580.9
click at [87, 290] on div "ASCO® 2025 Insights: Racial Differences in Prognostic Value of Oncotype and Mam…" at bounding box center [424, 359] width 679 height 185
copy h4 "ASCO® 2025 Insights: Racial Differences in Prognostic Value of Oncotype and Mam…"
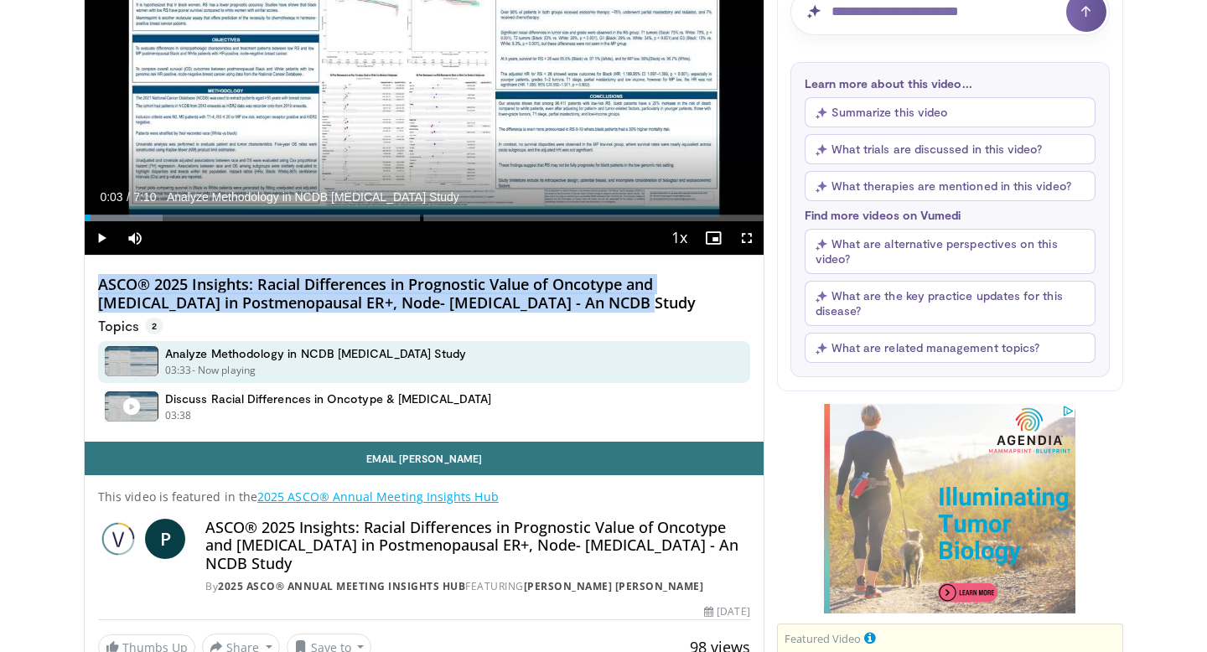
scroll to position [264, 0]
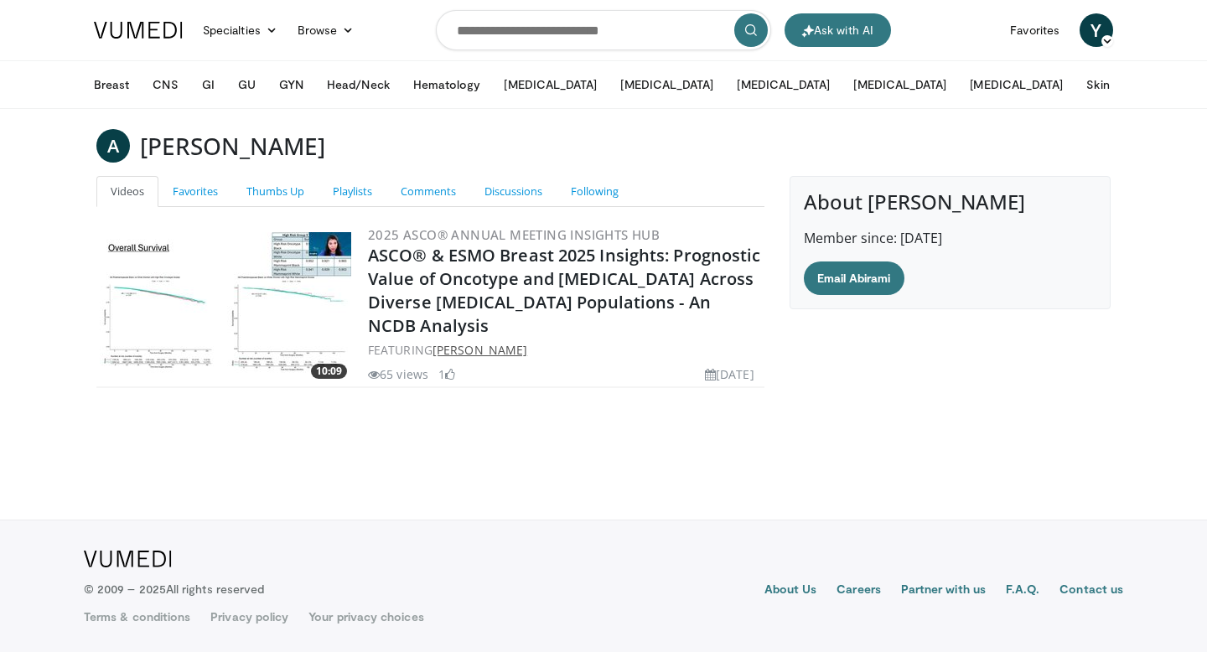
click at [494, 350] on link "[PERSON_NAME]" at bounding box center [480, 350] width 95 height 16
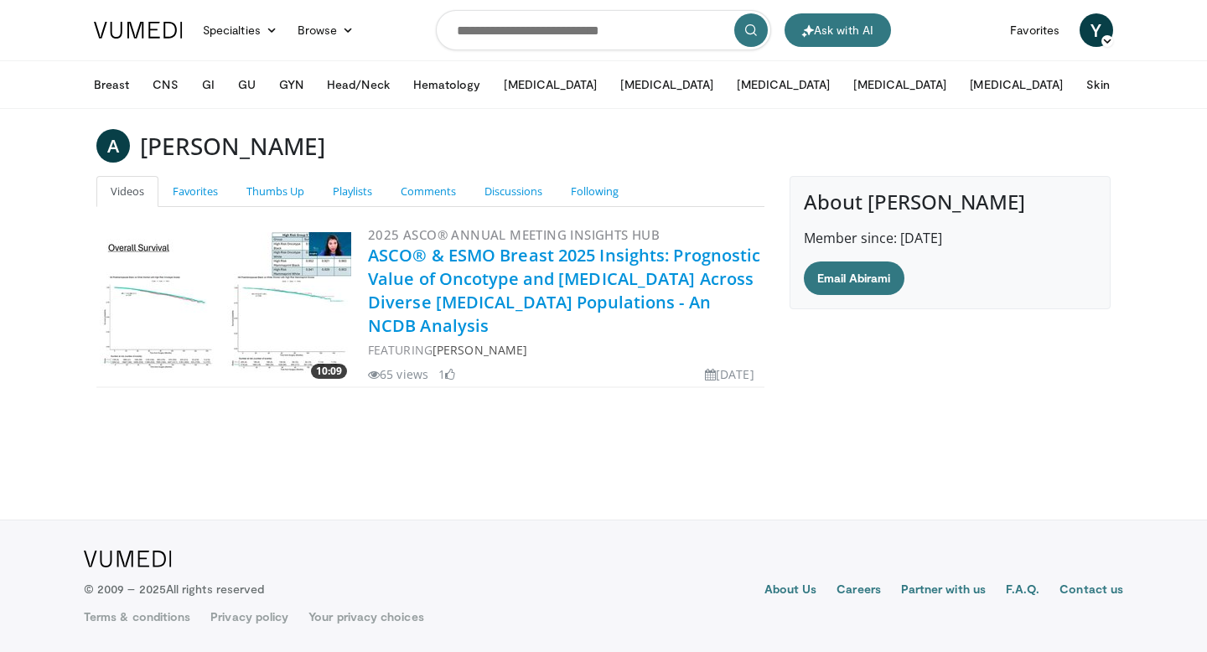
click at [501, 274] on link "ASCO® & ESMO Breast 2025 Insights: Prognostic Value of Oncotype and [MEDICAL_DA…" at bounding box center [564, 290] width 393 height 93
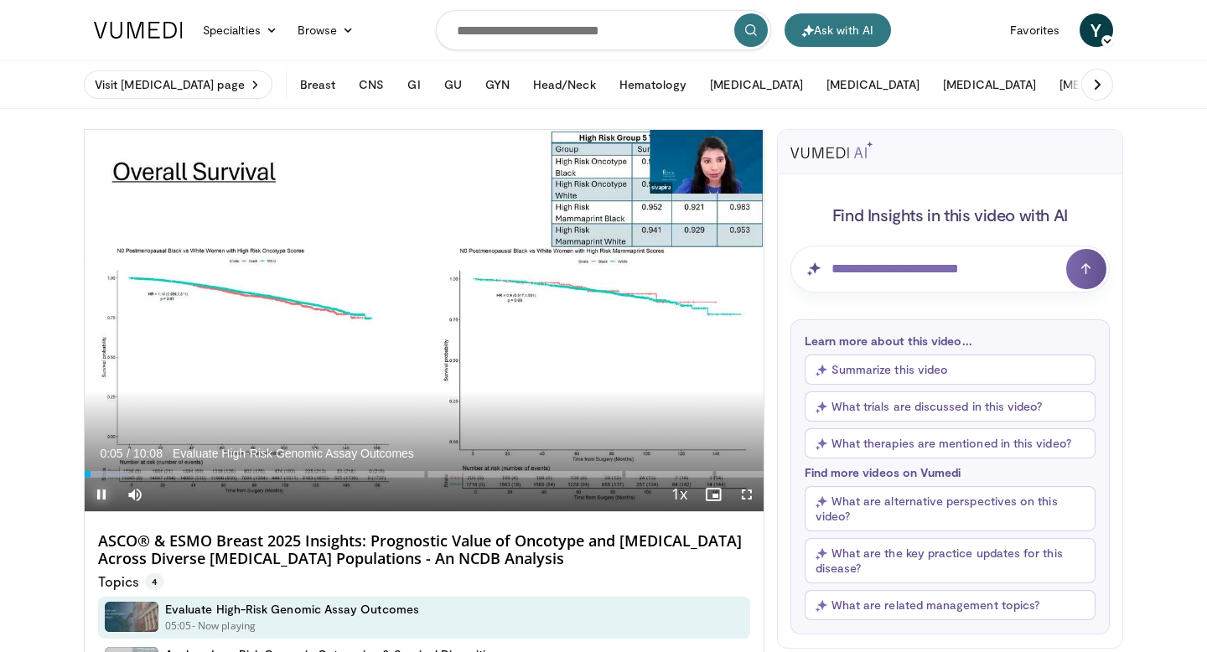
click at [103, 495] on span "Video Player" at bounding box center [102, 495] width 34 height 34
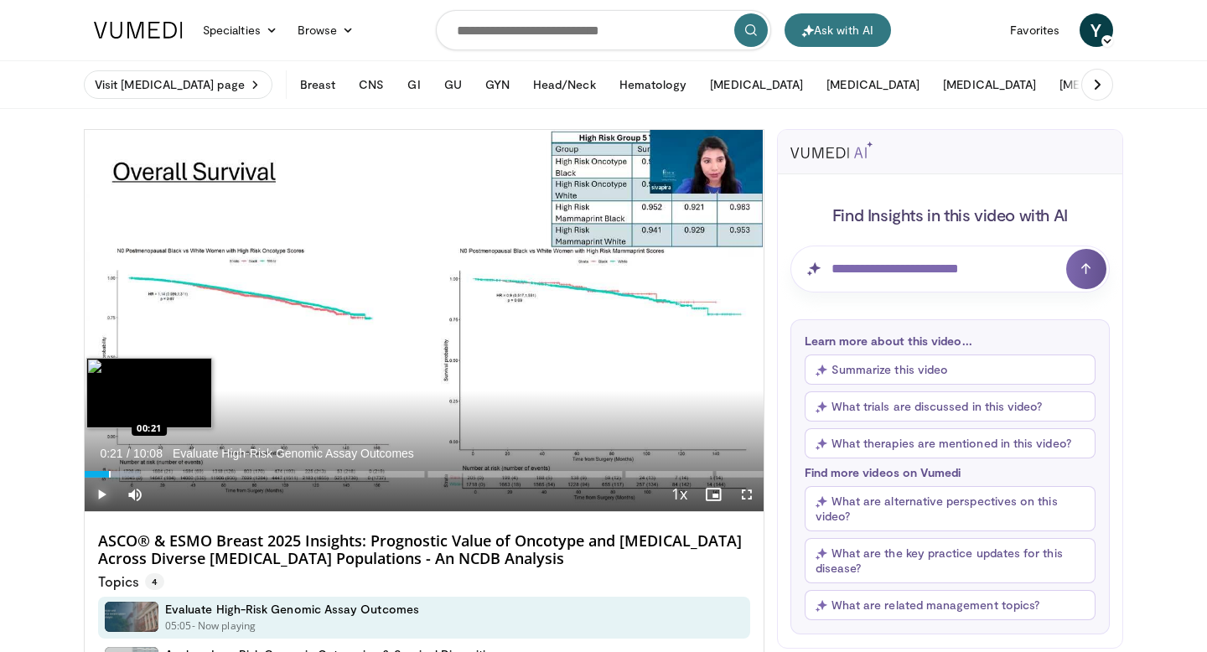
click at [109, 473] on div "Progress Bar" at bounding box center [110, 474] width 2 height 7
click at [127, 473] on div "Progress Bar" at bounding box center [127, 474] width 2 height 7
click at [142, 474] on div "Progress Bar" at bounding box center [143, 474] width 2 height 7
click at [169, 474] on div "Progress Bar" at bounding box center [170, 474] width 2 height 7
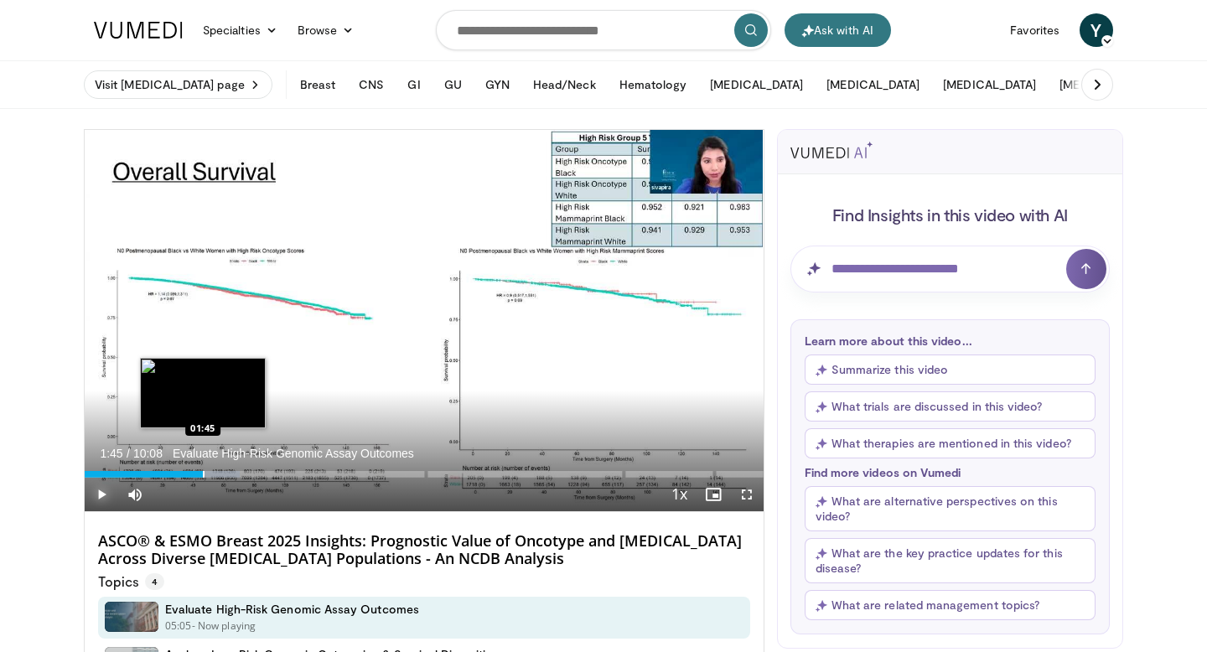
click at [203, 472] on div "Progress Bar" at bounding box center [204, 474] width 2 height 7
click at [220, 472] on div "Progress Bar" at bounding box center [220, 474] width 2 height 7
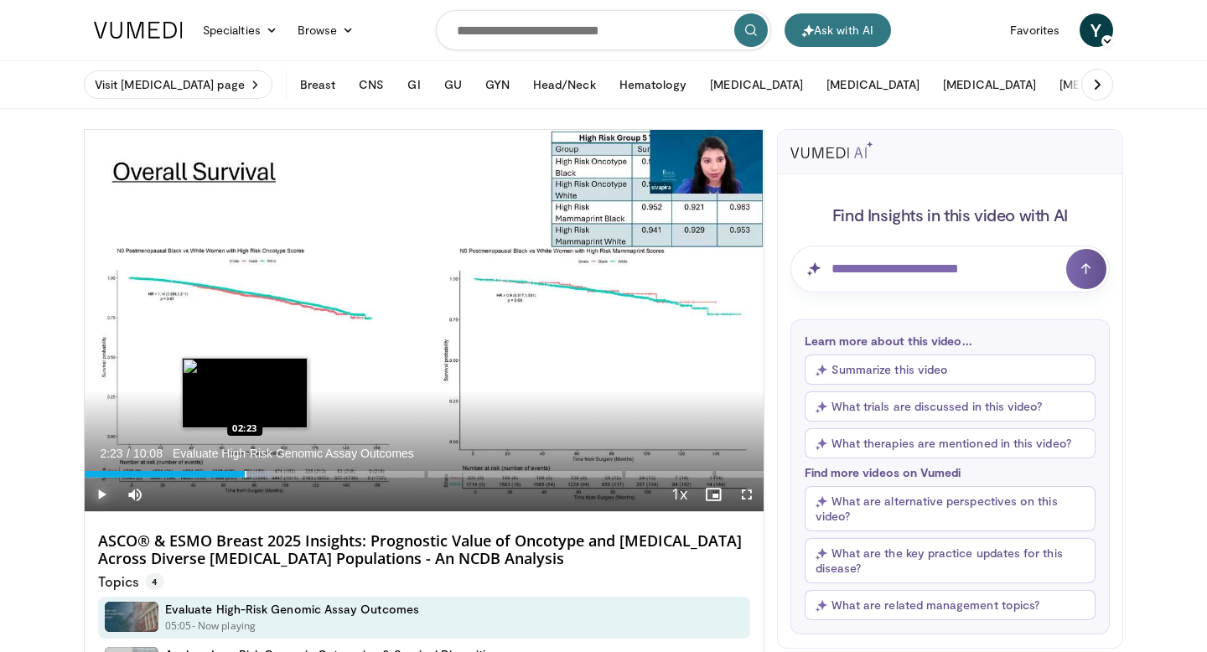
click at [245, 470] on div "Loaded : 27.94% 02:23 02:23" at bounding box center [424, 470] width 679 height 16
click at [235, 475] on div "Progress Bar" at bounding box center [236, 474] width 2 height 7
click at [226, 475] on div "Progress Bar" at bounding box center [227, 474] width 2 height 7
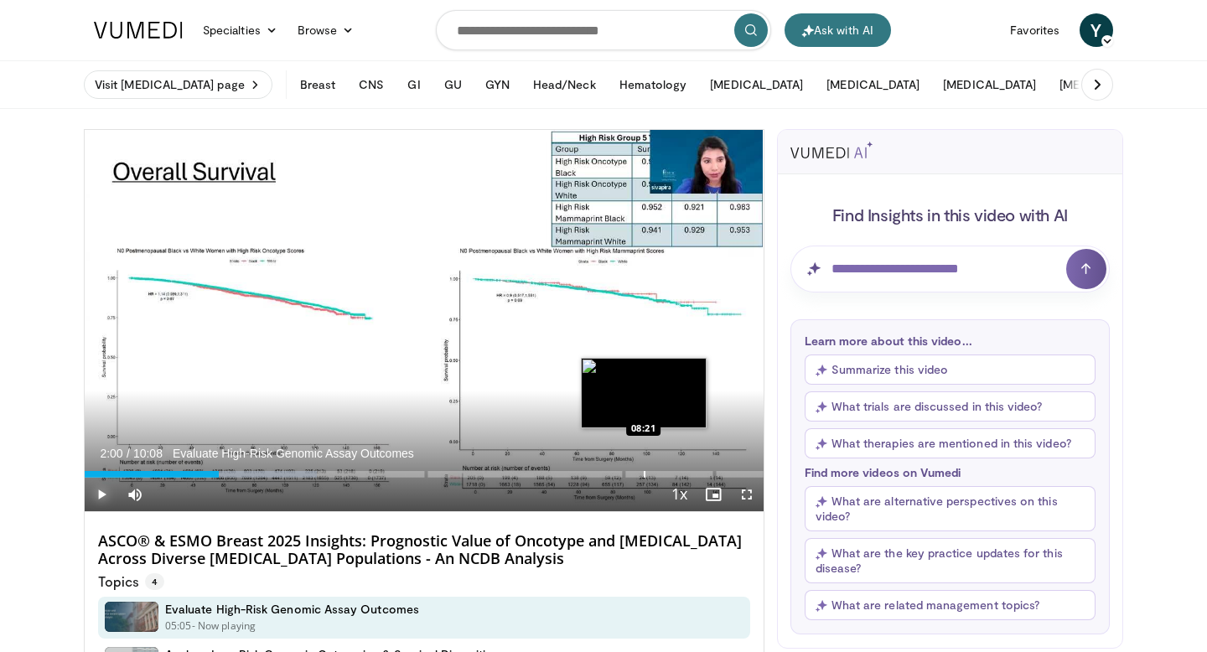
click at [644, 470] on div "Loaded : 34.22% 02:00 08:21" at bounding box center [424, 470] width 679 height 16
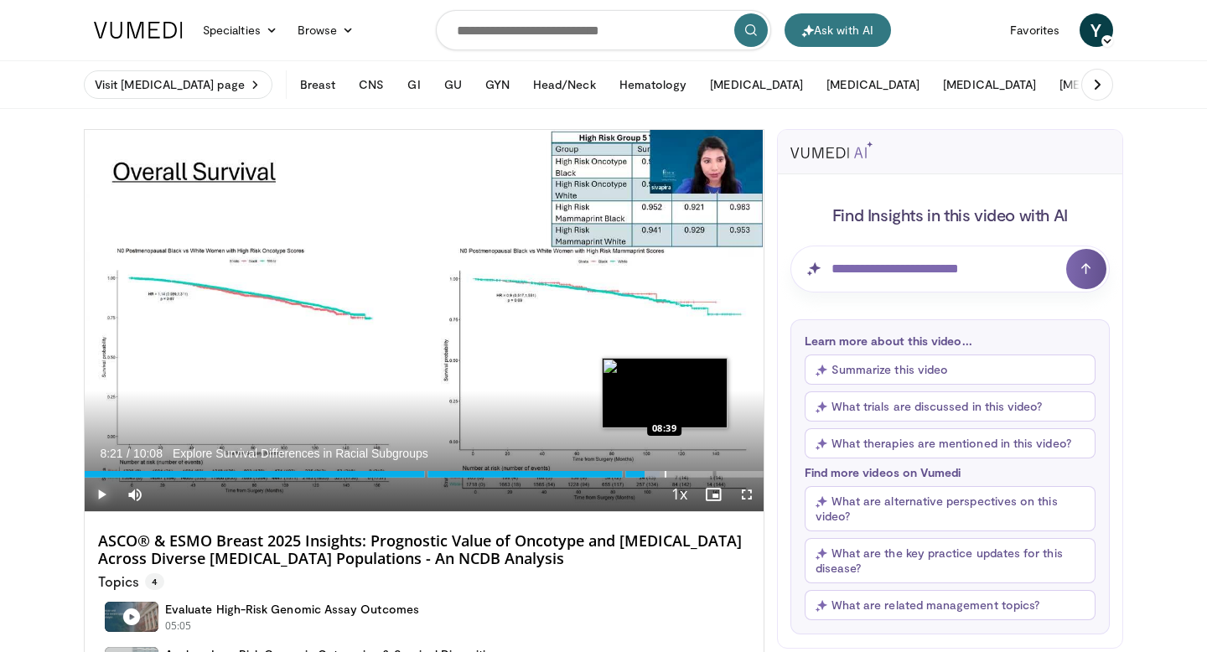
click at [665, 469] on div "Loaded : 84.76% 08:21 08:39" at bounding box center [424, 470] width 679 height 16
click at [725, 473] on div "Progress Bar" at bounding box center [726, 474] width 2 height 7
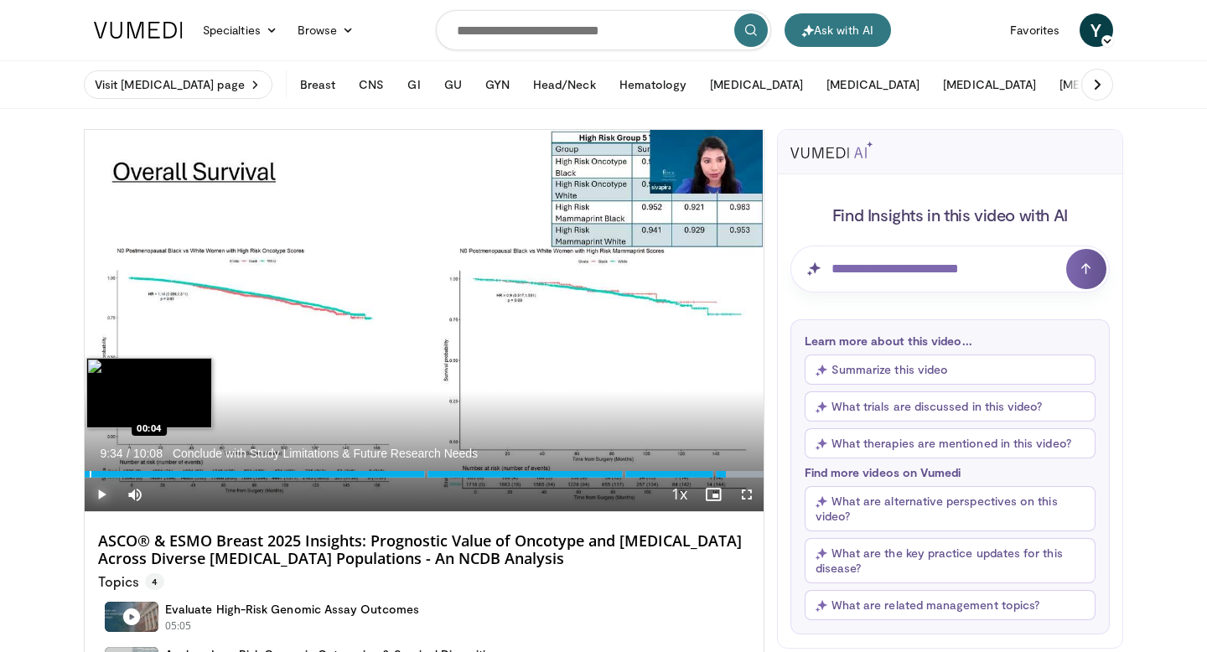
click at [90, 473] on div "Progress Bar" at bounding box center [91, 474] width 2 height 7
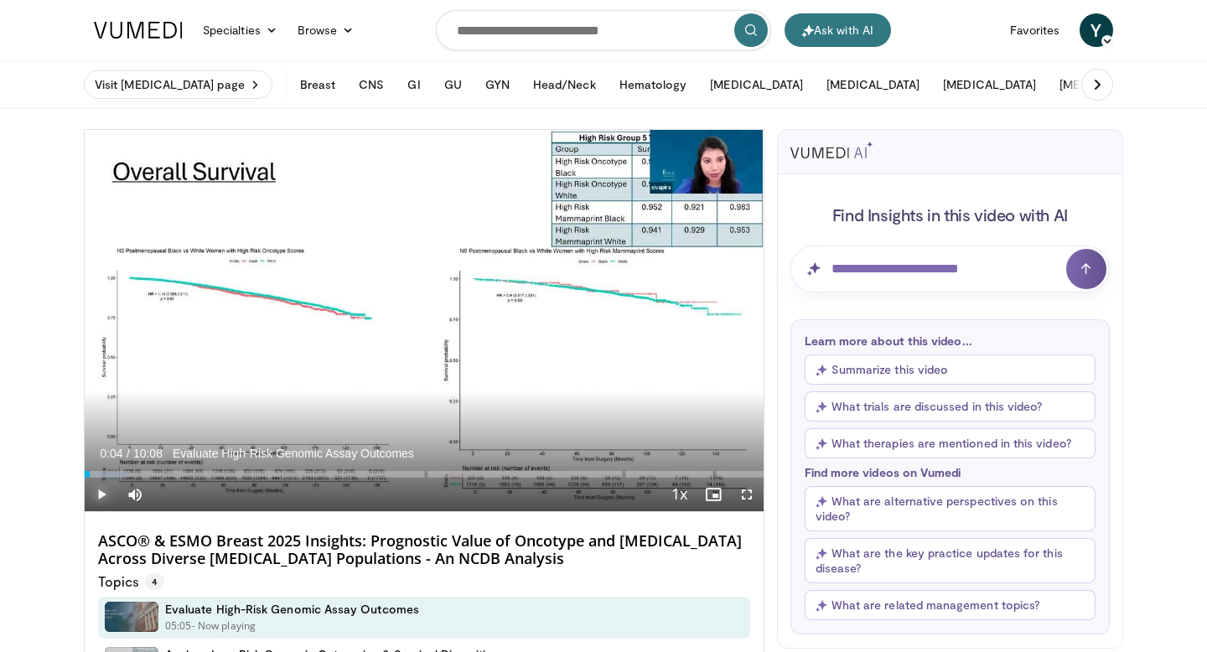
click at [102, 495] on span "Video Player" at bounding box center [102, 495] width 34 height 34
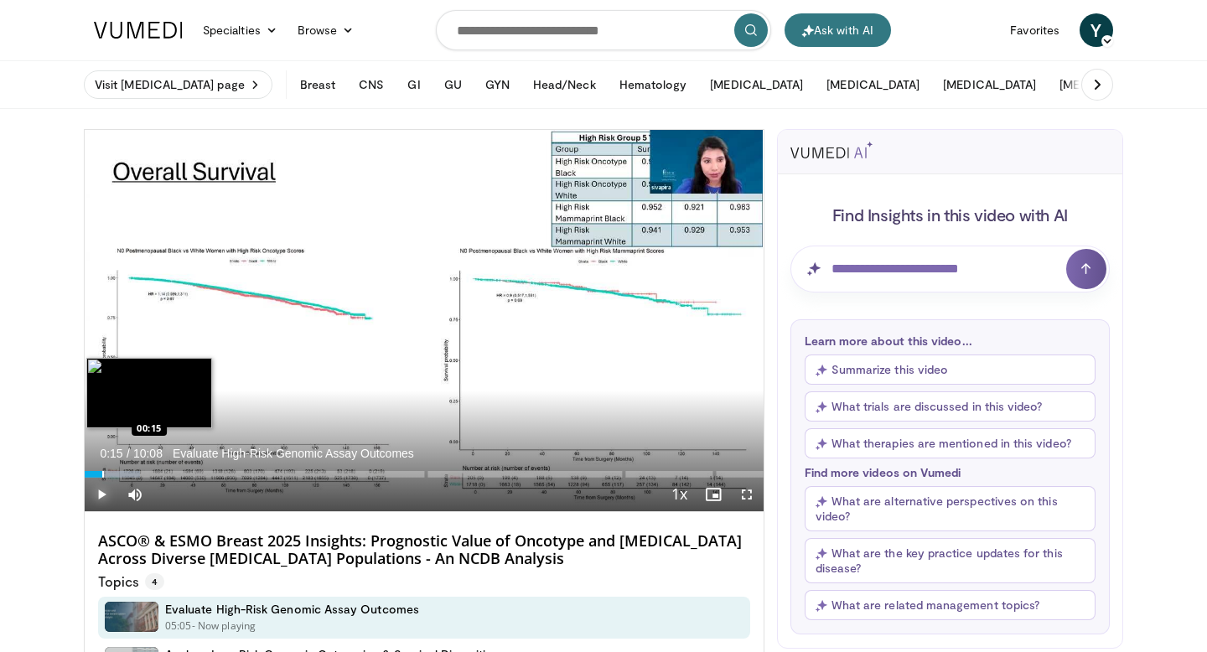
click at [102, 475] on div "Progress Bar" at bounding box center [103, 474] width 2 height 7
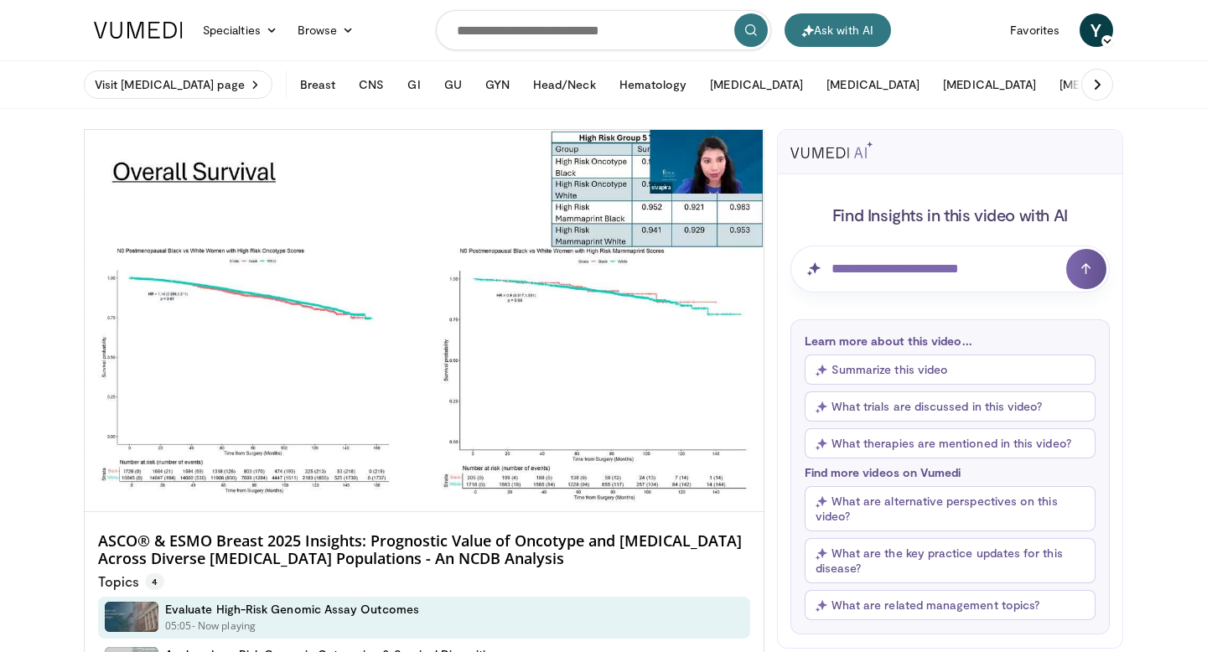
click at [118, 475] on video-js "**********" at bounding box center [424, 321] width 679 height 382
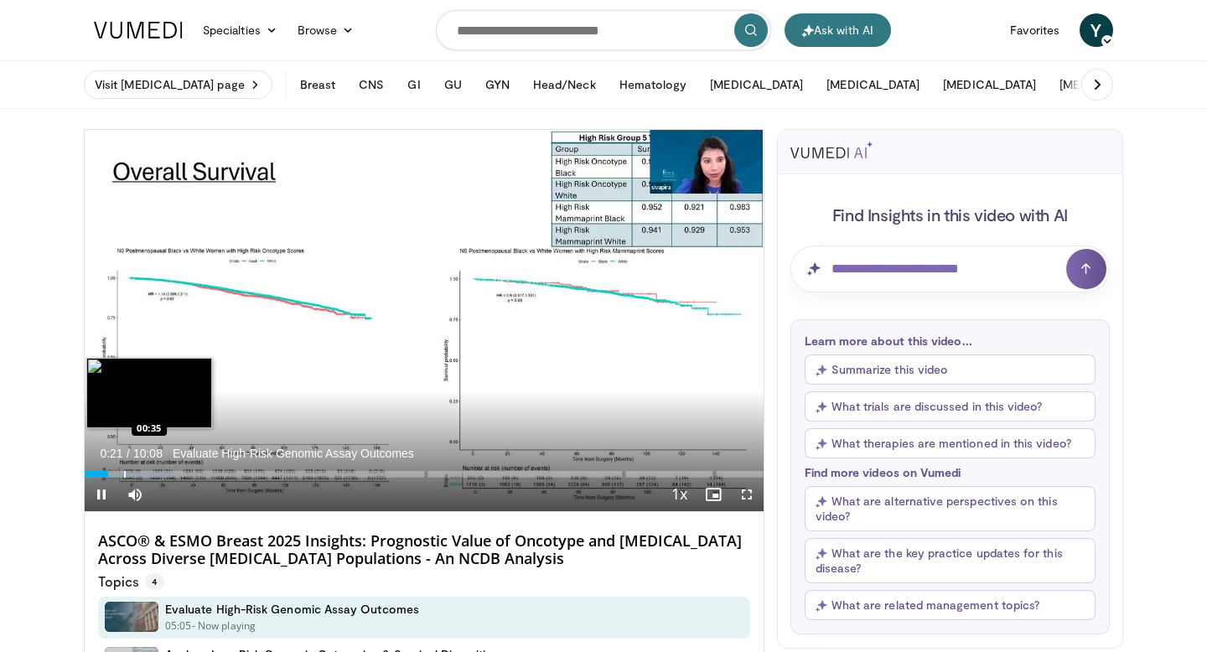
click at [124, 475] on div "Progress Bar" at bounding box center [125, 474] width 2 height 7
click at [140, 475] on div "Progress Bar" at bounding box center [141, 474] width 2 height 7
click at [163, 475] on div "Progress Bar" at bounding box center [164, 474] width 2 height 7
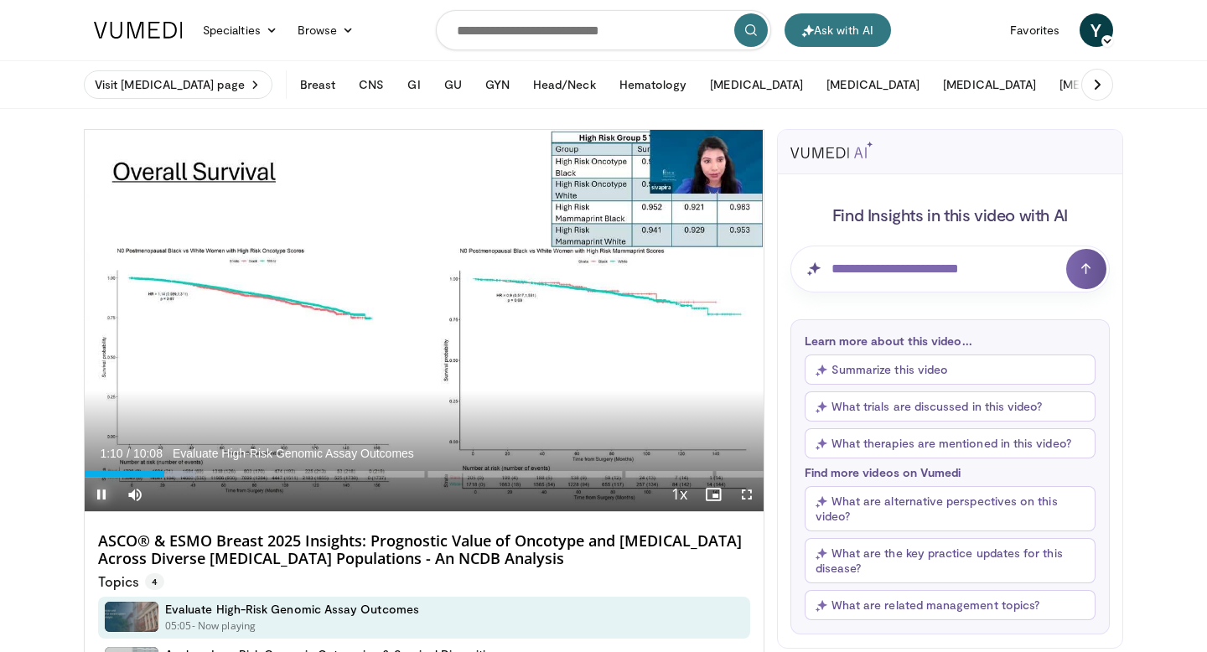
click at [102, 490] on span "Video Player" at bounding box center [102, 495] width 34 height 34
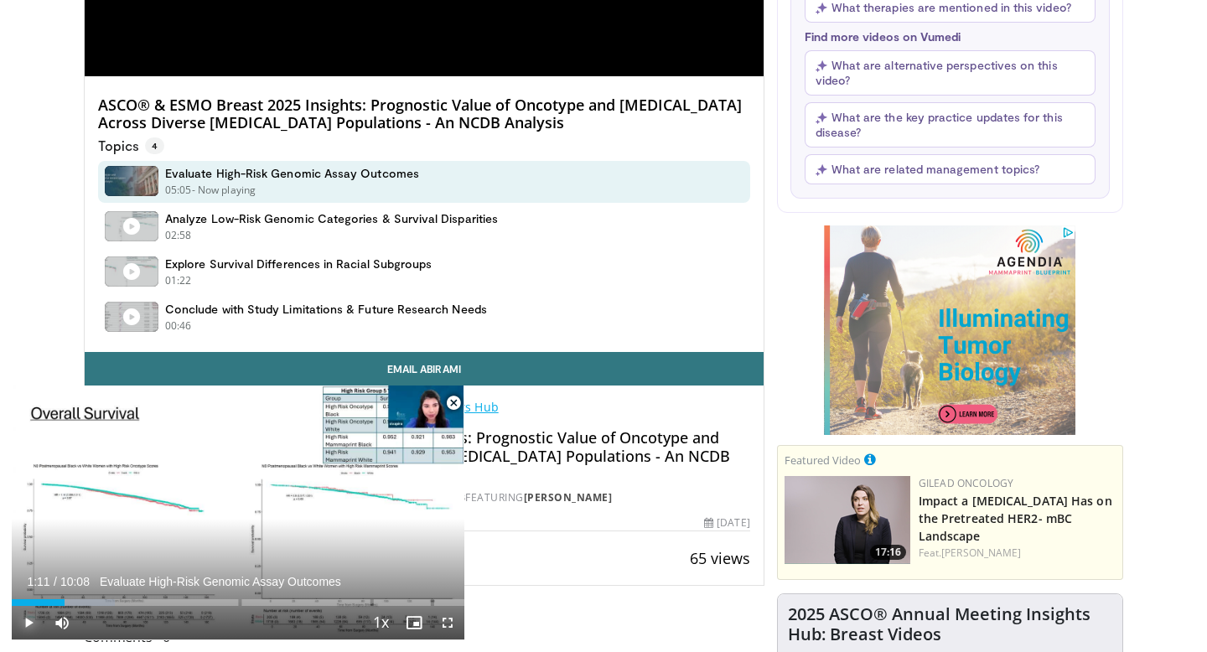
scroll to position [448, 0]
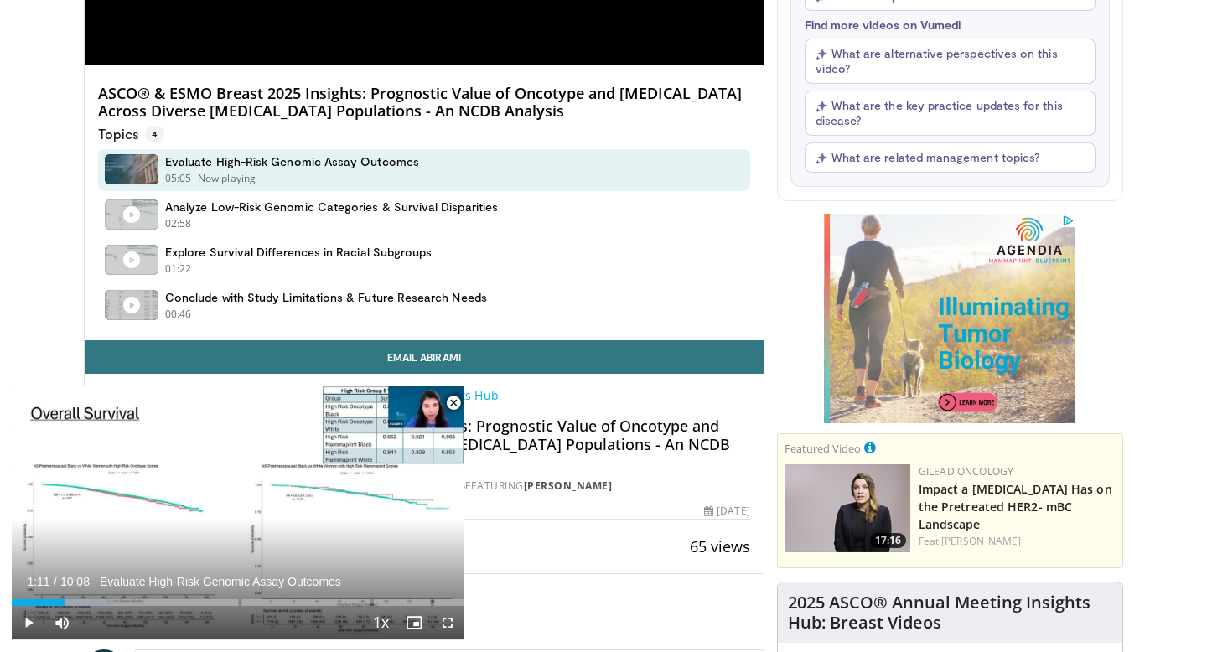
click at [455, 398] on span "Video Player" at bounding box center [454, 403] width 34 height 34
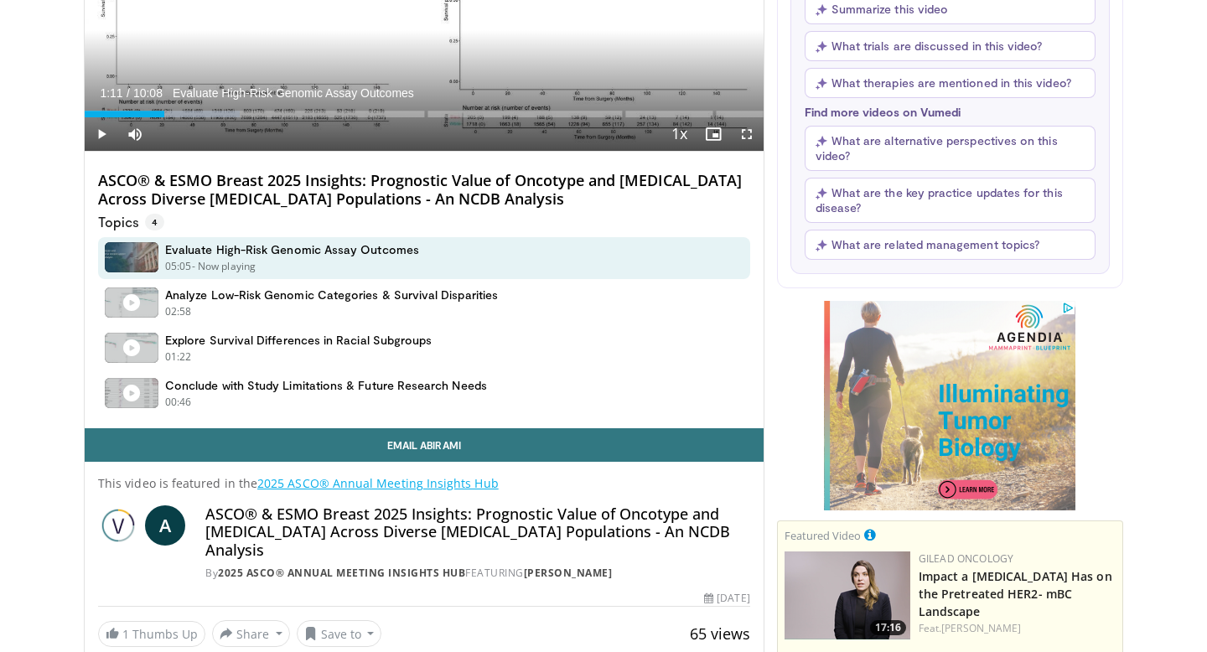
scroll to position [354, 0]
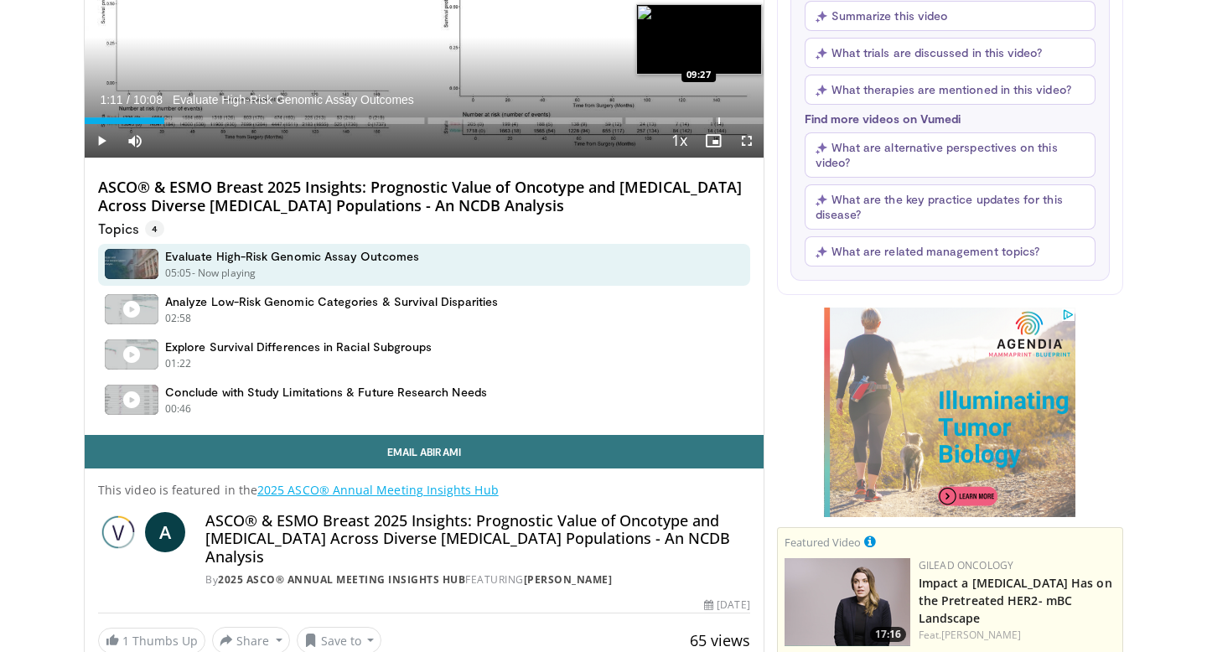
click at [718, 118] on div "Progress Bar" at bounding box center [719, 120] width 2 height 7
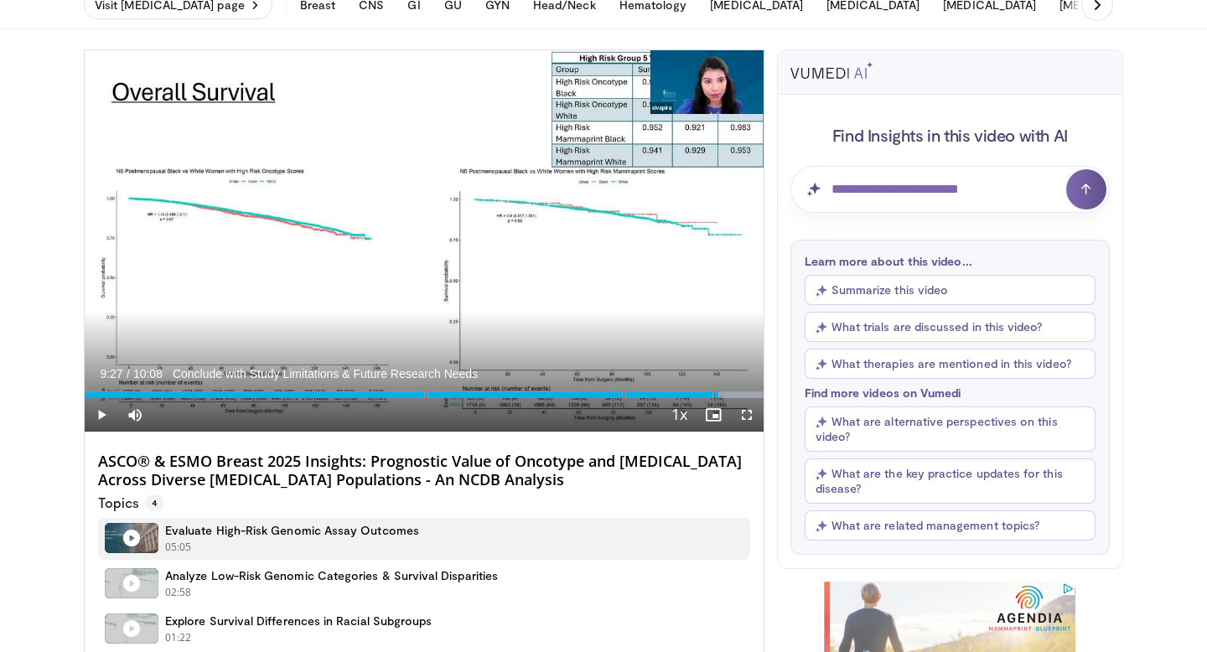
scroll to position [75, 0]
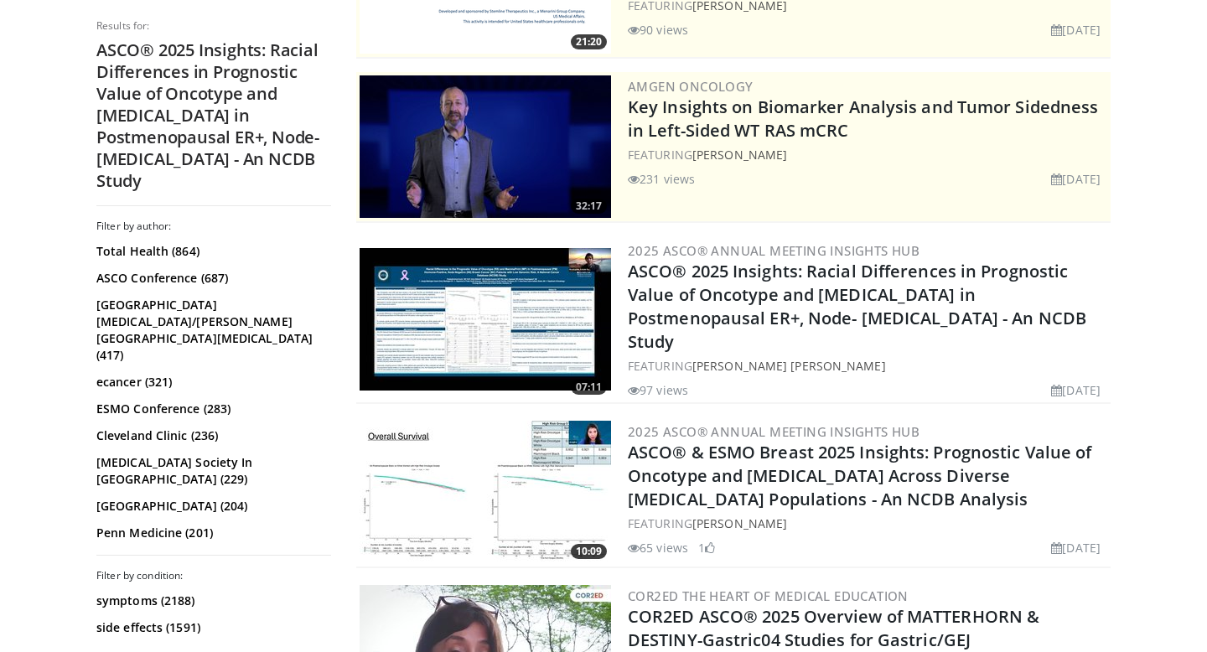
scroll to position [230, 0]
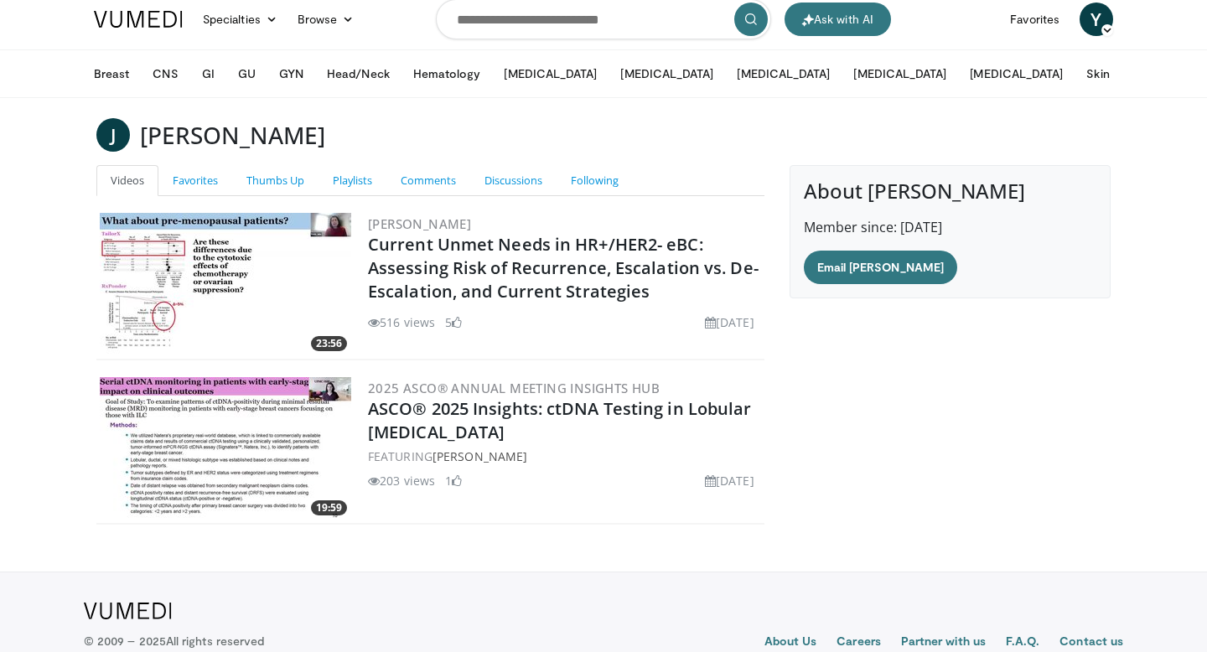
scroll to position [18, 0]
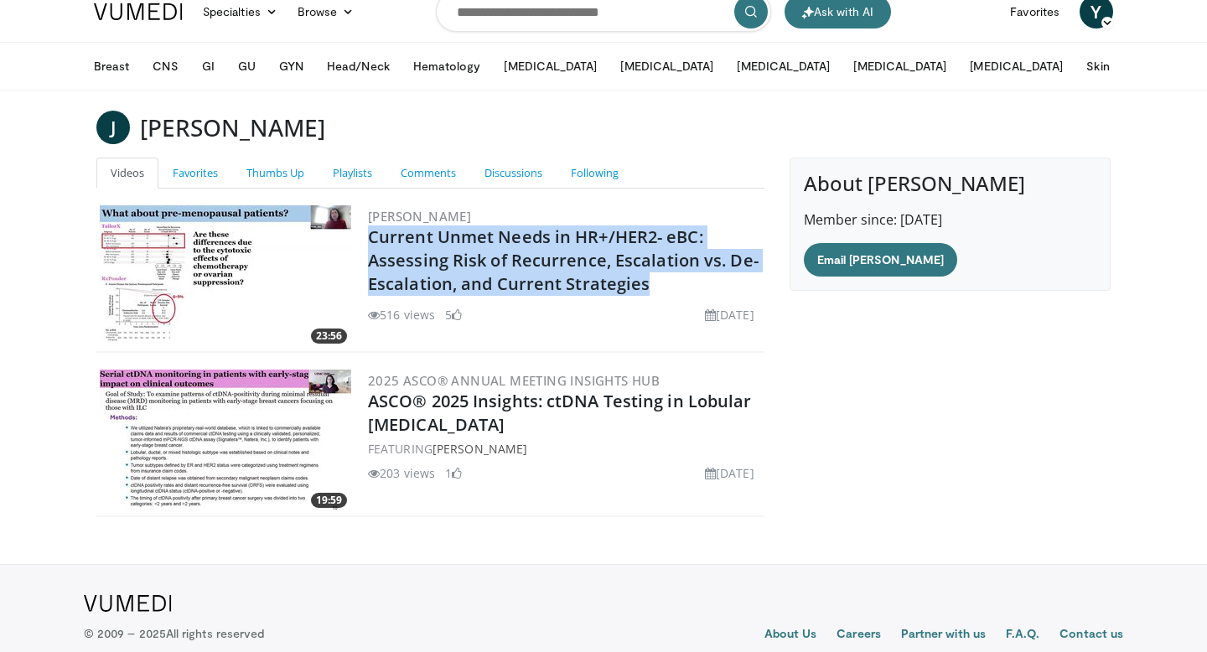
drag, startPoint x: 650, startPoint y: 285, endPoint x: 362, endPoint y: 241, distance: 290.9
click at [362, 241] on div "23:56 Julia Foldi Current Unmet Needs in HR+/HER2- eBC: Assessing Risk of Recur…" at bounding box center [430, 277] width 668 height 151
copy link "Current Unmet Needs in HR+/HER2- eBC: Assessing Risk of Recurrence, Escalation …"
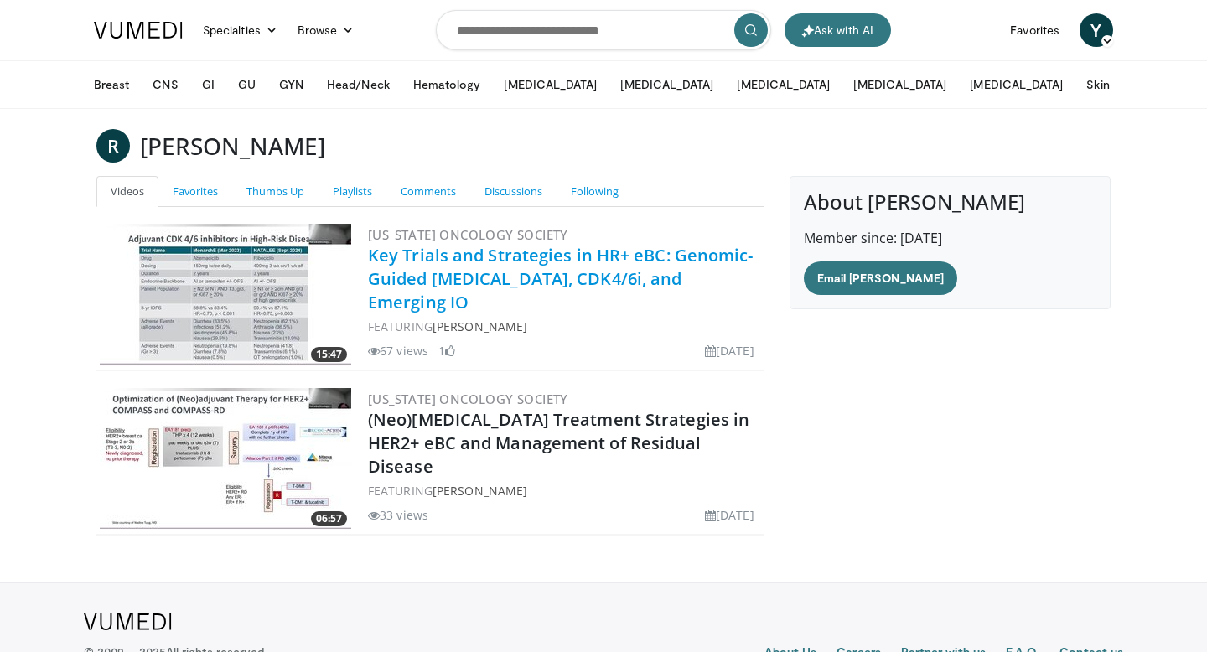
click at [397, 258] on link "Key Trials and Strategies in HR+ eBC: Genomic-Guided [MEDICAL_DATA], CDK4/6i, a…" at bounding box center [561, 279] width 386 height 70
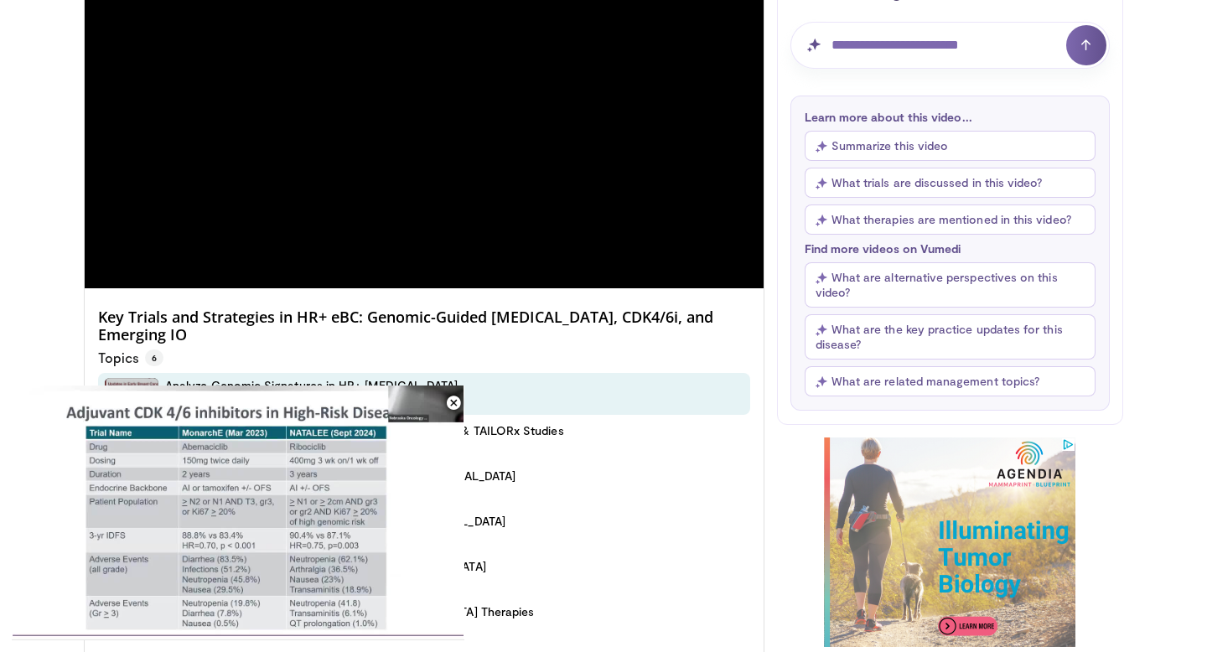
scroll to position [226, 0]
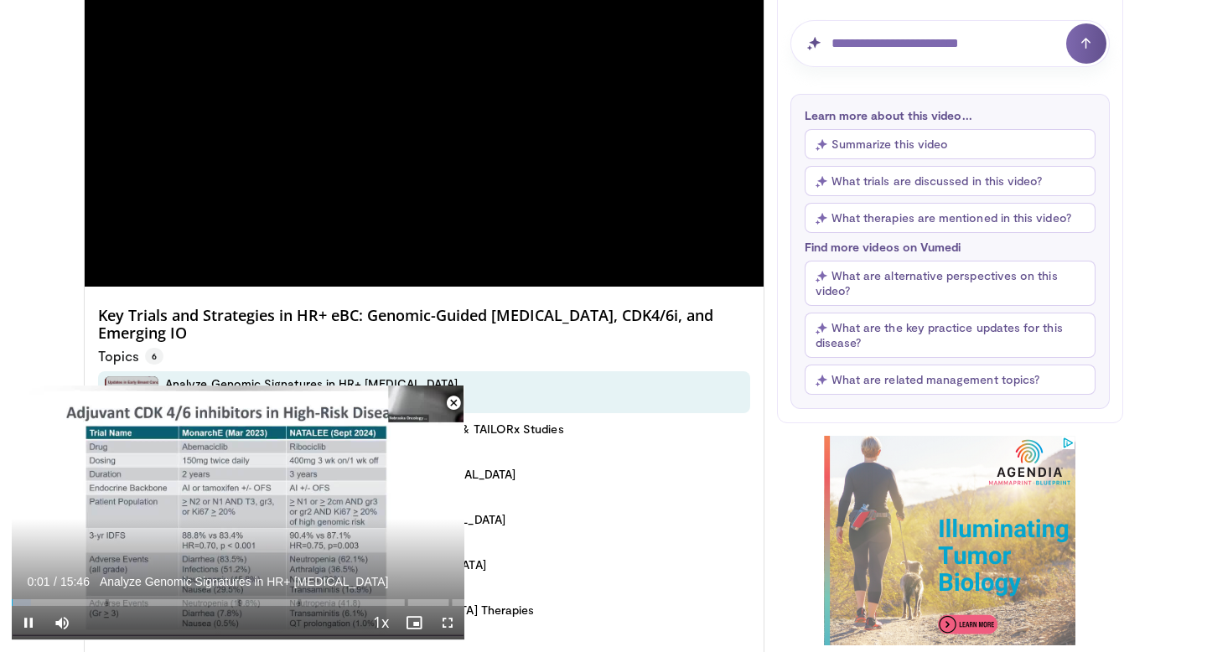
click at [452, 401] on span "Video Player" at bounding box center [454, 403] width 34 height 34
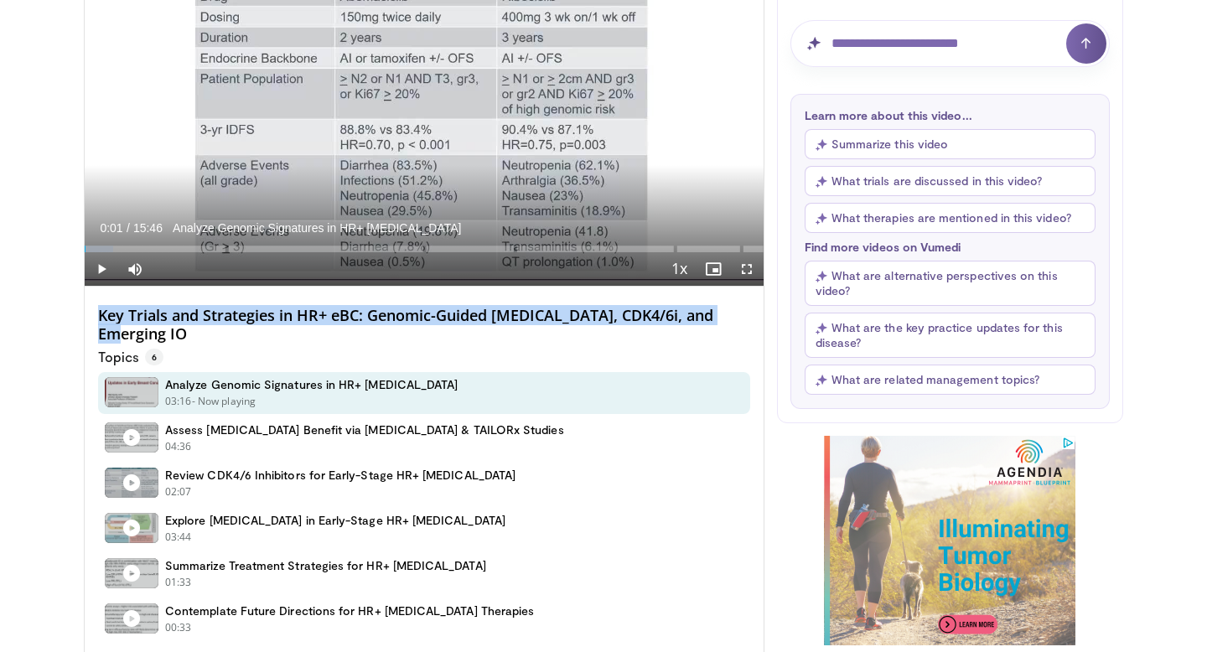
drag, startPoint x: 746, startPoint y: 317, endPoint x: 90, endPoint y: 318, distance: 656.5
click at [90, 318] on div "Key Trials and Strategies in HR+ eBC: Genomic-Guided [MEDICAL_DATA], CDK4/6i, a…" at bounding box center [424, 470] width 679 height 366
copy h4 "Key Trials and Strategies in HR+ eBC: Genomic-Guided [MEDICAL_DATA], CDK4/6i, a…"
